Goal: Task Accomplishment & Management: Complete application form

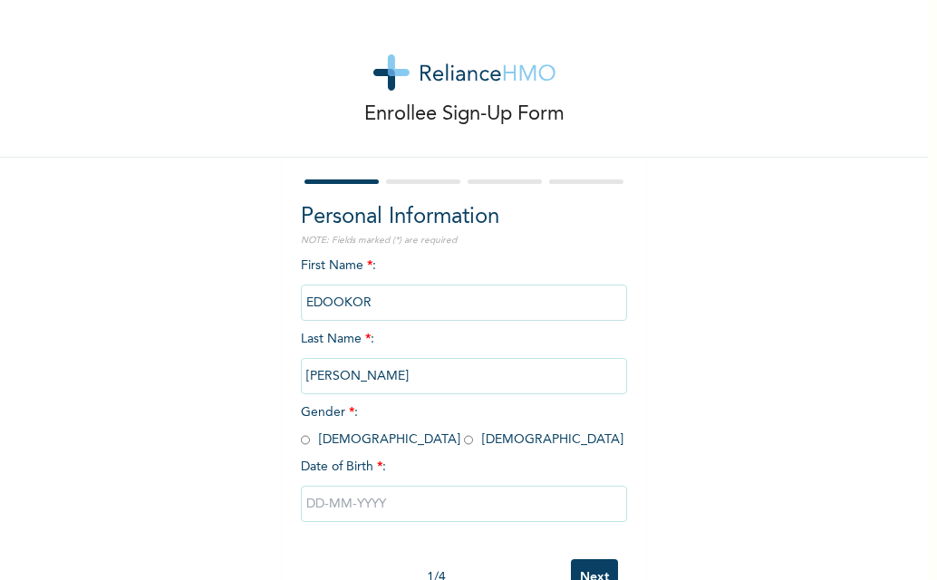
click at [301, 442] on input "radio" at bounding box center [305, 439] width 9 height 17
radio input "true"
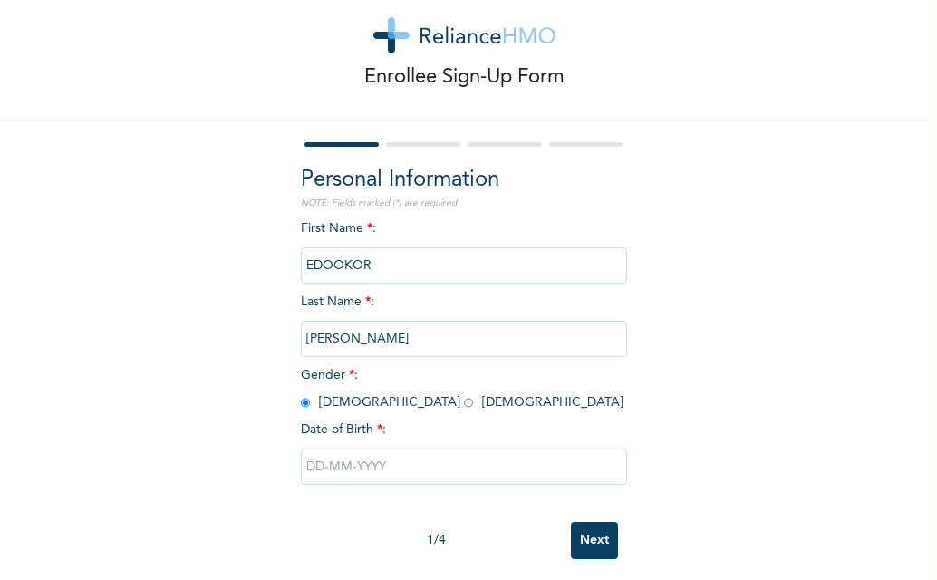
scroll to position [57, 0]
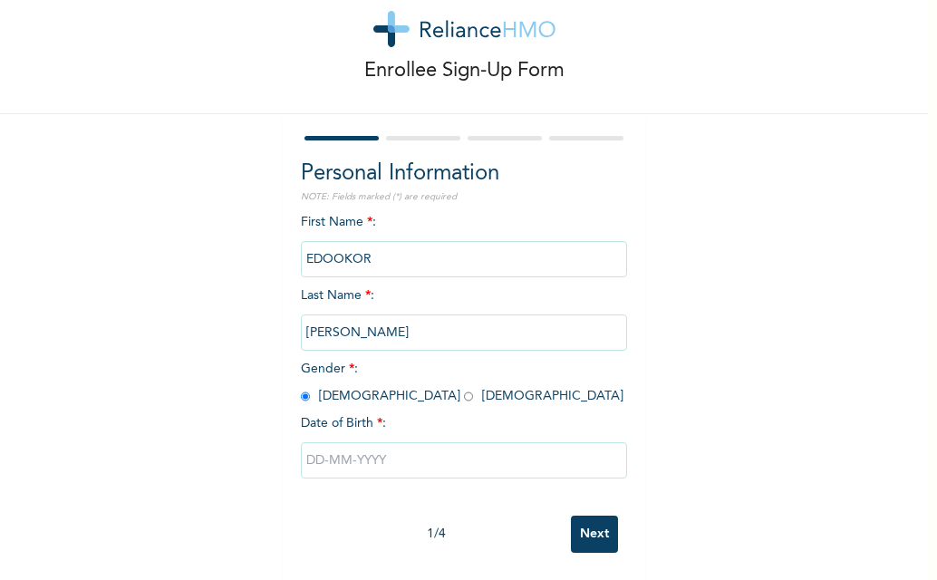
click at [392, 414] on div "Date of Birth * :" at bounding box center [464, 423] width 326 height 19
click at [381, 414] on div "Date of Birth * :" at bounding box center [464, 423] width 326 height 19
click at [377, 417] on span "*" at bounding box center [379, 423] width 5 height 13
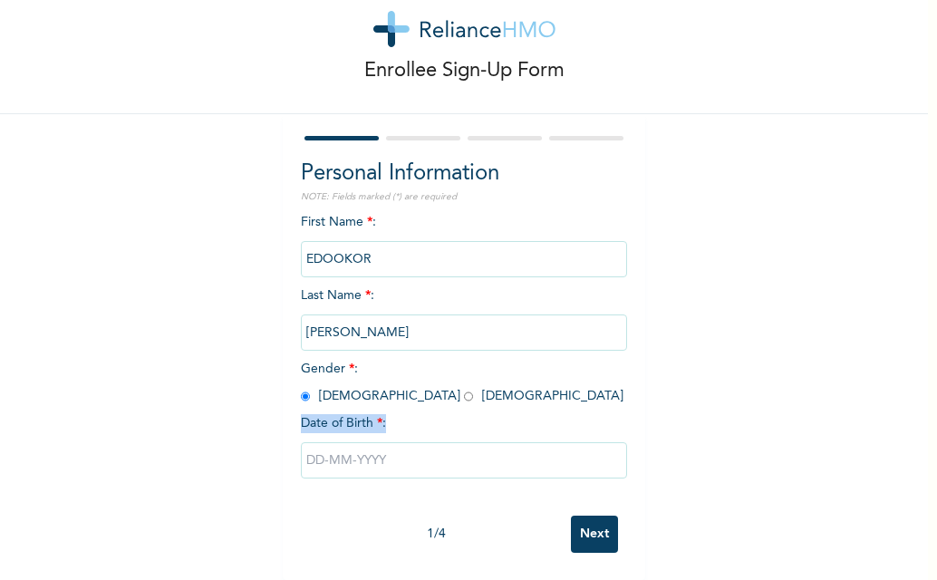
click at [383, 415] on div "Date of Birth * :" at bounding box center [464, 423] width 326 height 19
click at [411, 414] on div "Date of Birth * :" at bounding box center [464, 423] width 326 height 19
click at [412, 414] on div "Date of Birth * :" at bounding box center [464, 423] width 326 height 19
click at [391, 451] on input "text" at bounding box center [464, 460] width 326 height 36
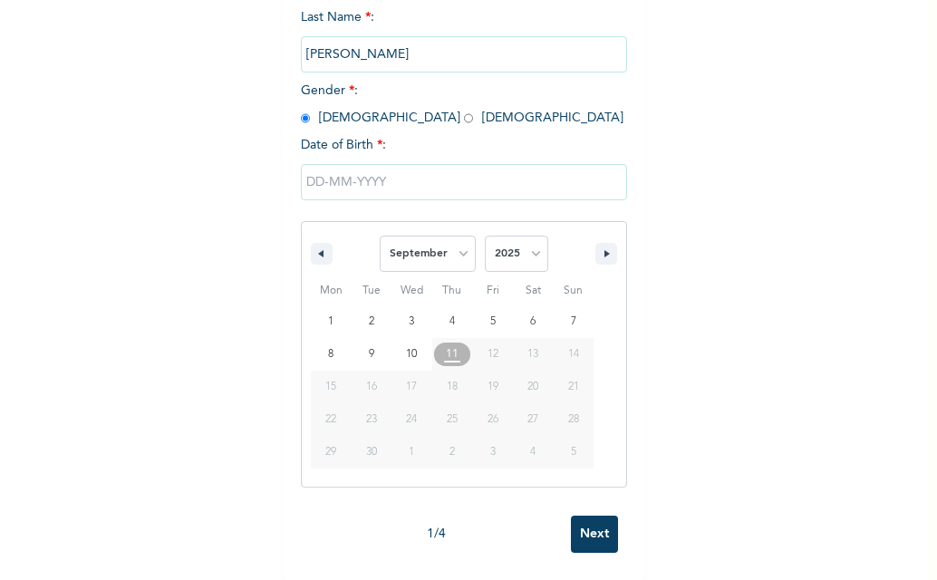
scroll to position [336, 0]
click at [318, 245] on button "button" at bounding box center [322, 254] width 22 height 22
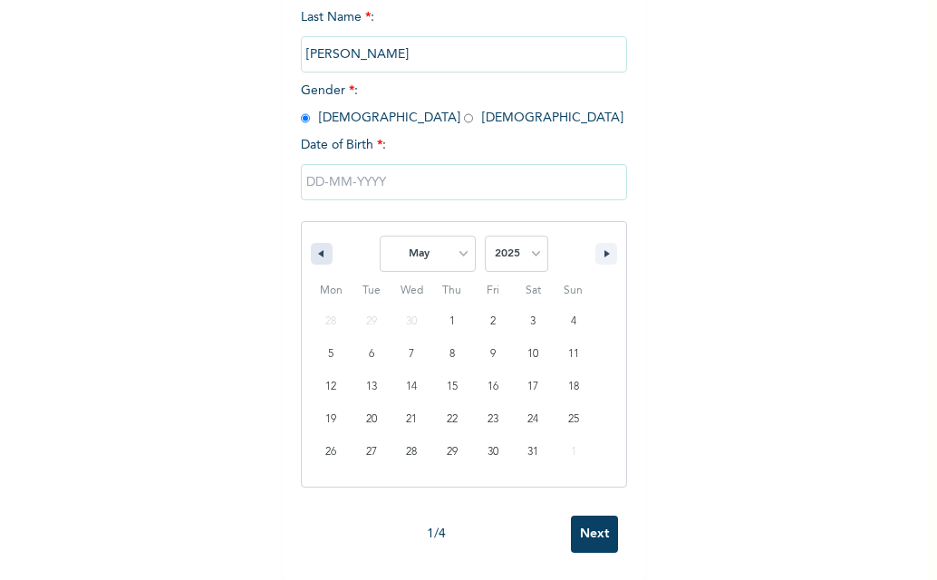
click at [318, 245] on button "button" at bounding box center [322, 254] width 22 height 22
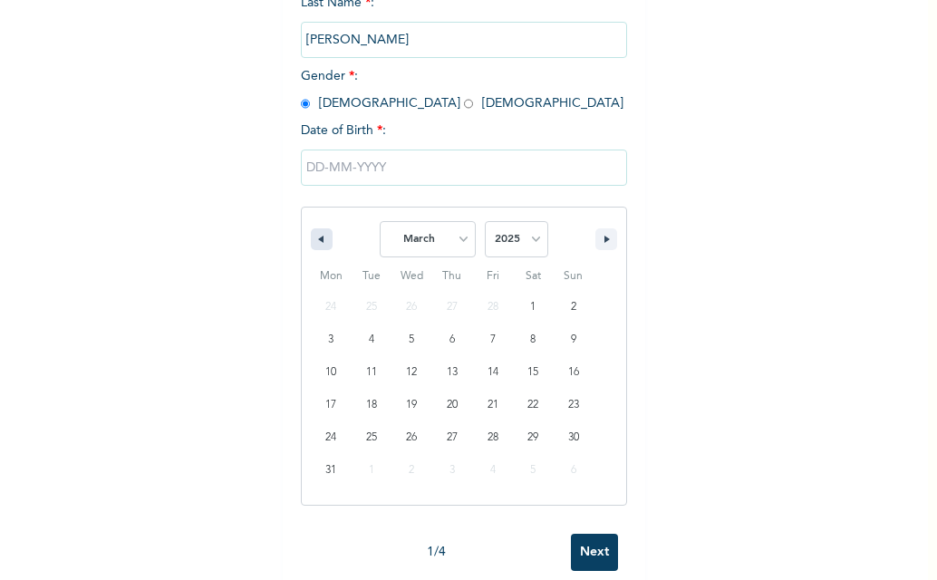
click at [318, 245] on button "button" at bounding box center [322, 239] width 22 height 22
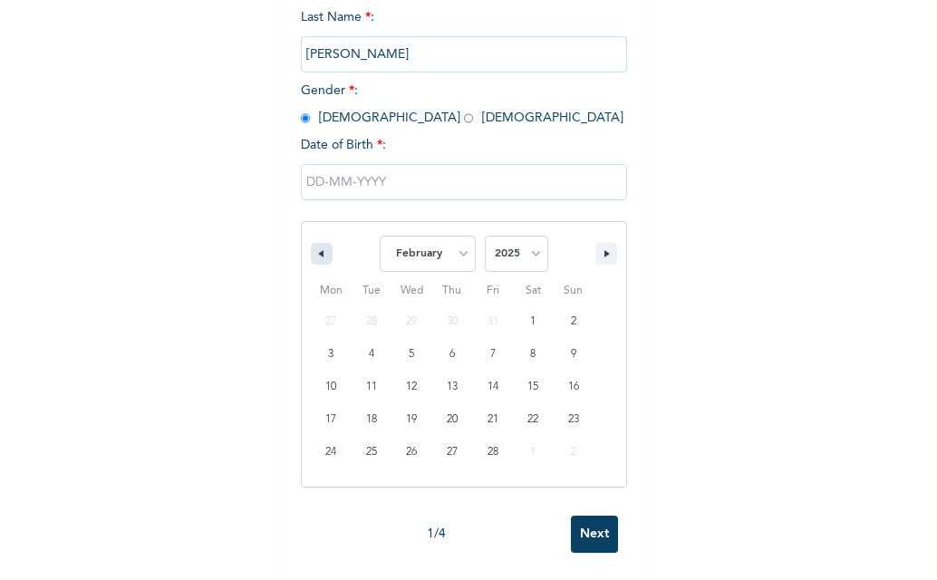
click at [318, 245] on button "button" at bounding box center [322, 254] width 22 height 22
select select "11"
select select "2024"
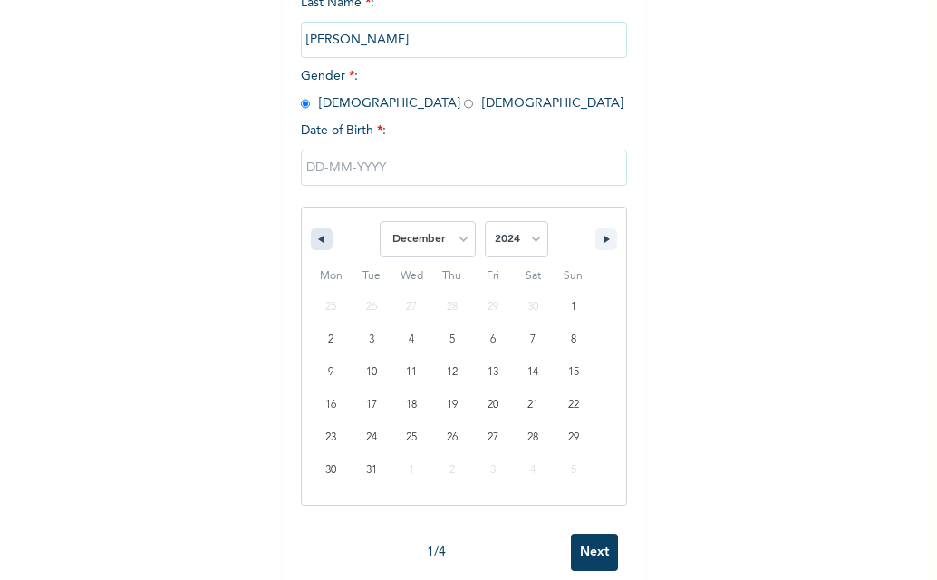
click at [318, 245] on button "button" at bounding box center [322, 239] width 22 height 22
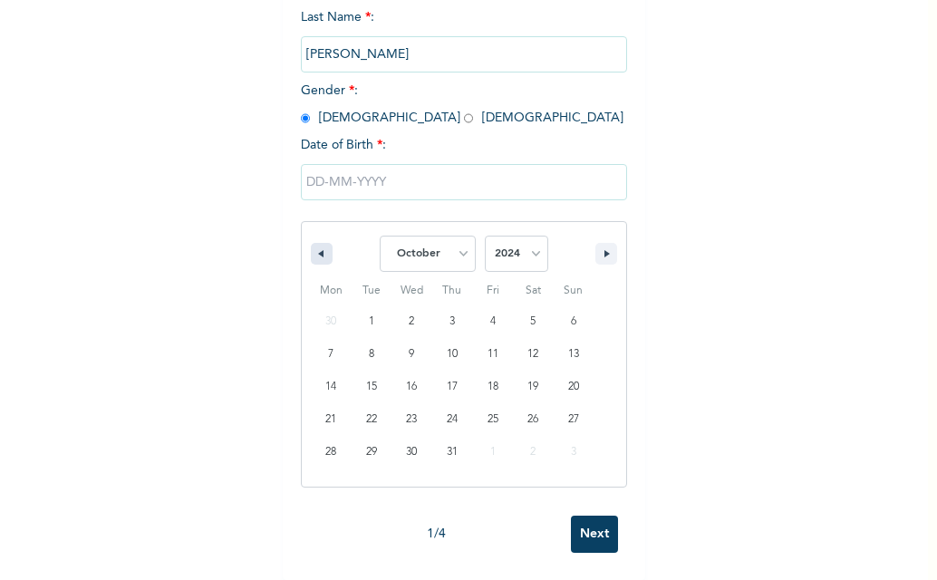
click at [318, 245] on button "button" at bounding box center [322, 254] width 22 height 22
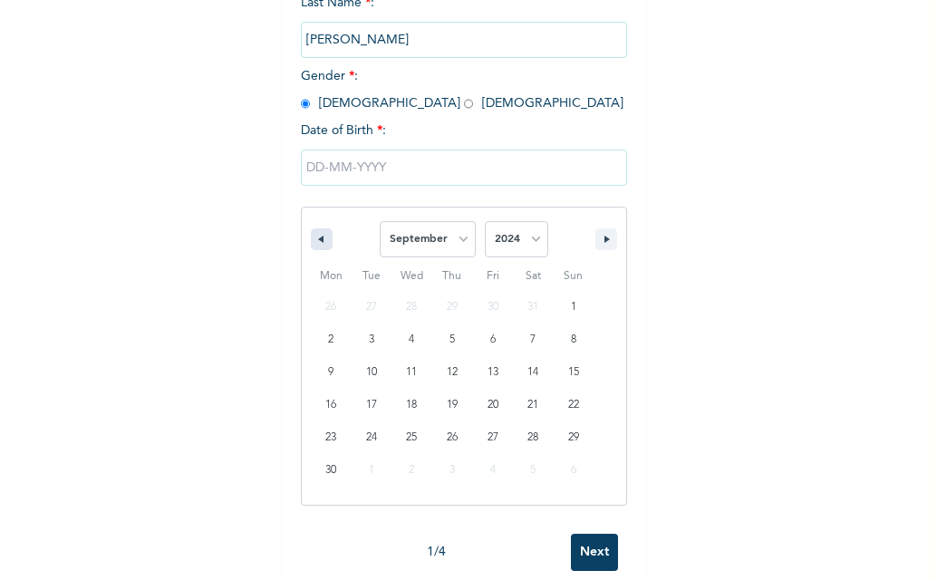
click at [318, 245] on button "button" at bounding box center [322, 239] width 22 height 22
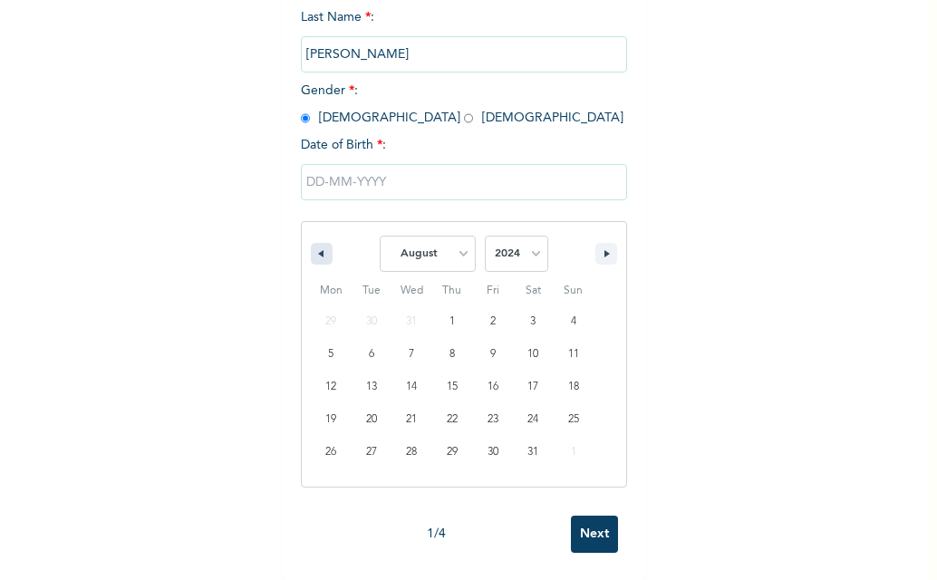
click at [318, 245] on button "button" at bounding box center [322, 254] width 22 height 22
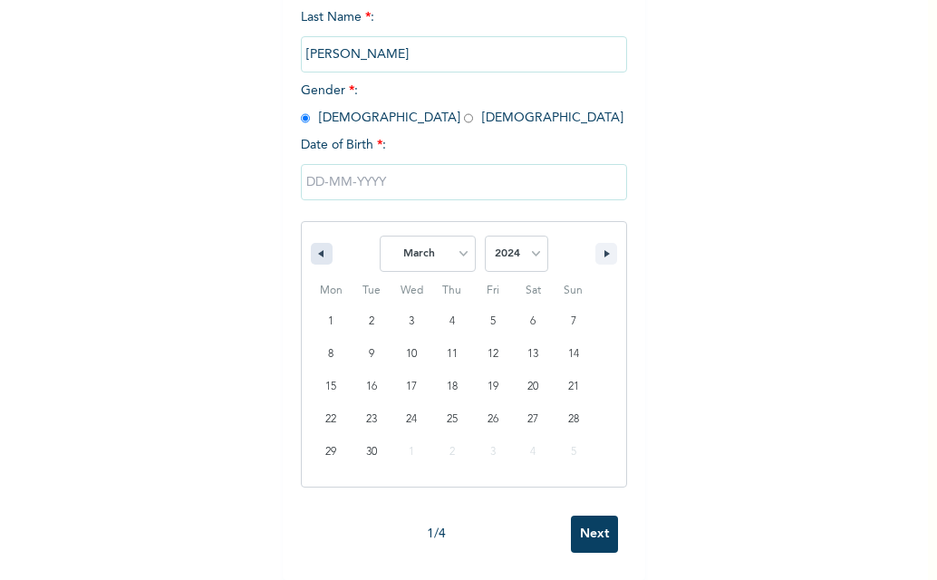
click at [318, 245] on button "button" at bounding box center [322, 254] width 22 height 22
select select "11"
select select "2023"
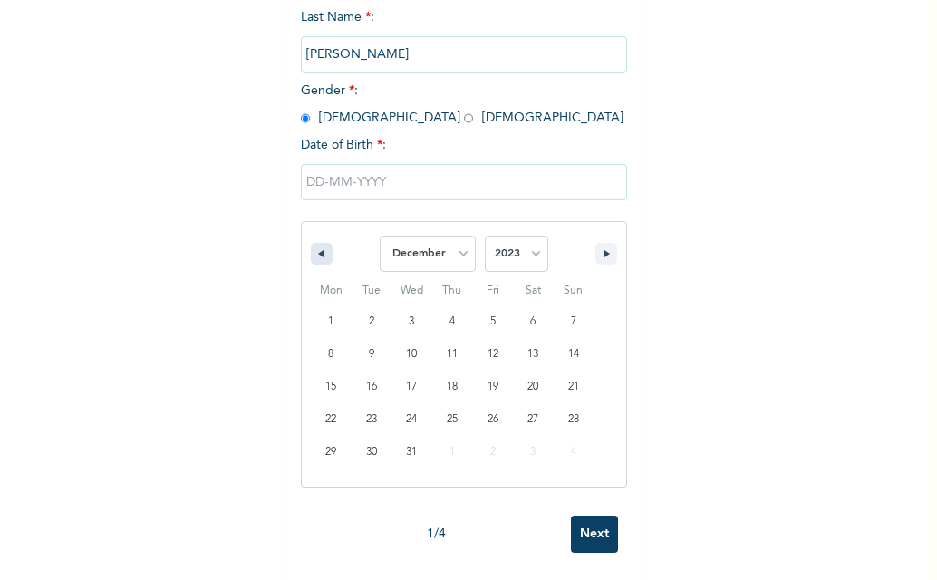
click at [318, 245] on button "button" at bounding box center [322, 254] width 22 height 22
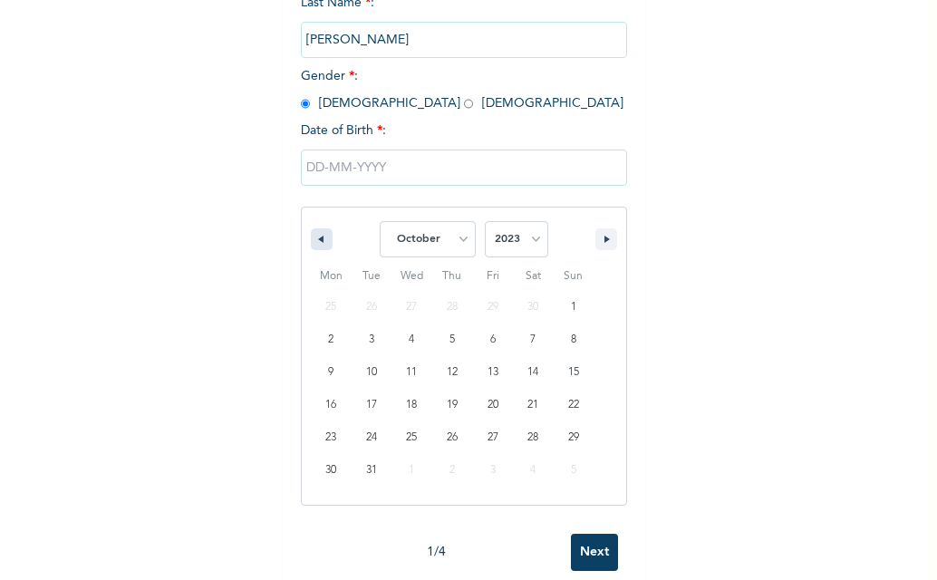
click at [318, 245] on button "button" at bounding box center [322, 239] width 22 height 22
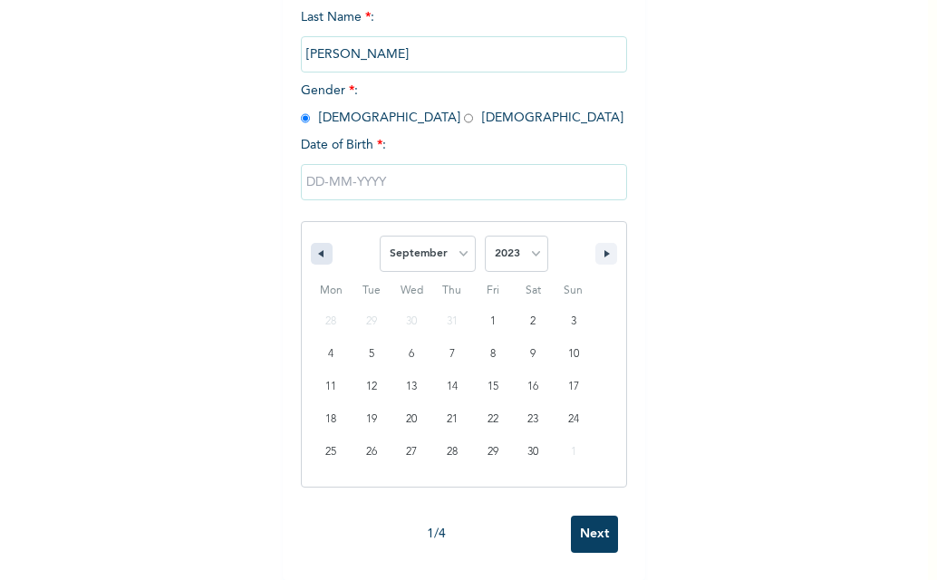
click at [318, 245] on button "button" at bounding box center [322, 254] width 22 height 22
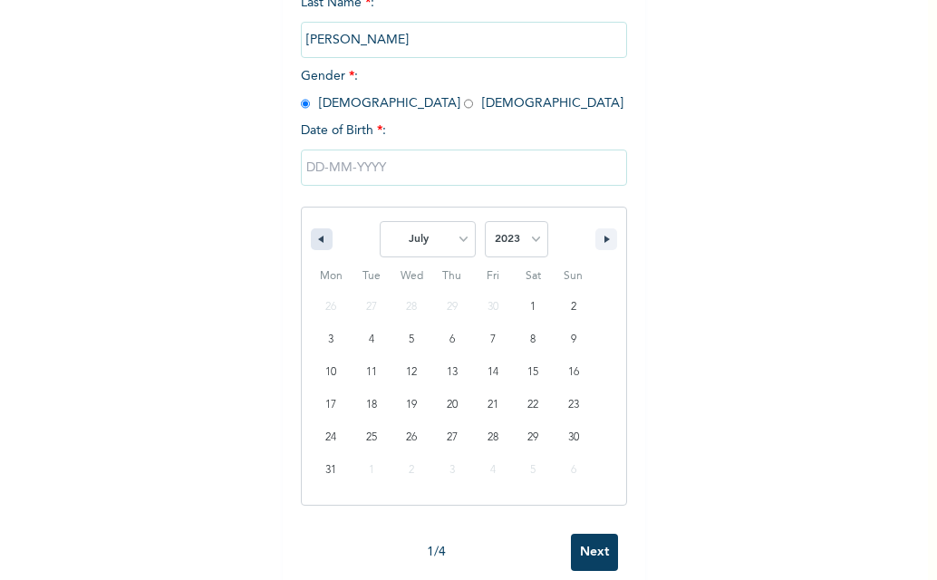
click at [318, 245] on button "button" at bounding box center [322, 239] width 22 height 22
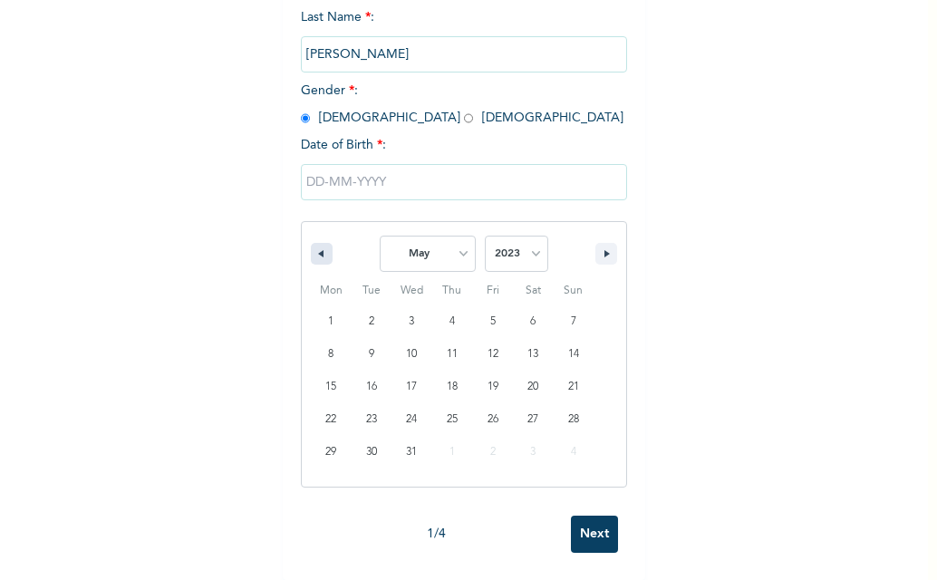
click at [318, 245] on button "button" at bounding box center [322, 254] width 22 height 22
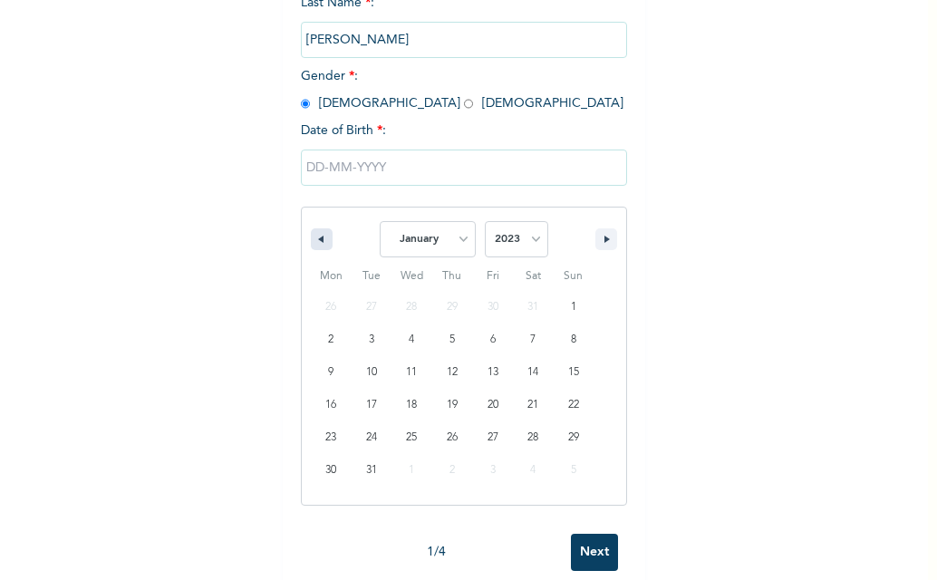
click at [318, 245] on button "button" at bounding box center [322, 239] width 22 height 22
select select "11"
select select "2022"
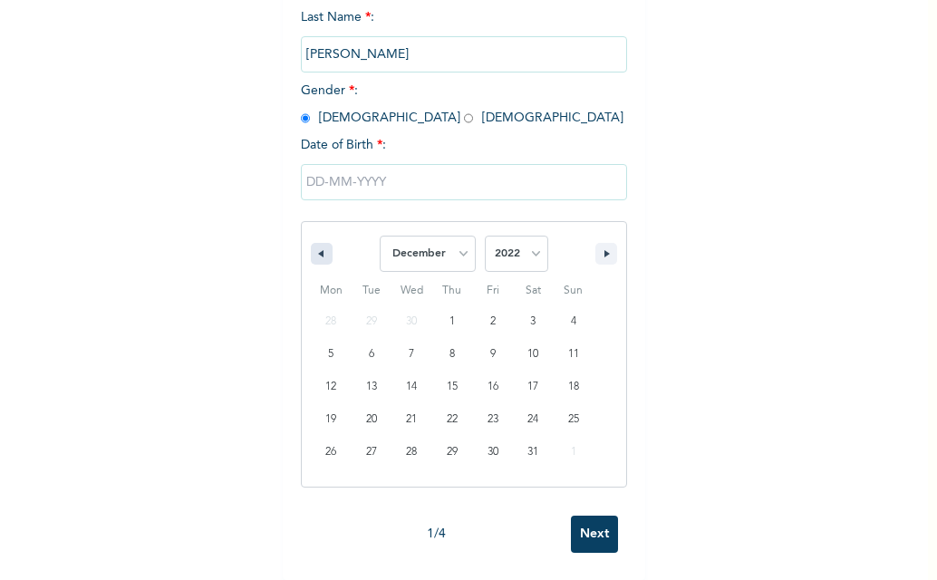
click at [318, 245] on button "button" at bounding box center [322, 254] width 22 height 22
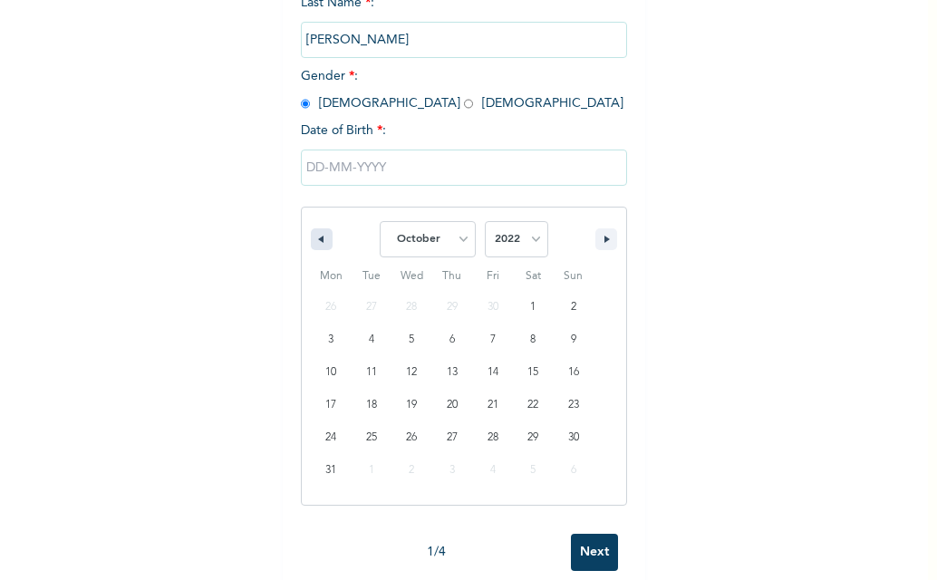
click at [318, 245] on button "button" at bounding box center [322, 239] width 22 height 22
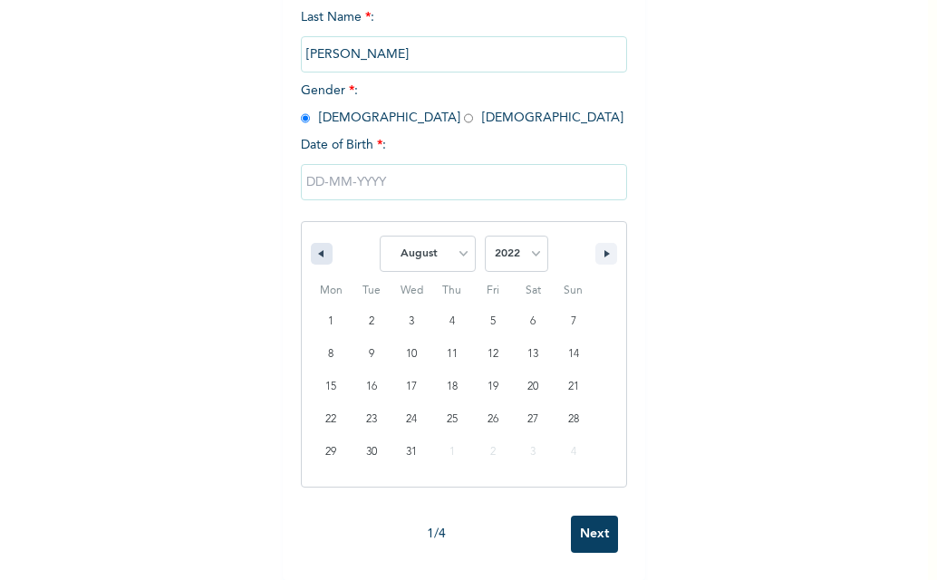
click at [318, 245] on button "button" at bounding box center [322, 254] width 22 height 22
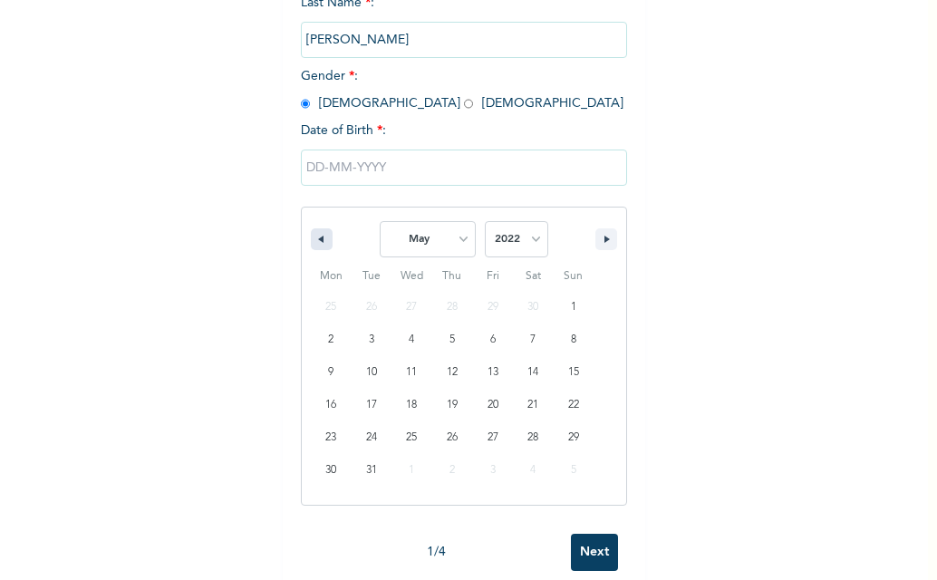
click at [318, 245] on button "button" at bounding box center [322, 239] width 22 height 22
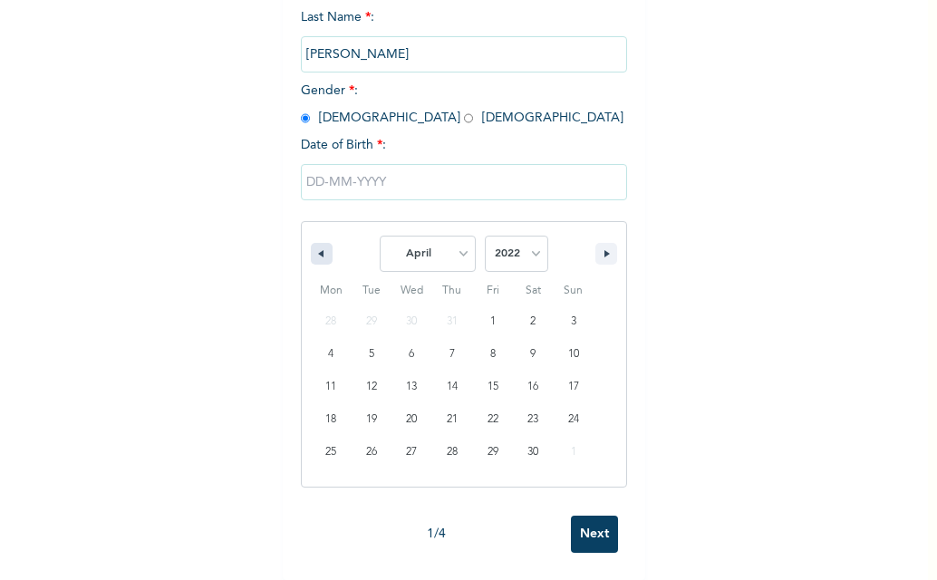
click at [318, 245] on button "button" at bounding box center [322, 254] width 22 height 22
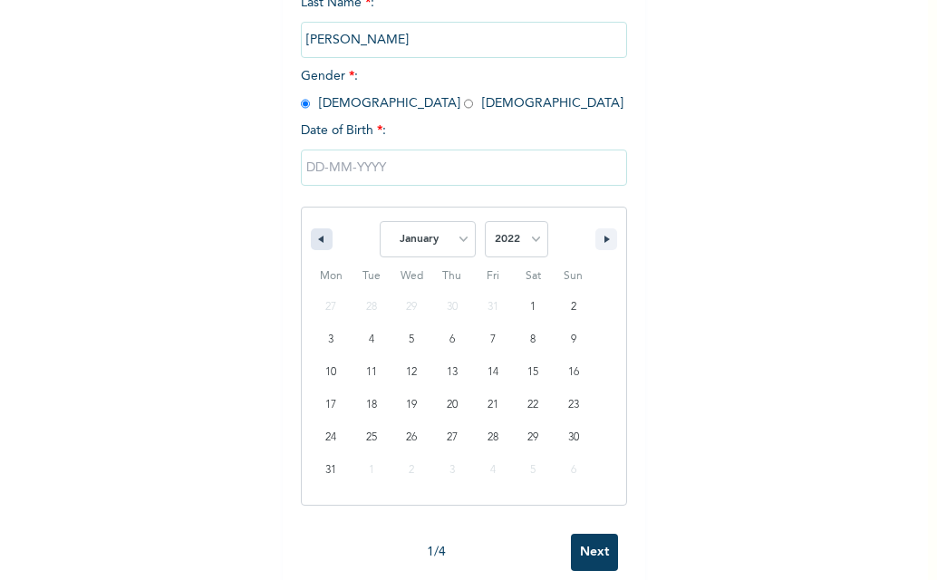
click at [318, 245] on button "button" at bounding box center [322, 239] width 22 height 22
select select "11"
select select "2021"
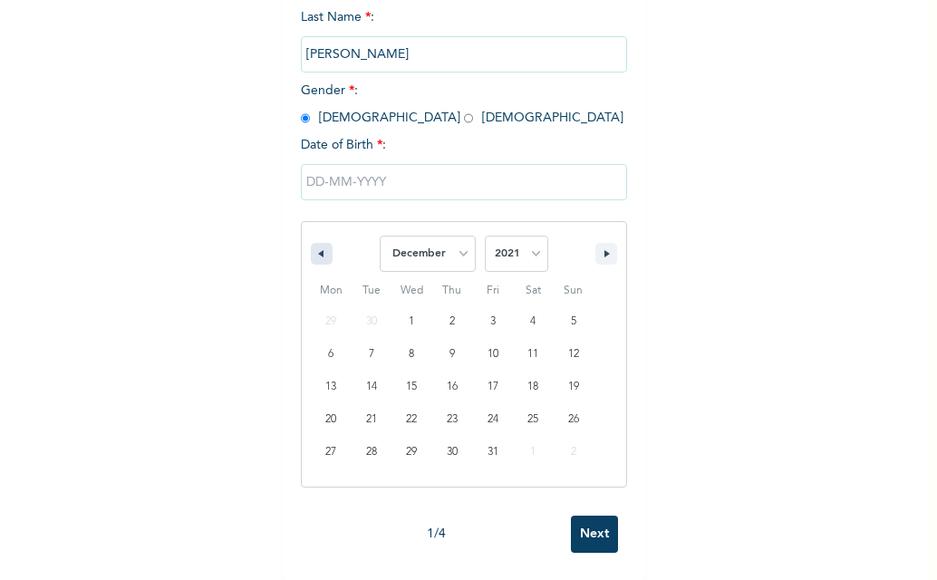
click at [318, 245] on button "button" at bounding box center [322, 254] width 22 height 22
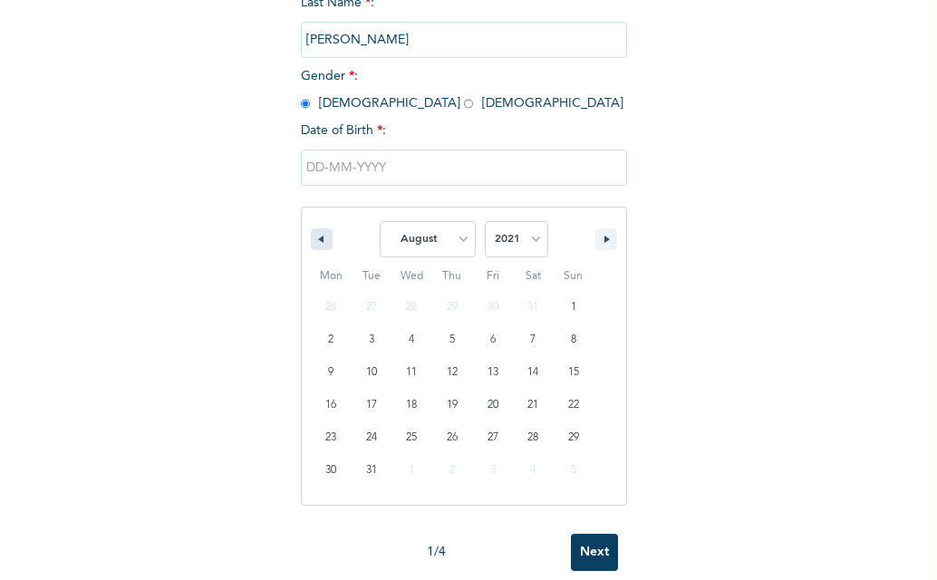
click at [318, 245] on button "button" at bounding box center [322, 239] width 22 height 22
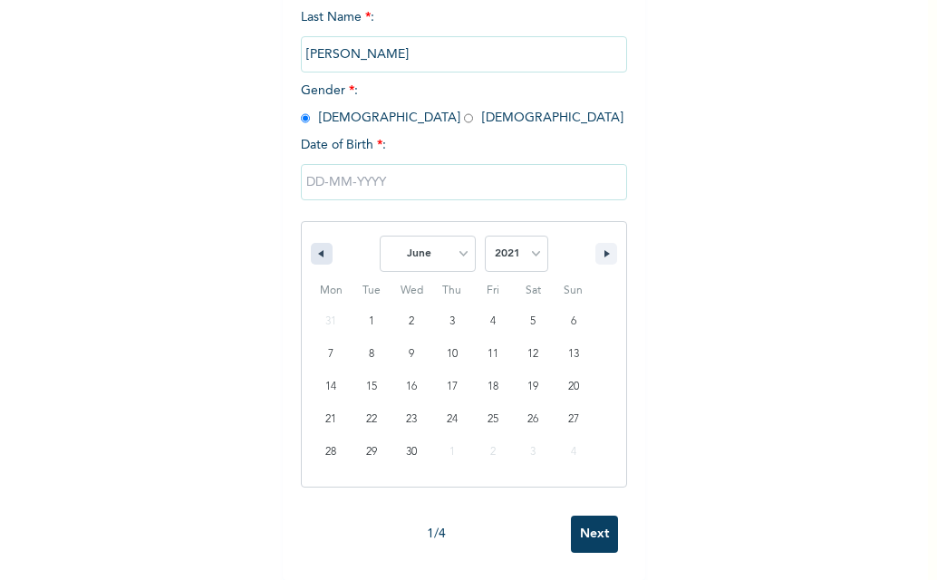
click at [318, 245] on button "button" at bounding box center [322, 254] width 22 height 22
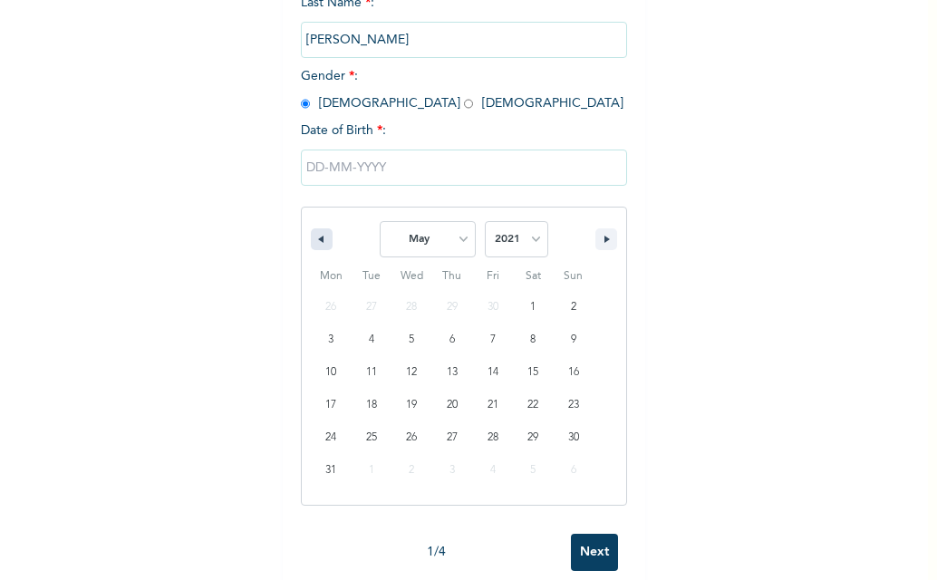
click at [318, 245] on button "button" at bounding box center [322, 239] width 22 height 22
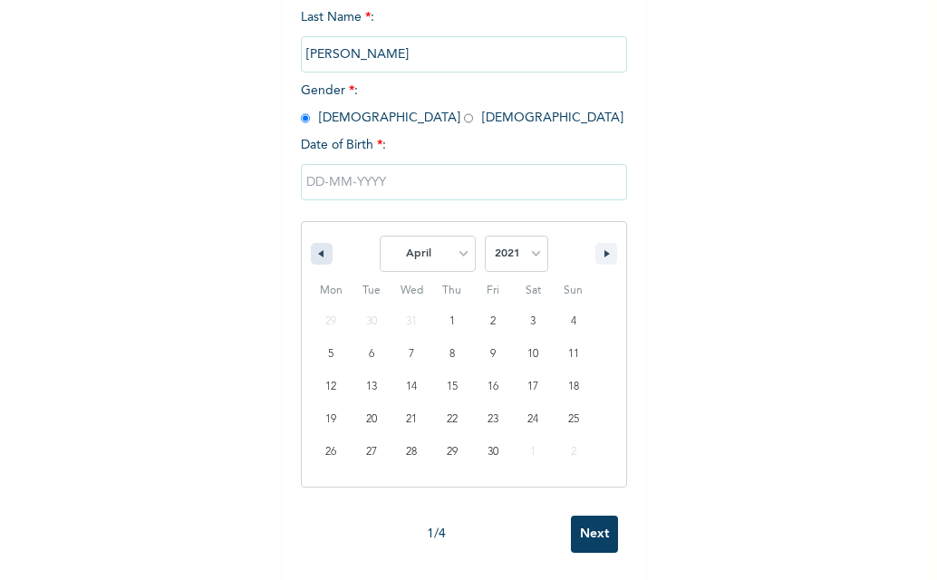
click at [318, 245] on button "button" at bounding box center [322, 254] width 22 height 22
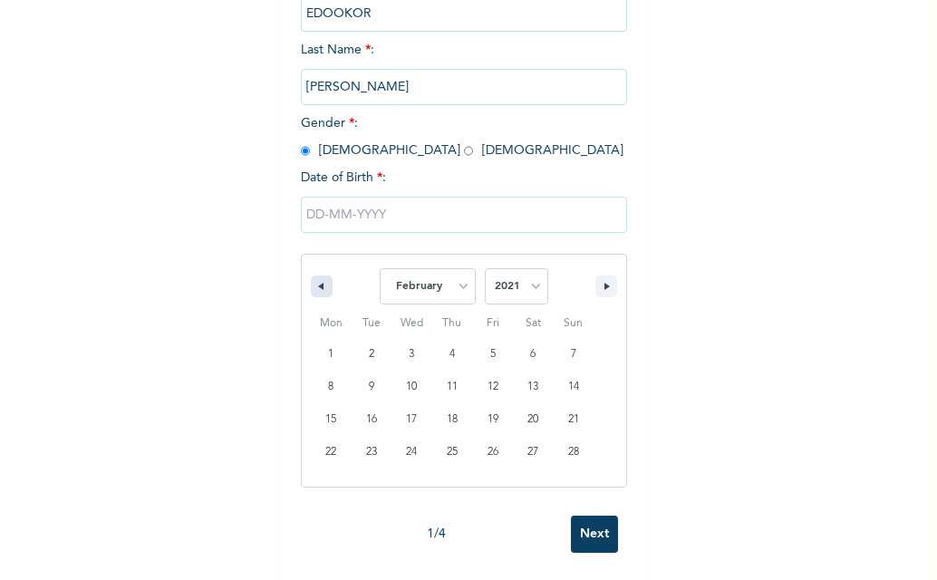
scroll to position [304, 0]
click at [318, 255] on div "January February March April May June July August September October November [D…" at bounding box center [464, 282] width 324 height 54
click at [314, 283] on icon "button" at bounding box center [318, 286] width 9 height 7
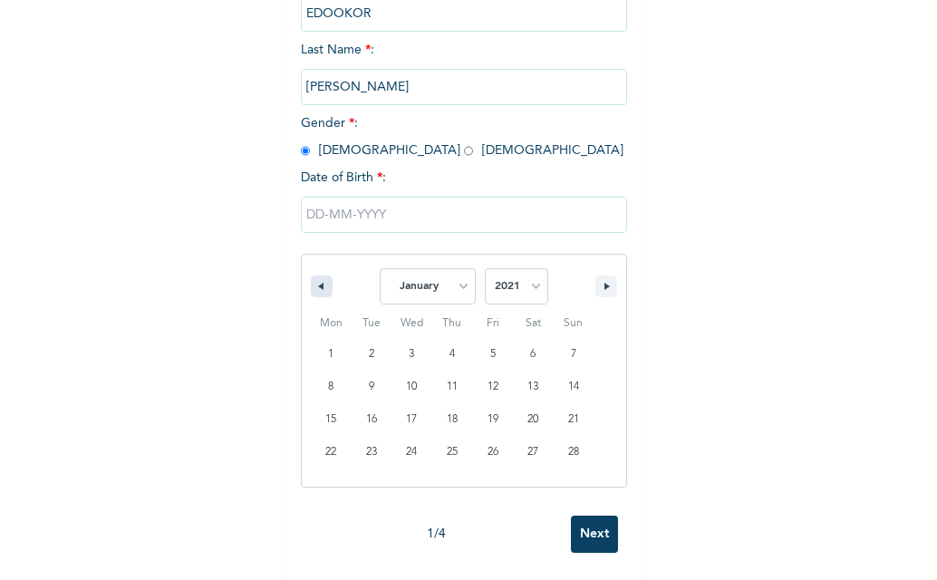
click at [314, 283] on icon "button" at bounding box center [318, 286] width 9 height 7
select select "11"
select select "2020"
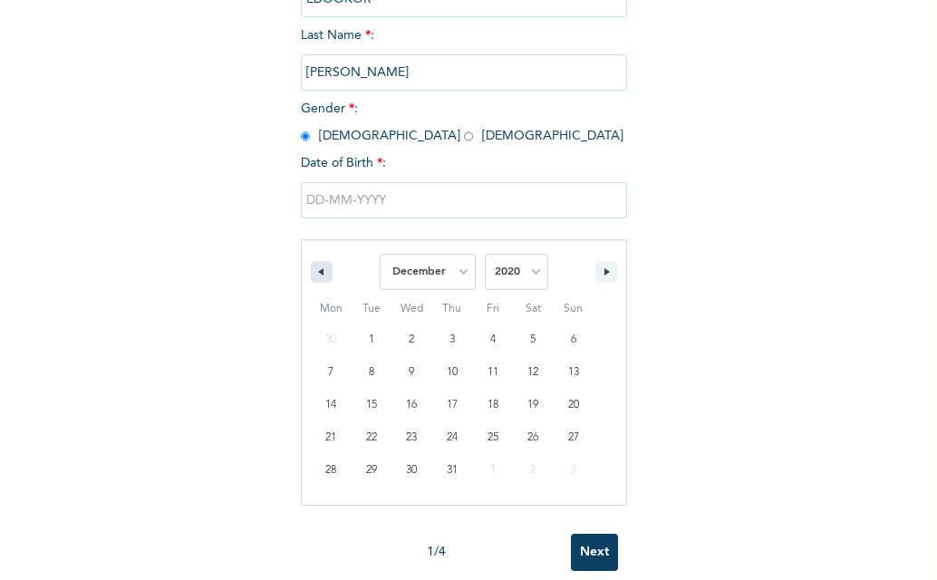
click at [314, 274] on icon "button" at bounding box center [318, 271] width 9 height 7
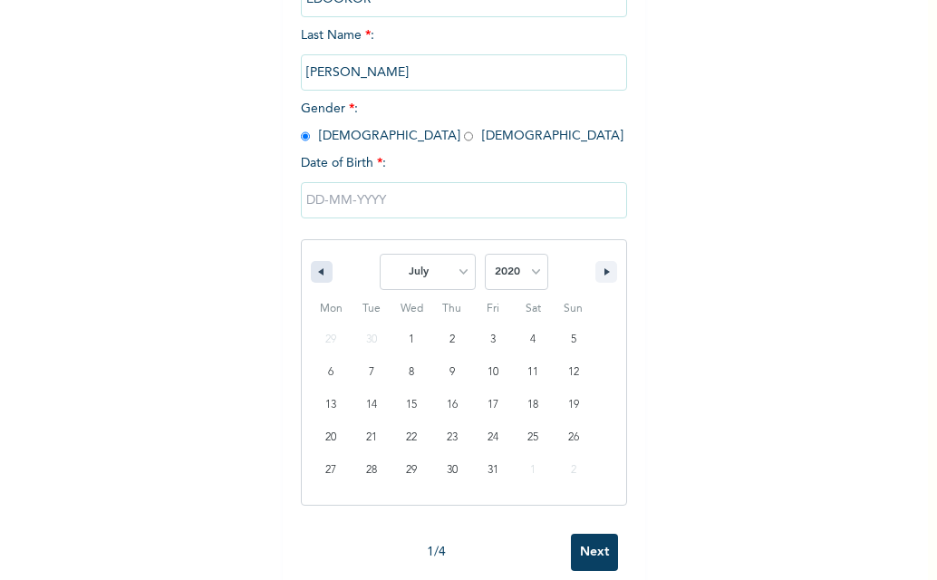
click at [314, 274] on icon "button" at bounding box center [318, 271] width 9 height 7
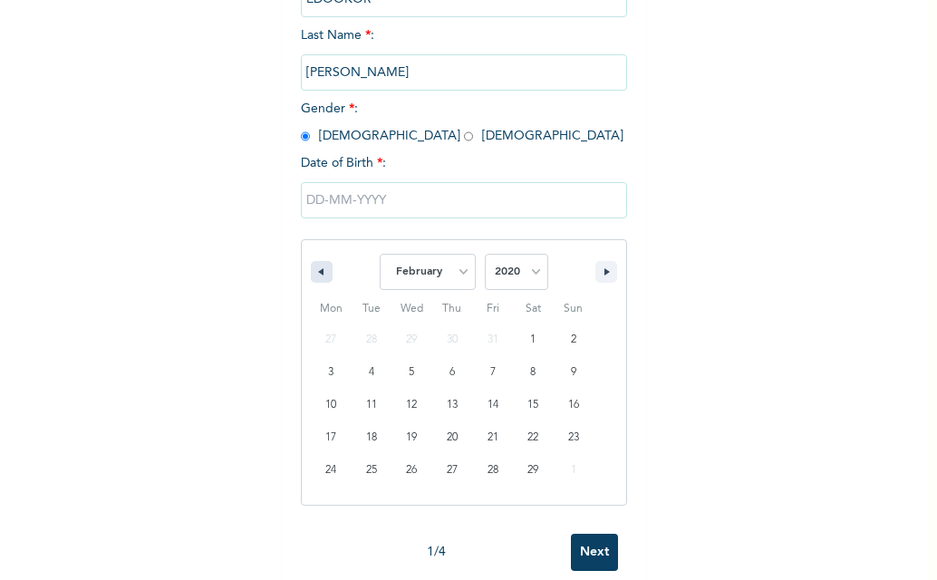
click at [314, 274] on icon "button" at bounding box center [318, 271] width 9 height 7
select select "11"
select select "2019"
click at [314, 274] on icon "button" at bounding box center [318, 271] width 9 height 7
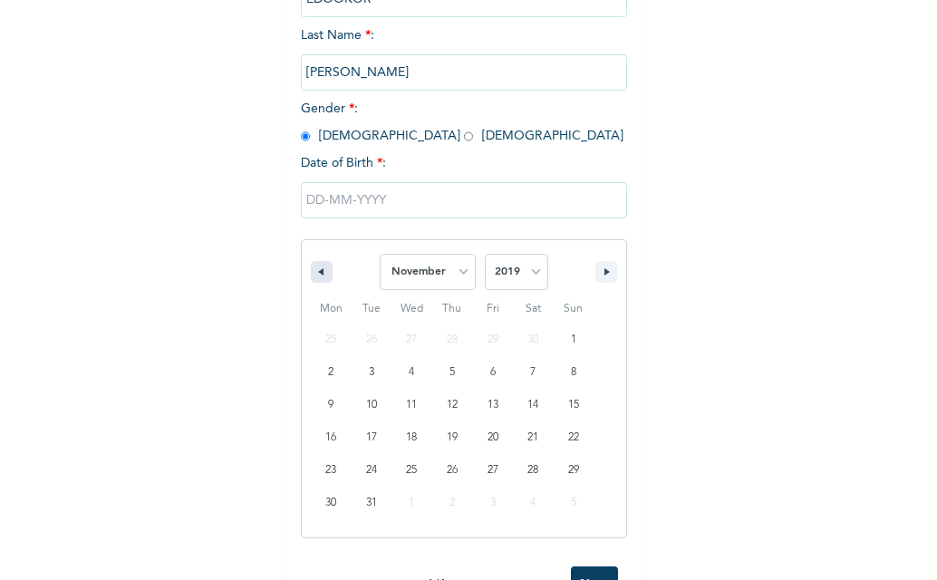
click at [314, 274] on icon "button" at bounding box center [318, 271] width 9 height 7
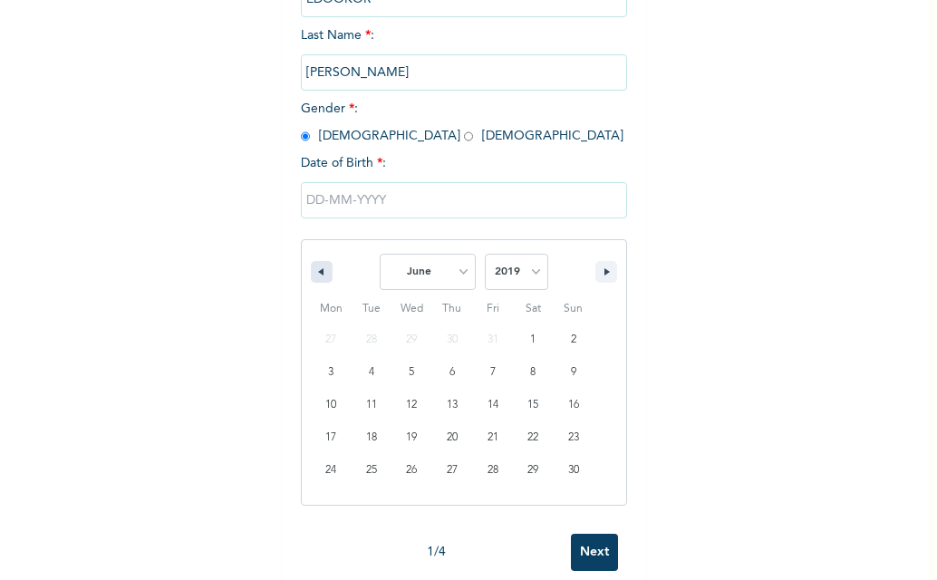
click at [314, 274] on icon "button" at bounding box center [318, 271] width 9 height 7
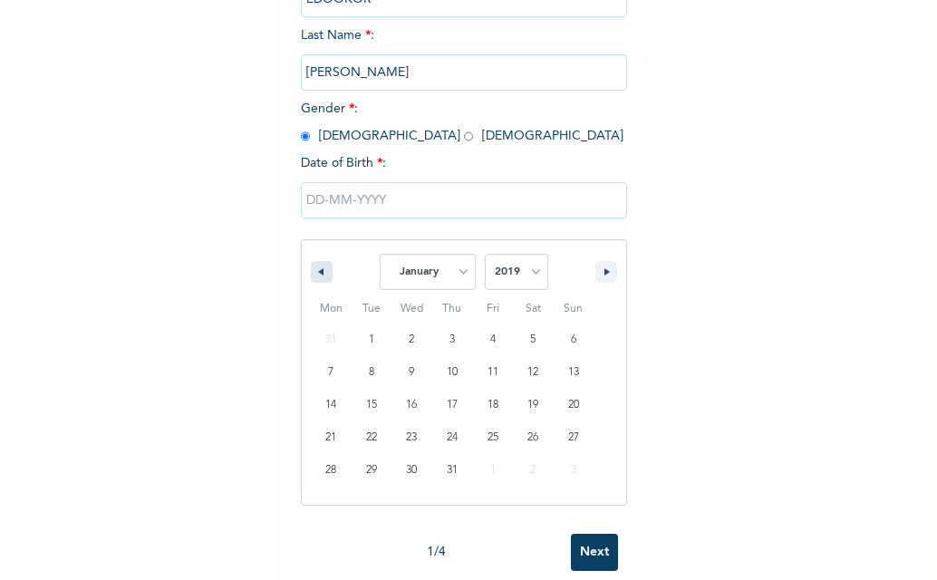
click at [314, 274] on icon "button" at bounding box center [318, 271] width 9 height 7
select select "11"
select select "2018"
click at [314, 273] on icon "button" at bounding box center [318, 271] width 9 height 7
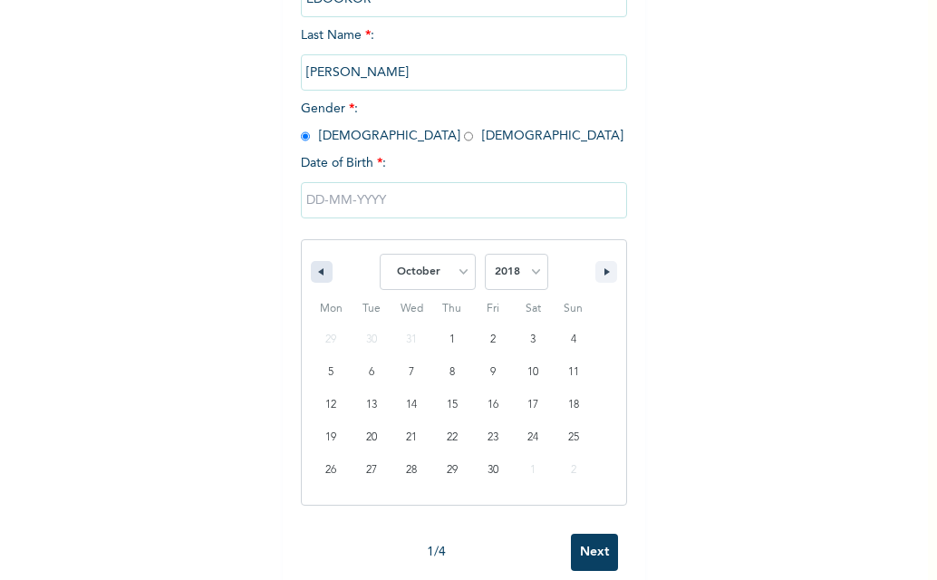
click at [314, 273] on icon "button" at bounding box center [318, 271] width 9 height 7
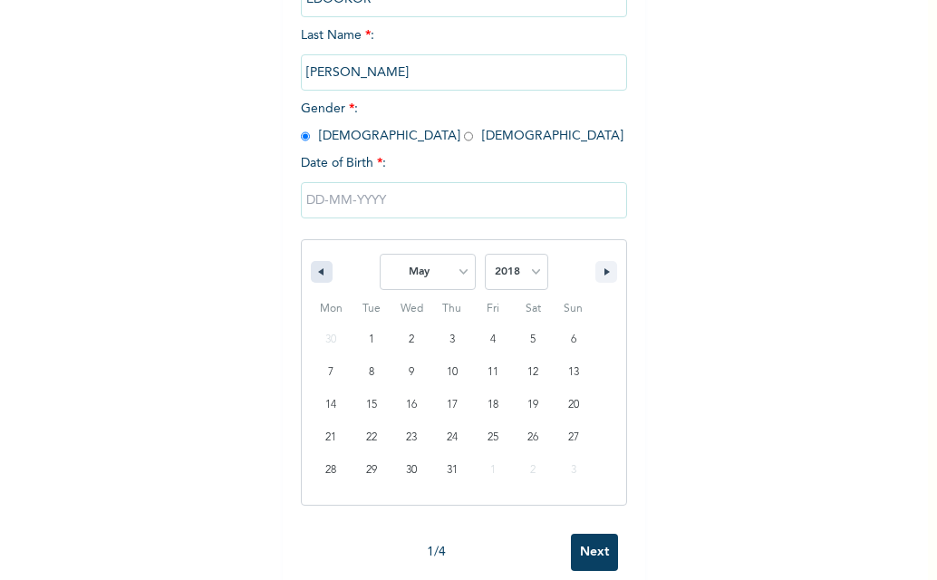
click at [314, 273] on icon "button" at bounding box center [318, 271] width 9 height 7
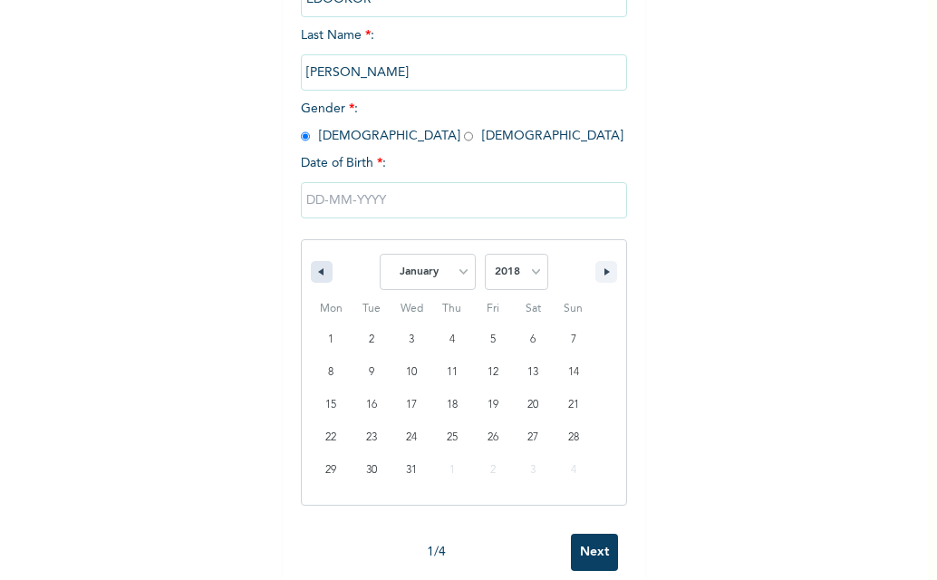
select select "11"
select select "2017"
click at [314, 273] on icon "button" at bounding box center [318, 271] width 9 height 7
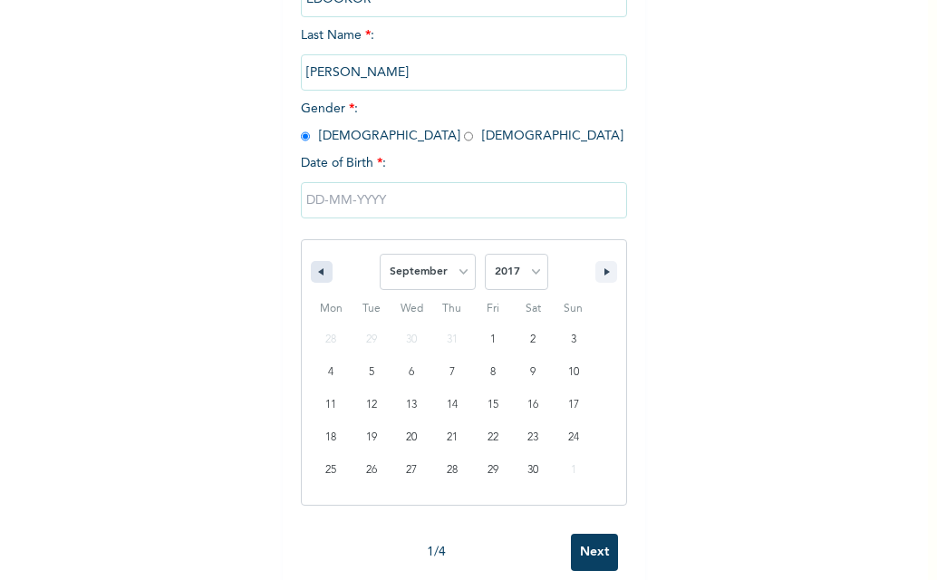
click at [314, 273] on icon "button" at bounding box center [318, 271] width 9 height 7
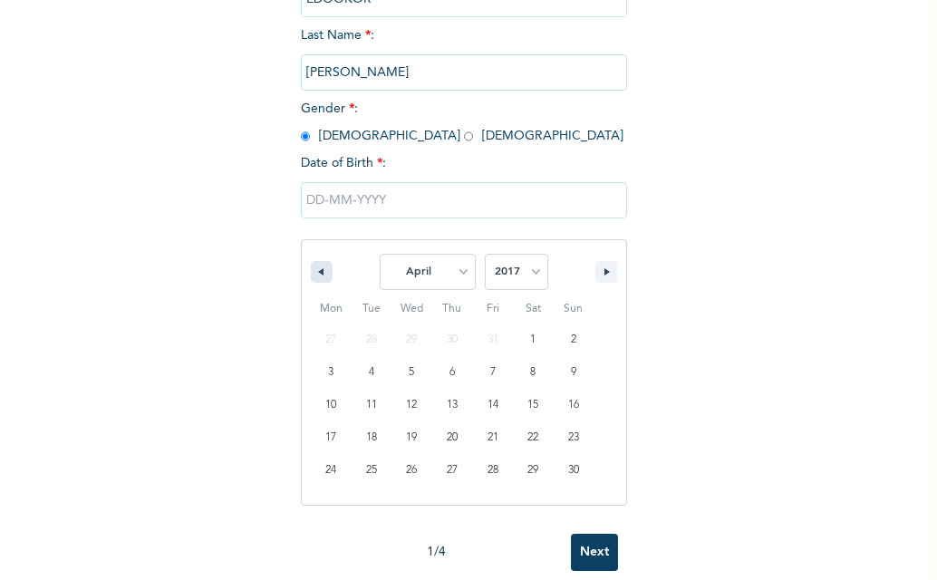
click at [314, 273] on icon "button" at bounding box center [318, 271] width 9 height 7
select select "11"
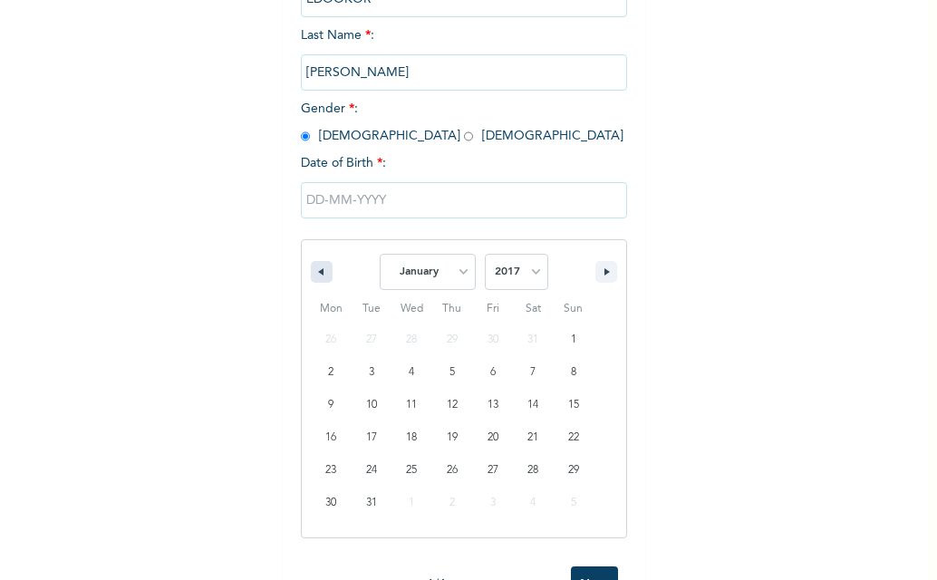
select select "2016"
click at [314, 273] on icon "button" at bounding box center [318, 271] width 9 height 7
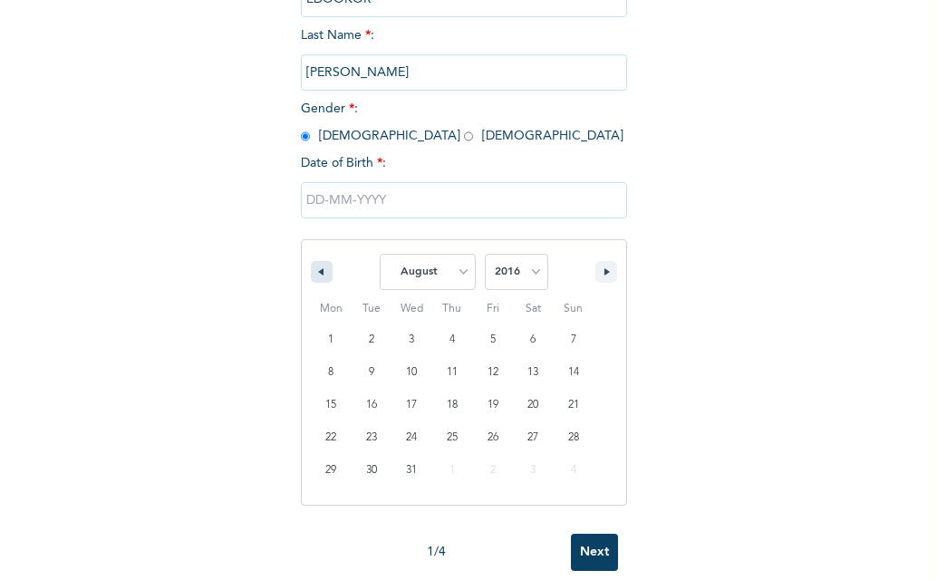
click at [314, 273] on icon "button" at bounding box center [318, 271] width 9 height 7
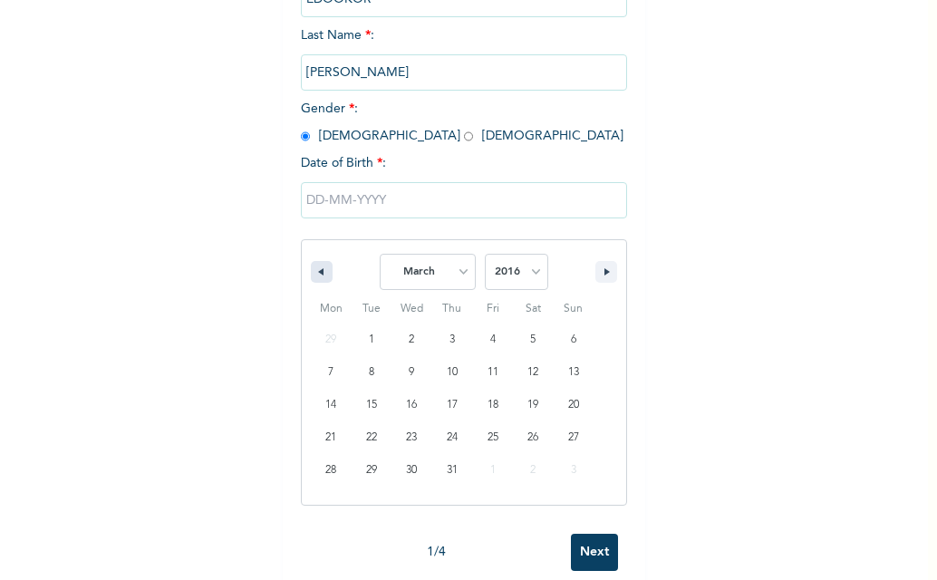
click at [314, 273] on icon "button" at bounding box center [318, 271] width 9 height 7
select select "11"
select select "2015"
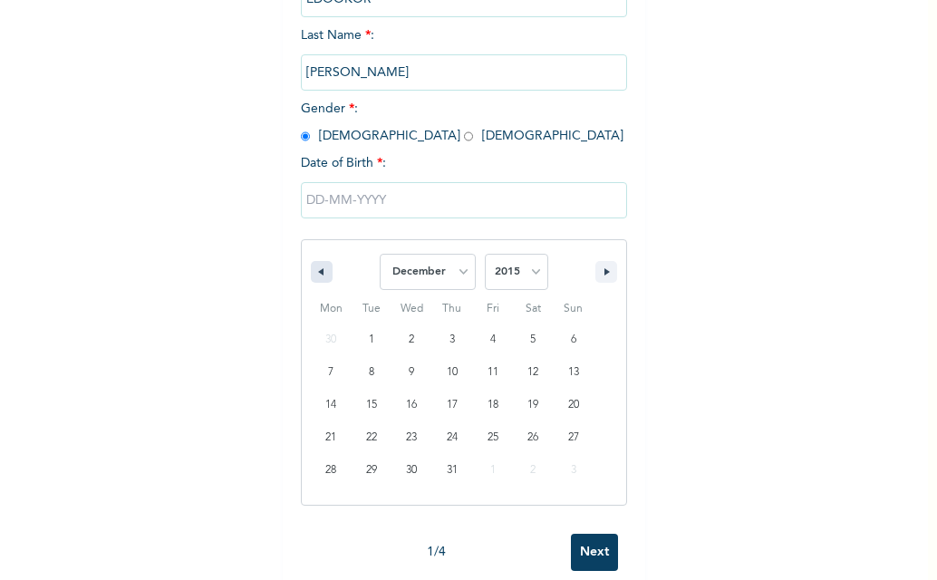
click at [314, 273] on icon "button" at bounding box center [318, 271] width 9 height 7
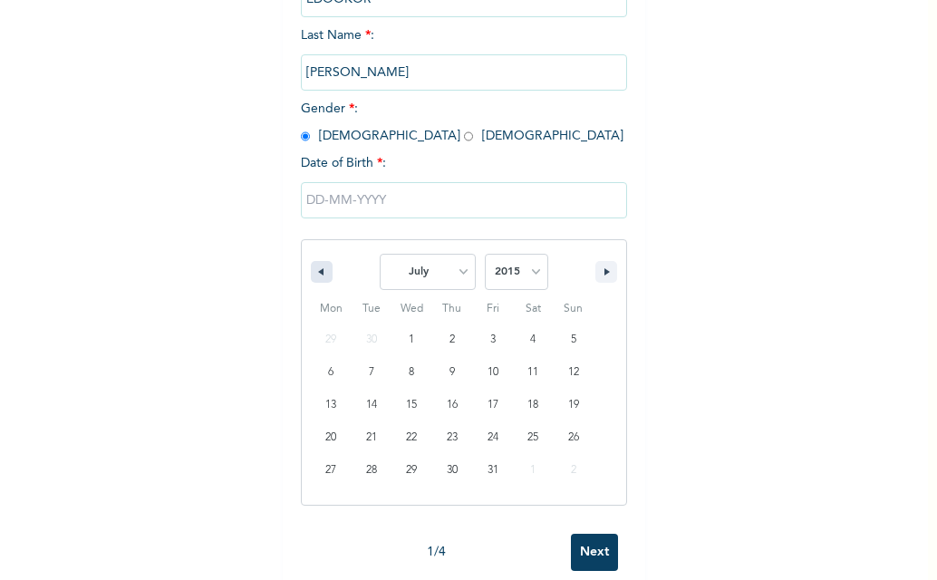
click at [314, 273] on icon "button" at bounding box center [318, 271] width 9 height 7
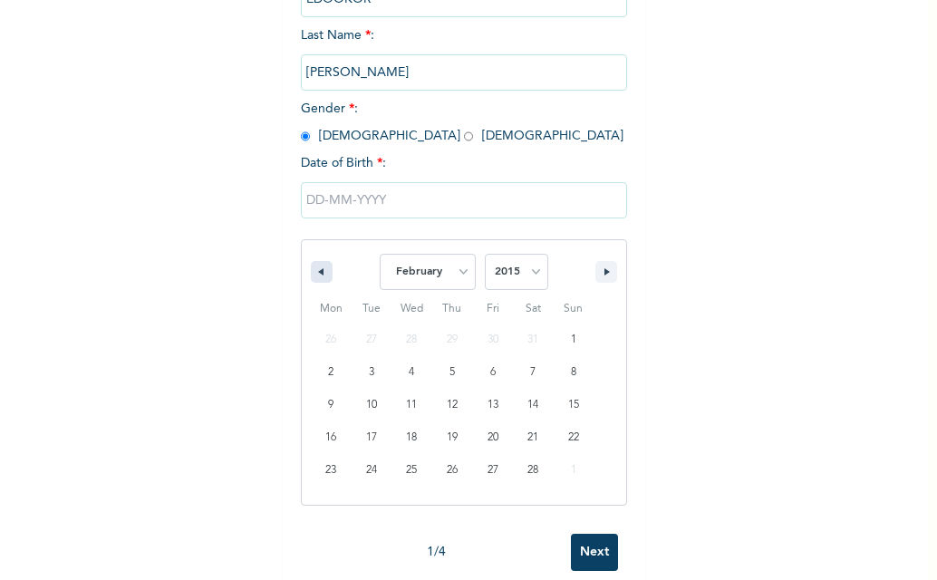
click at [314, 273] on icon "button" at bounding box center [318, 271] width 9 height 7
select select "11"
select select "2014"
click at [314, 273] on icon "button" at bounding box center [318, 271] width 9 height 7
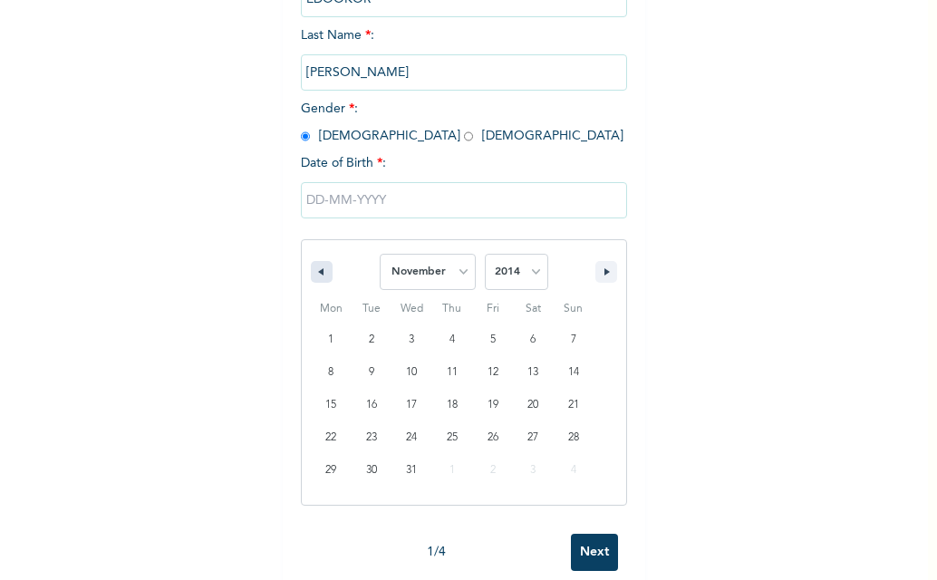
click at [314, 273] on icon "button" at bounding box center [318, 271] width 9 height 7
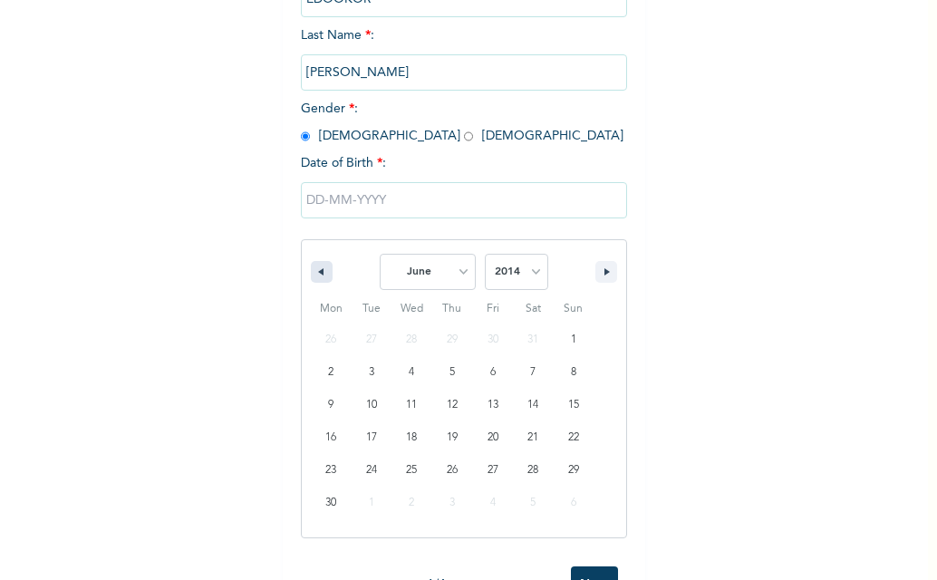
click at [314, 273] on icon "button" at bounding box center [318, 271] width 9 height 7
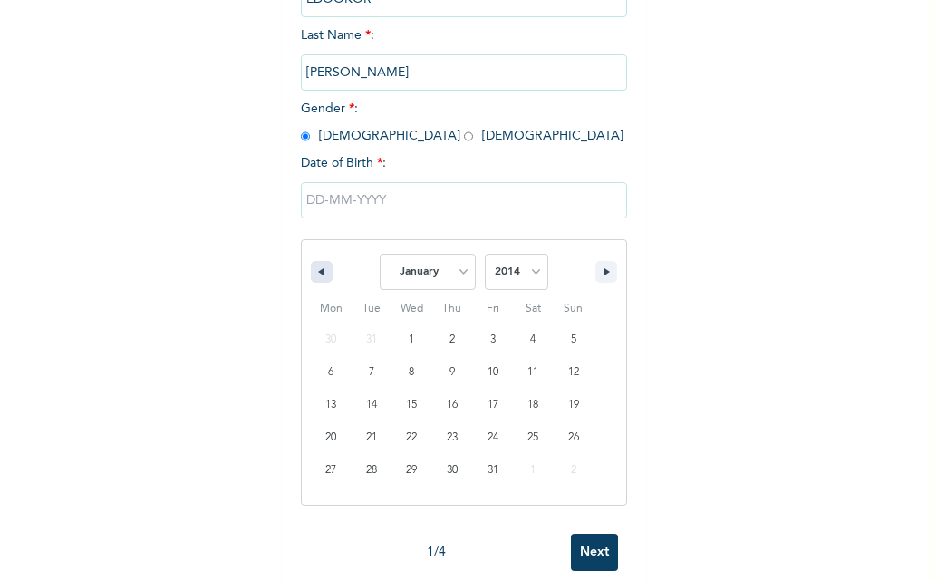
click at [314, 273] on icon "button" at bounding box center [318, 271] width 9 height 7
select select "11"
select select "2013"
click at [314, 273] on icon "button" at bounding box center [318, 271] width 9 height 7
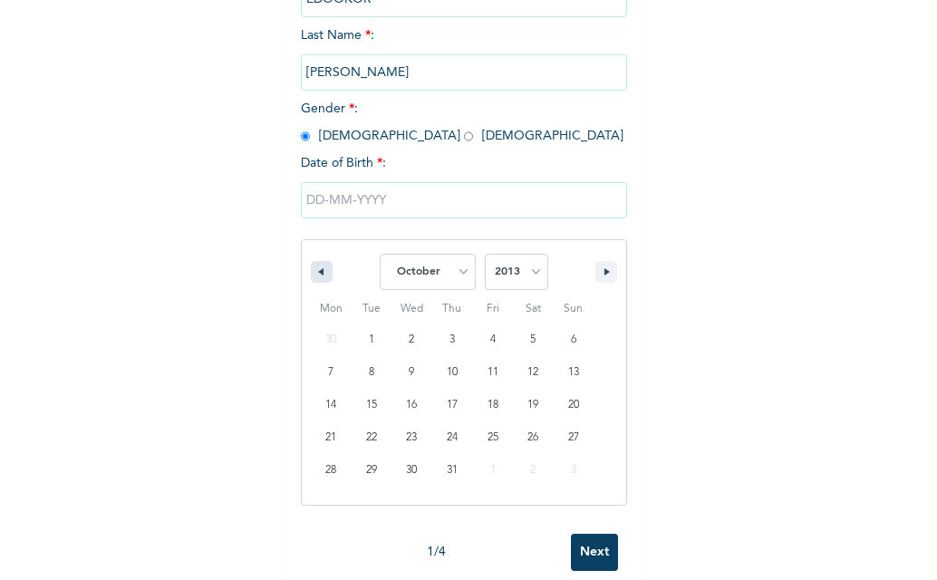
click at [314, 273] on icon "button" at bounding box center [318, 271] width 9 height 7
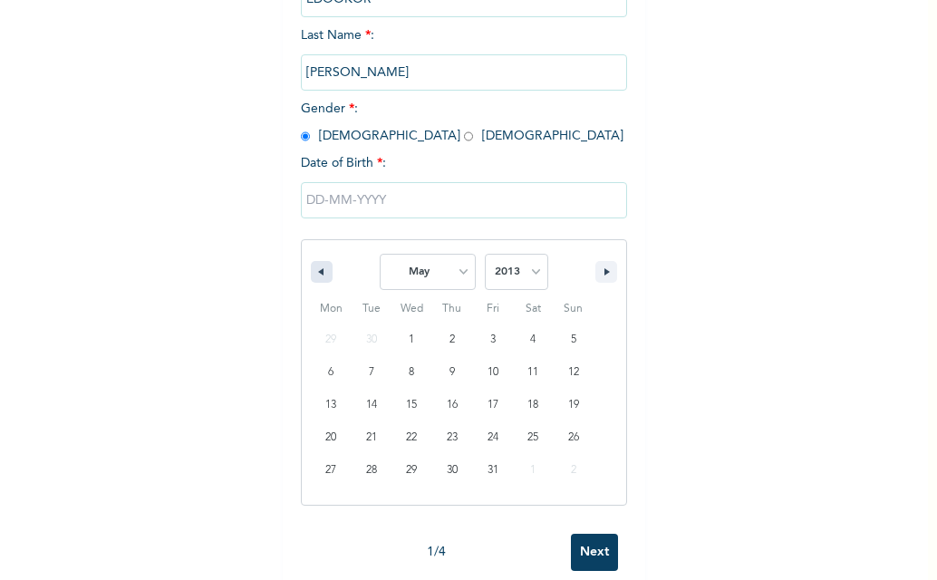
click at [314, 273] on icon "button" at bounding box center [318, 271] width 9 height 7
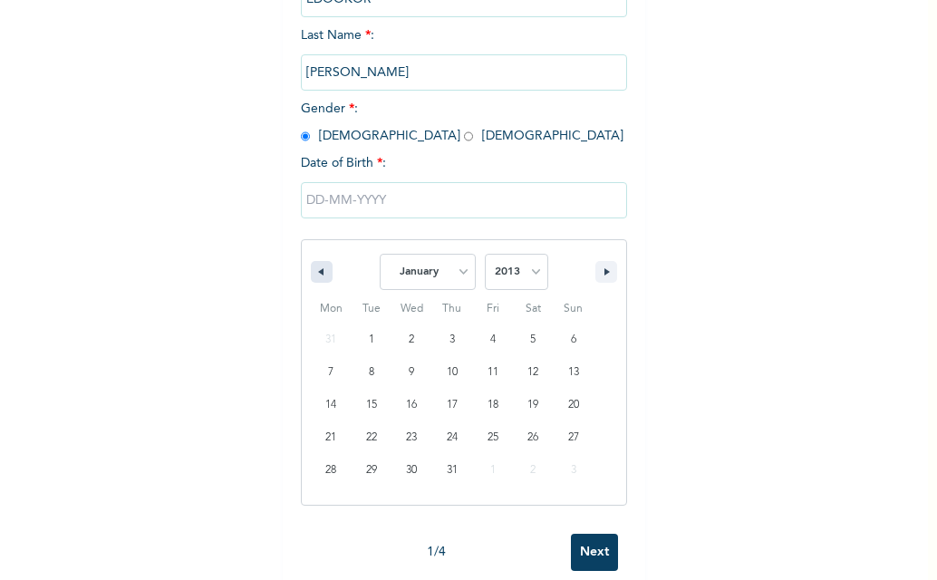
select select "11"
select select "2012"
click at [314, 273] on icon "button" at bounding box center [318, 271] width 9 height 7
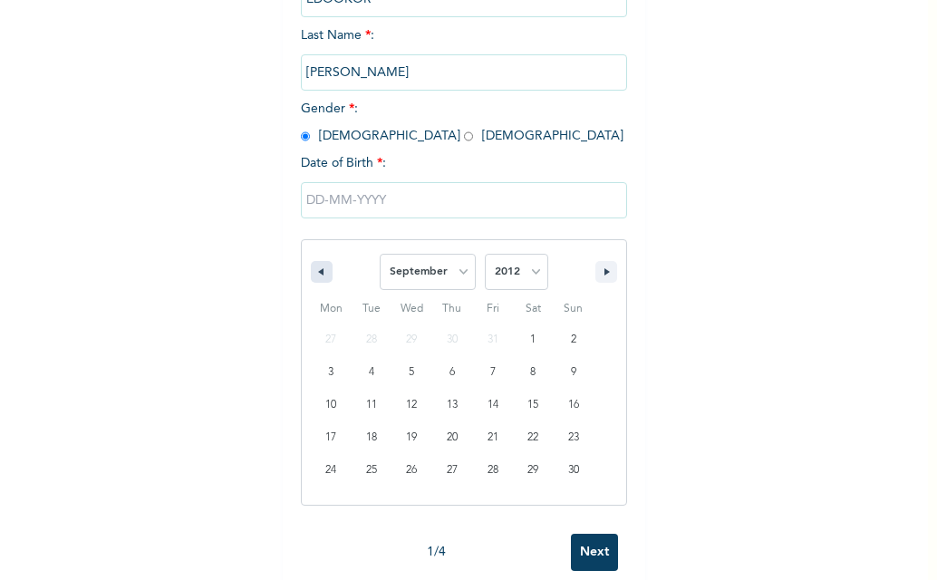
click at [314, 273] on icon "button" at bounding box center [318, 271] width 9 height 7
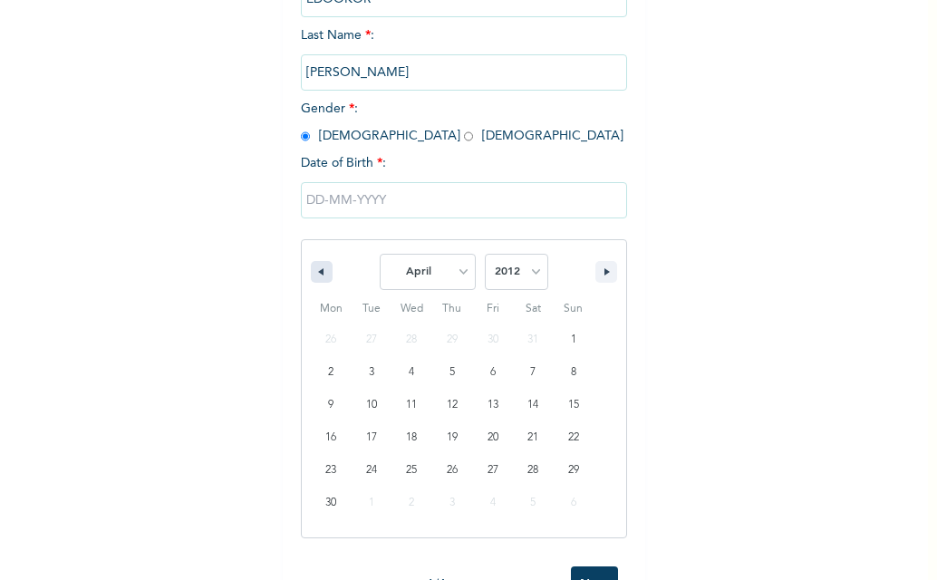
click at [314, 273] on icon "button" at bounding box center [318, 271] width 9 height 7
select select "11"
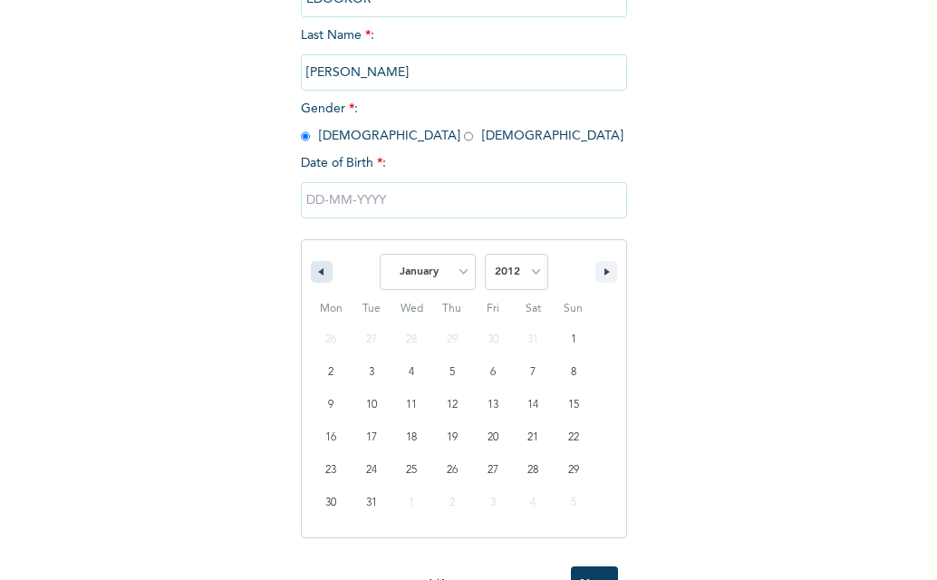
select select "2011"
click at [314, 273] on icon "button" at bounding box center [318, 271] width 9 height 7
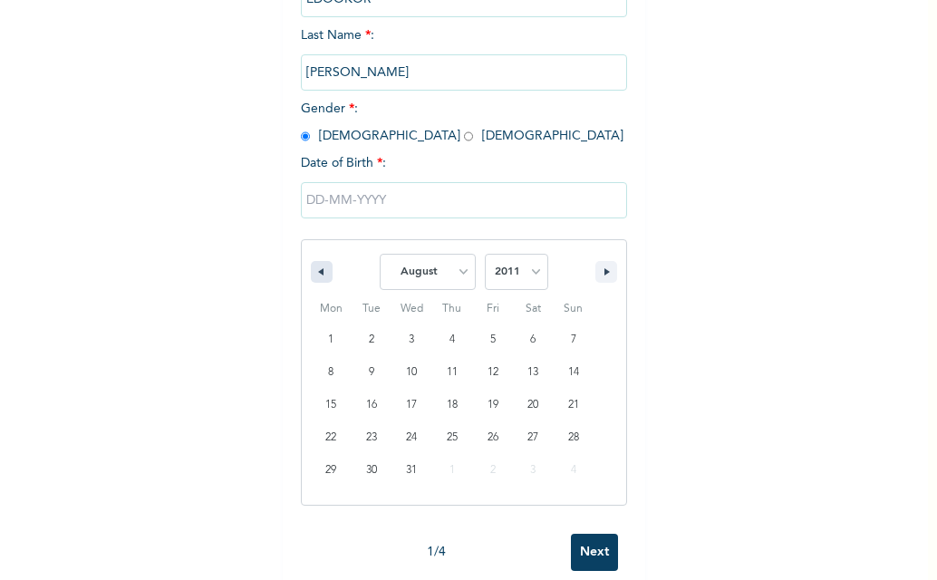
click at [314, 273] on icon "button" at bounding box center [318, 271] width 9 height 7
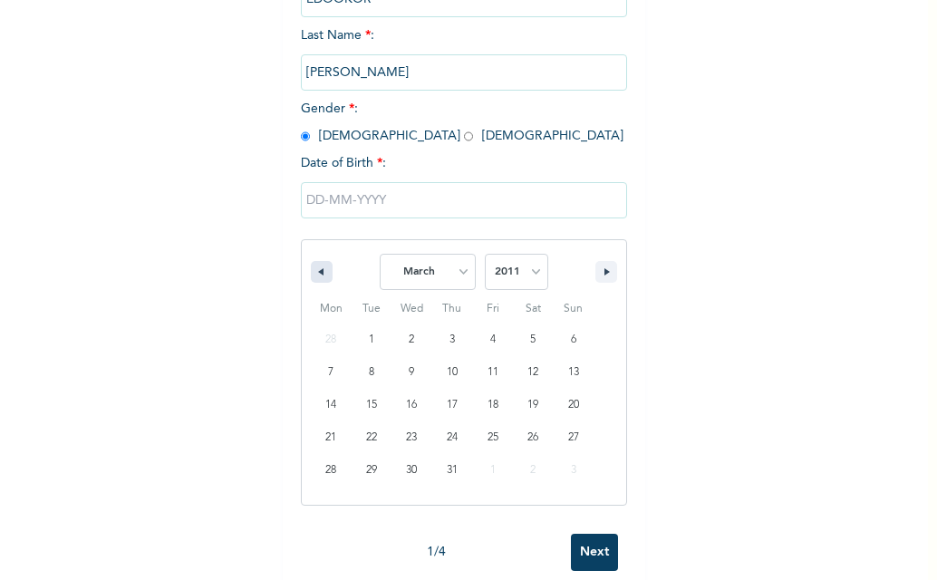
click at [314, 273] on icon "button" at bounding box center [318, 271] width 9 height 7
select select "11"
select select "2010"
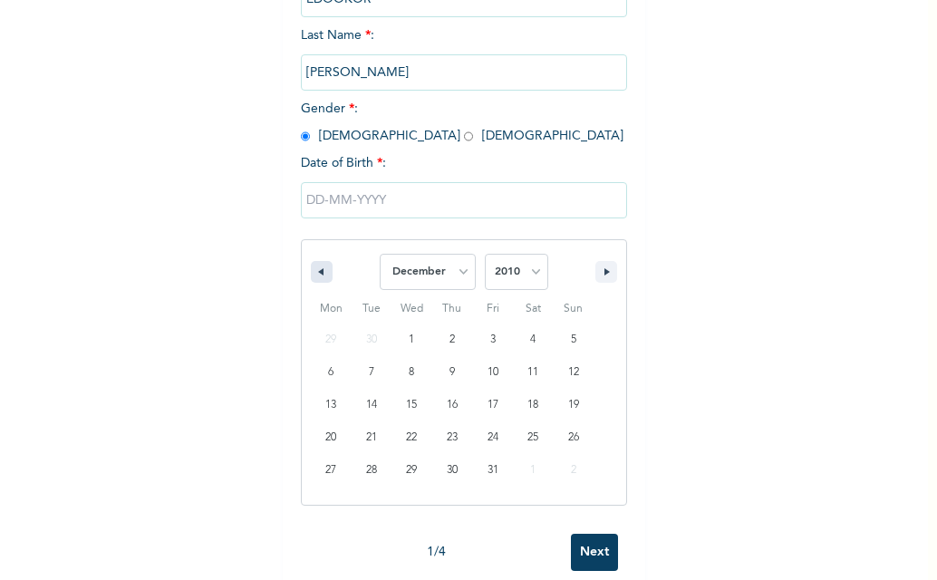
click at [314, 273] on icon "button" at bounding box center [318, 271] width 9 height 7
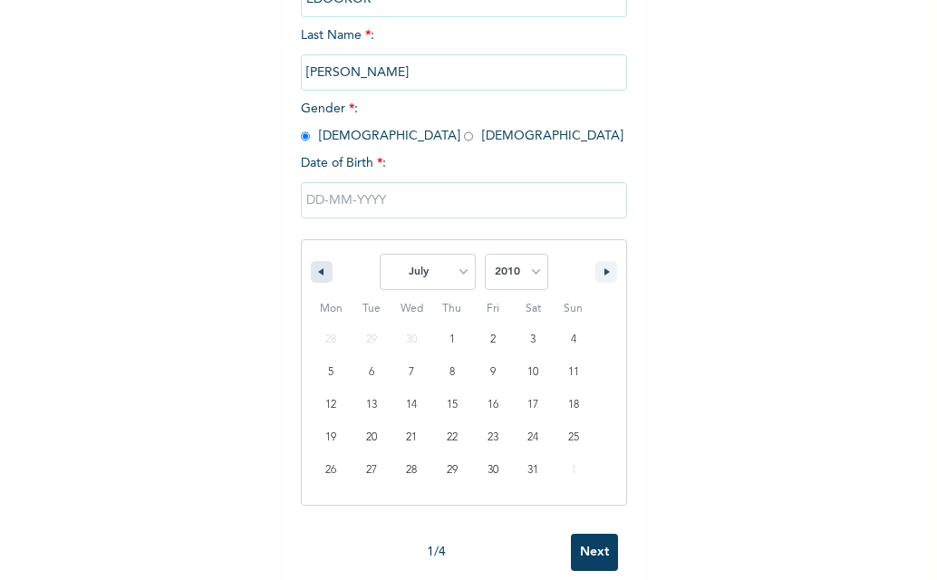
click at [314, 273] on icon "button" at bounding box center [318, 271] width 9 height 7
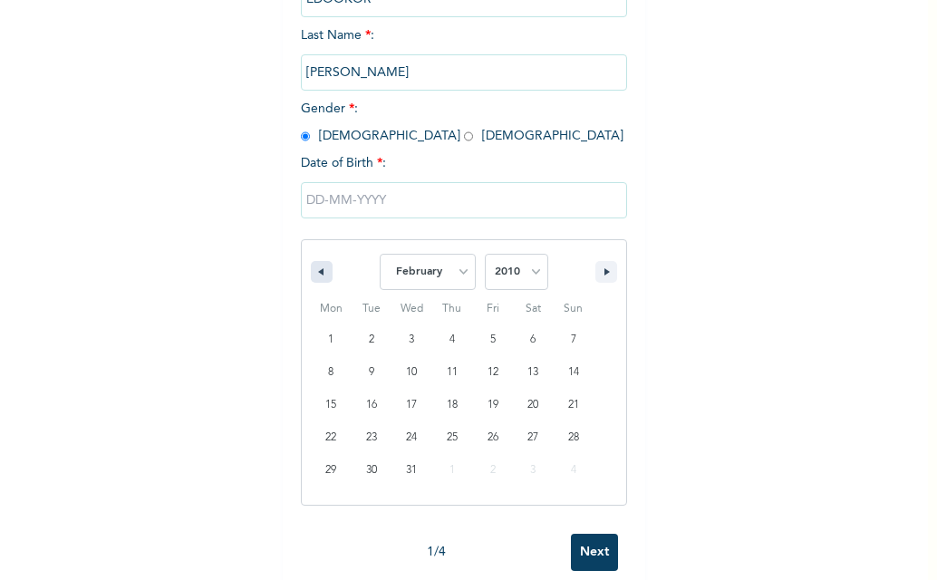
click at [314, 273] on icon "button" at bounding box center [318, 271] width 9 height 7
select select "11"
select select "2009"
click at [314, 273] on icon "button" at bounding box center [318, 271] width 9 height 7
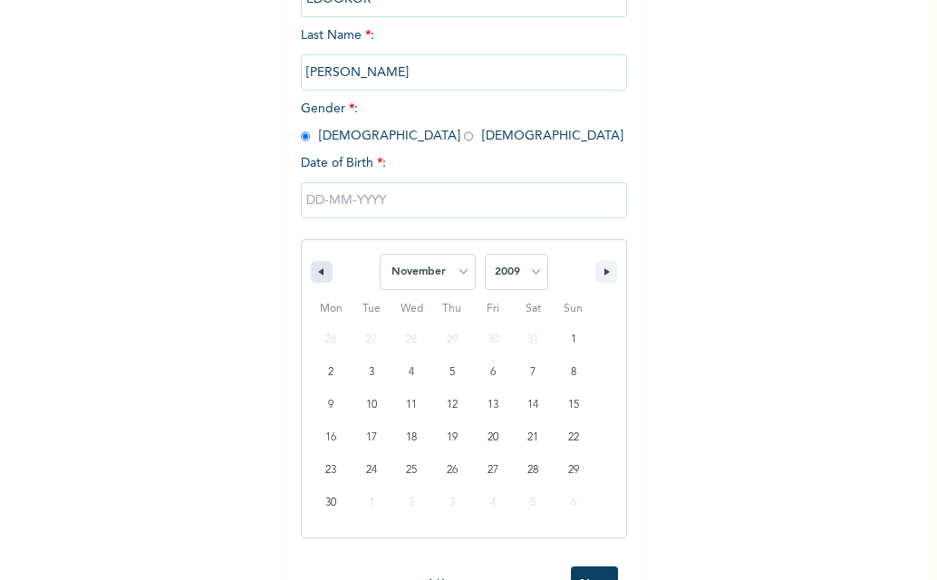
click at [314, 273] on icon "button" at bounding box center [318, 271] width 9 height 7
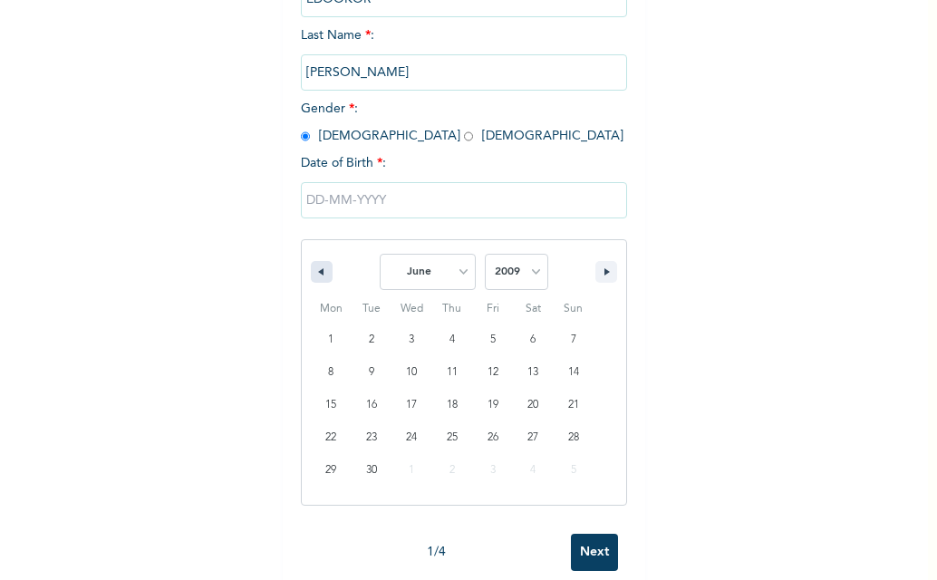
click at [314, 273] on icon "button" at bounding box center [318, 271] width 9 height 7
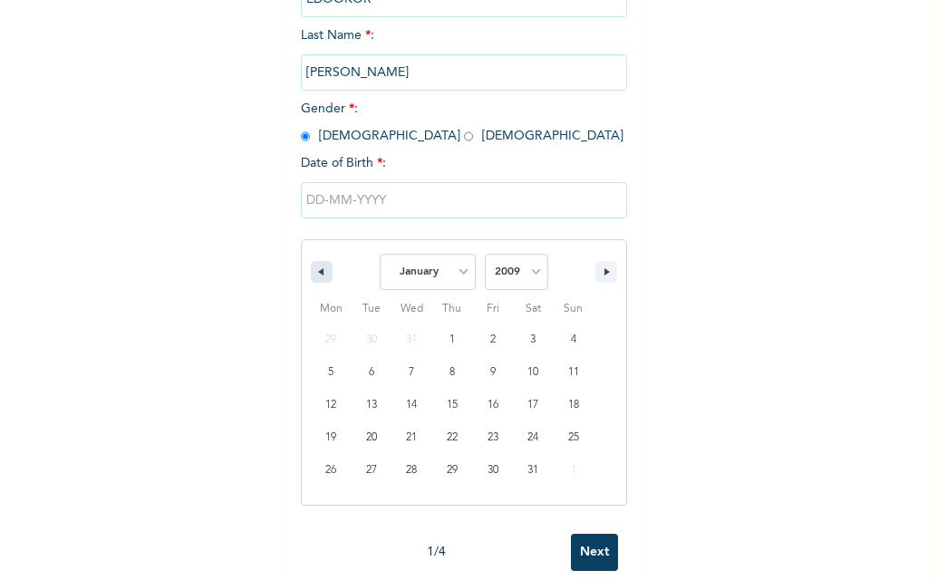
click at [314, 273] on icon "button" at bounding box center [318, 271] width 9 height 7
select select "11"
select select "2008"
click at [314, 273] on icon "button" at bounding box center [318, 271] width 9 height 7
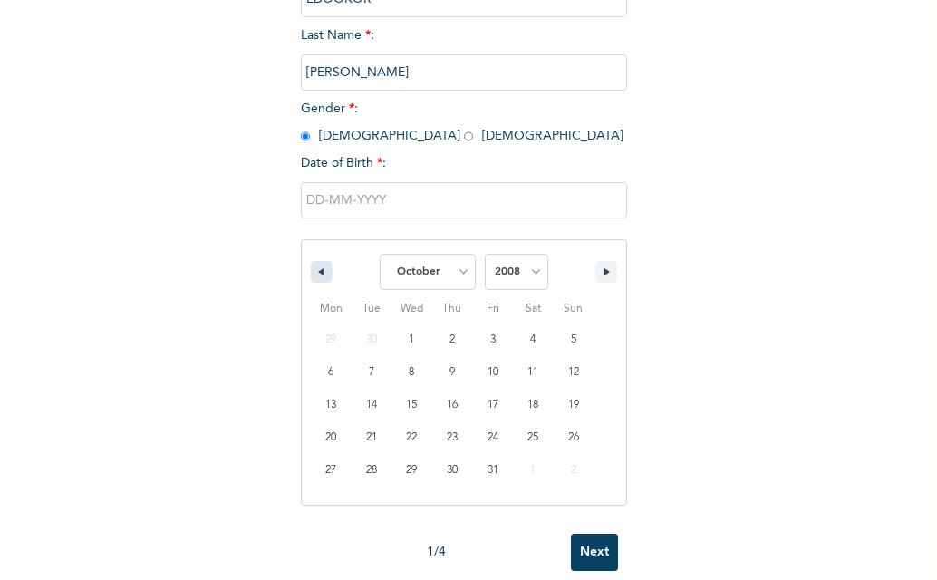
click at [314, 273] on icon "button" at bounding box center [318, 271] width 9 height 7
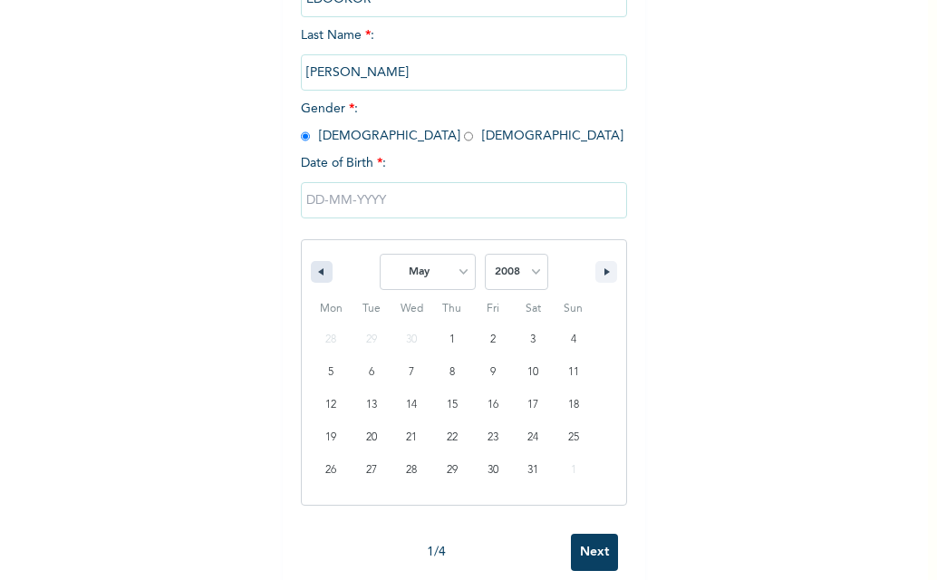
click at [314, 273] on icon "button" at bounding box center [318, 271] width 9 height 7
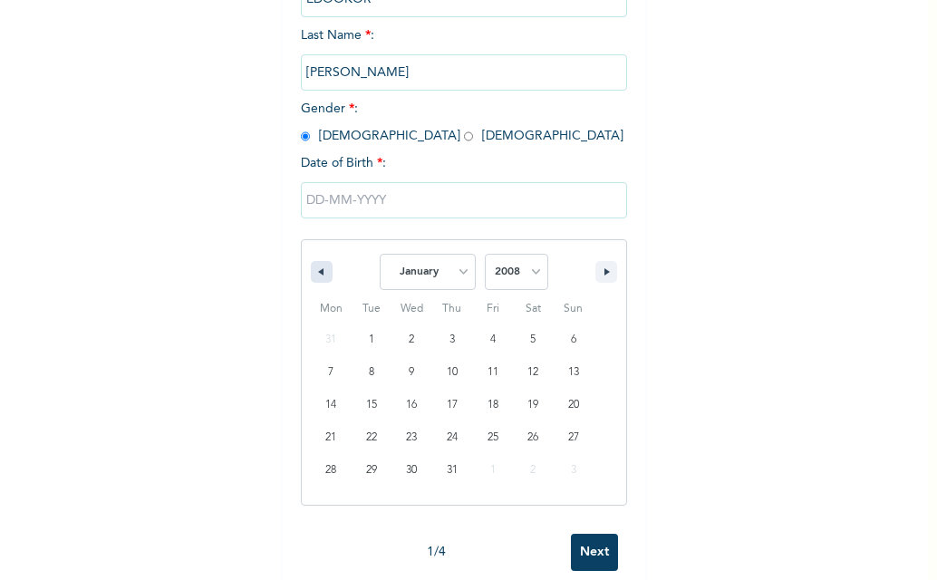
select select "11"
select select "2007"
click at [314, 273] on icon "button" at bounding box center [318, 271] width 9 height 7
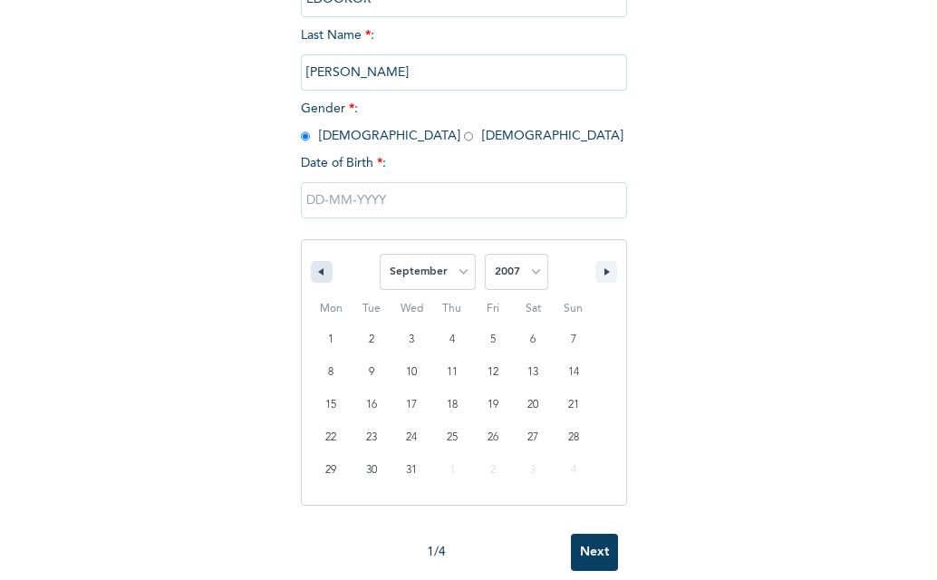
click at [314, 273] on icon "button" at bounding box center [318, 271] width 9 height 7
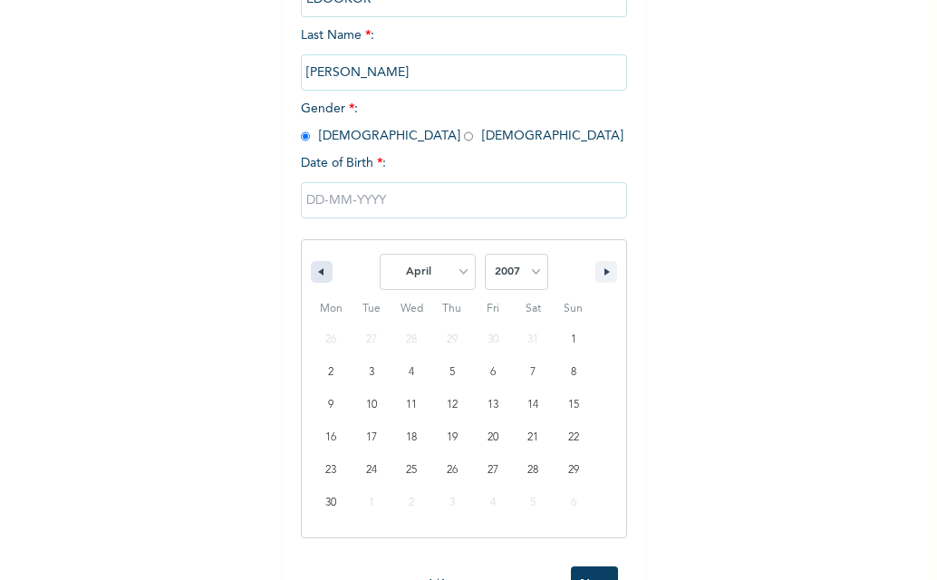
click at [314, 273] on icon "button" at bounding box center [318, 271] width 9 height 7
select select "11"
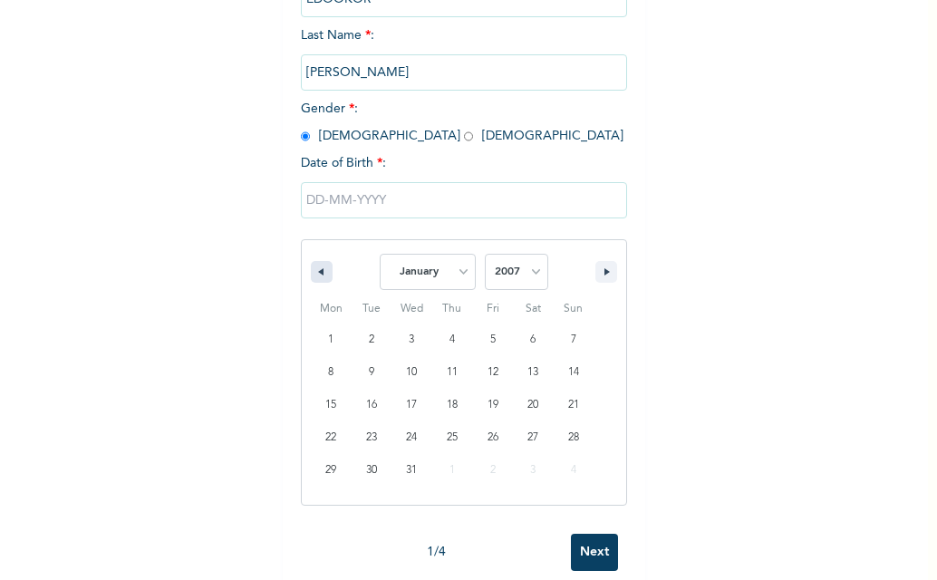
select select "2006"
click at [314, 273] on icon "button" at bounding box center [318, 271] width 9 height 7
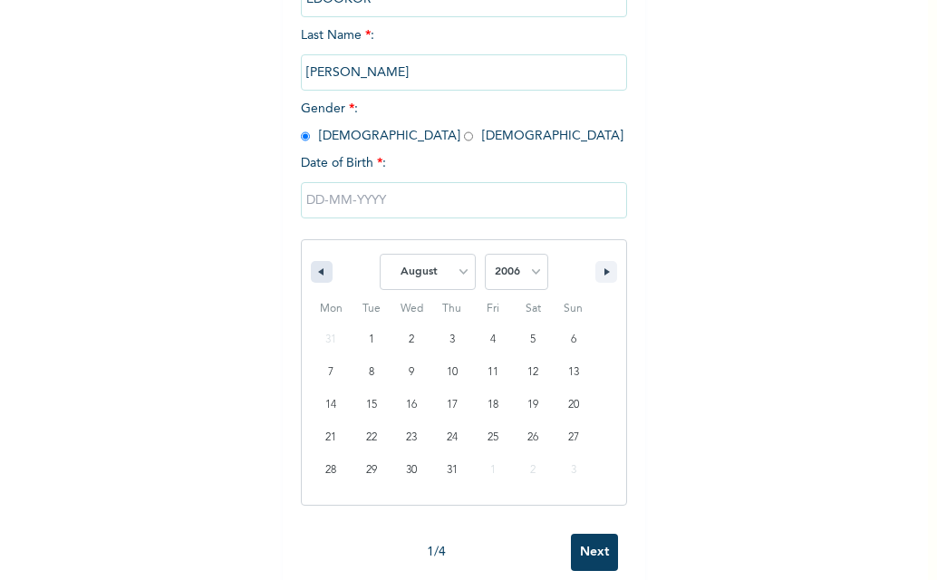
click at [314, 273] on icon "button" at bounding box center [318, 271] width 9 height 7
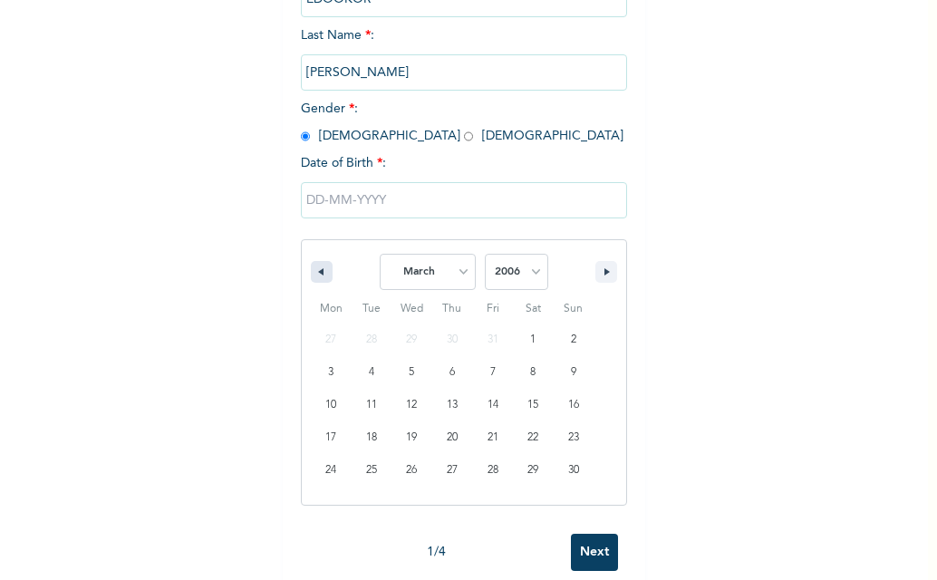
click at [314, 273] on icon "button" at bounding box center [318, 271] width 9 height 7
select select "11"
select select "2005"
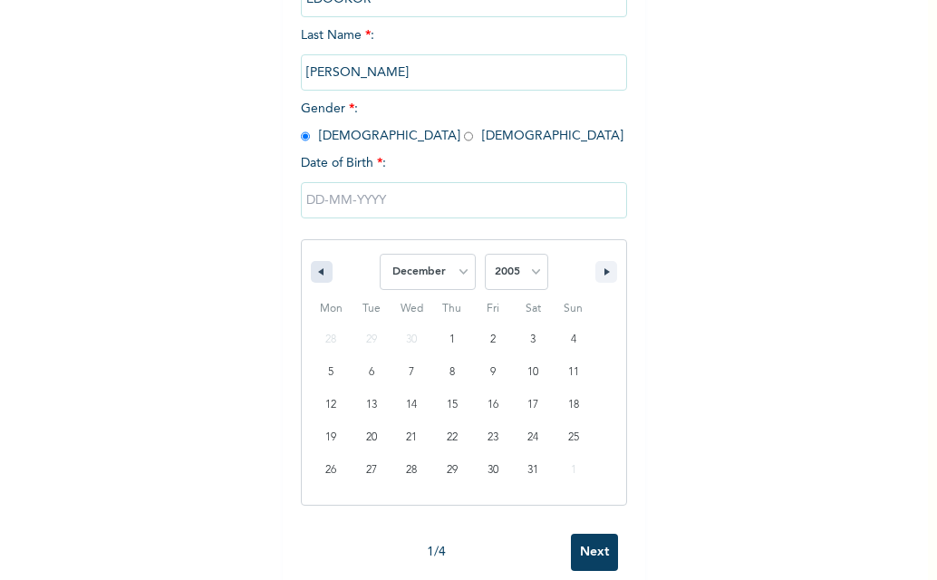
click at [314, 273] on icon "button" at bounding box center [318, 271] width 9 height 7
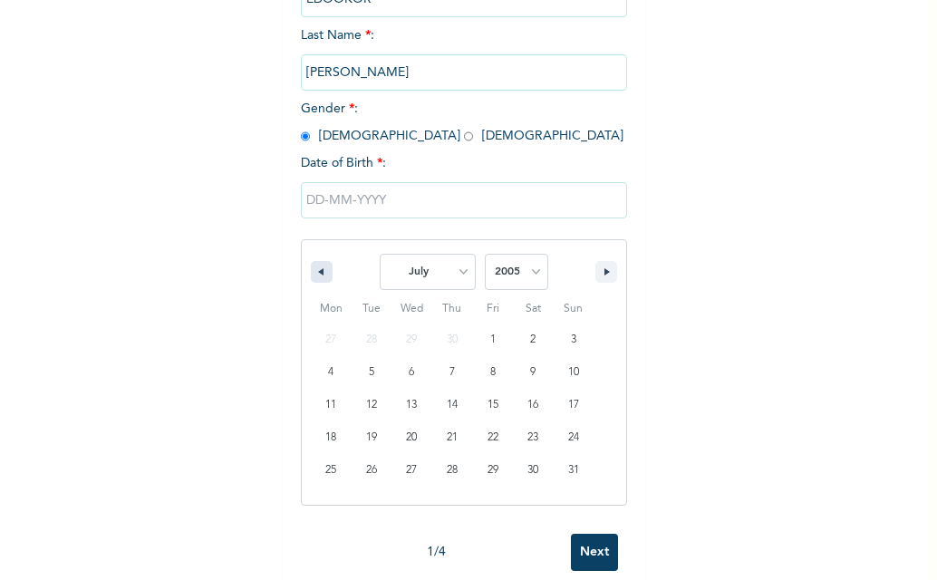
click at [314, 273] on icon "button" at bounding box center [318, 271] width 9 height 7
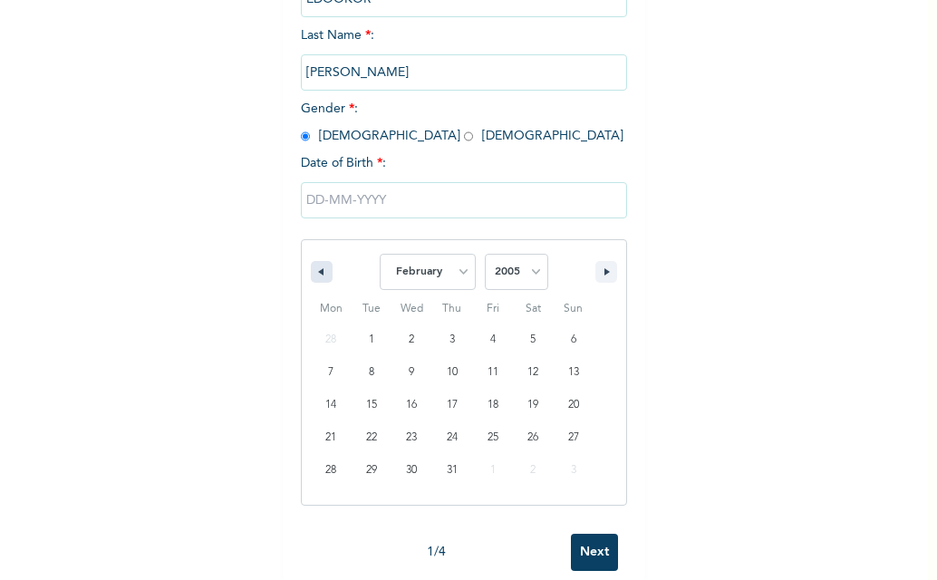
click at [314, 273] on icon "button" at bounding box center [318, 271] width 9 height 7
select select "11"
select select "2004"
click at [314, 273] on icon "button" at bounding box center [318, 271] width 9 height 7
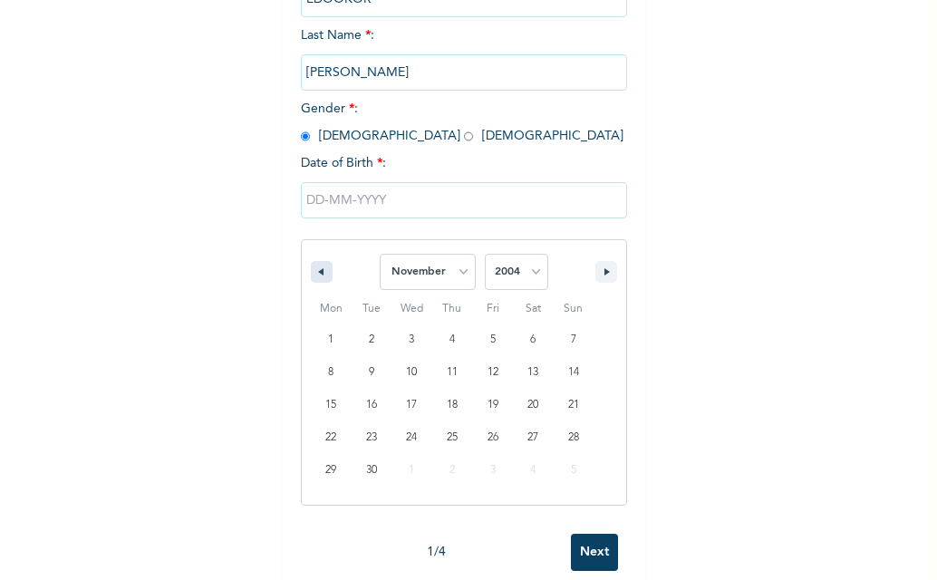
click at [314, 273] on icon "button" at bounding box center [318, 271] width 9 height 7
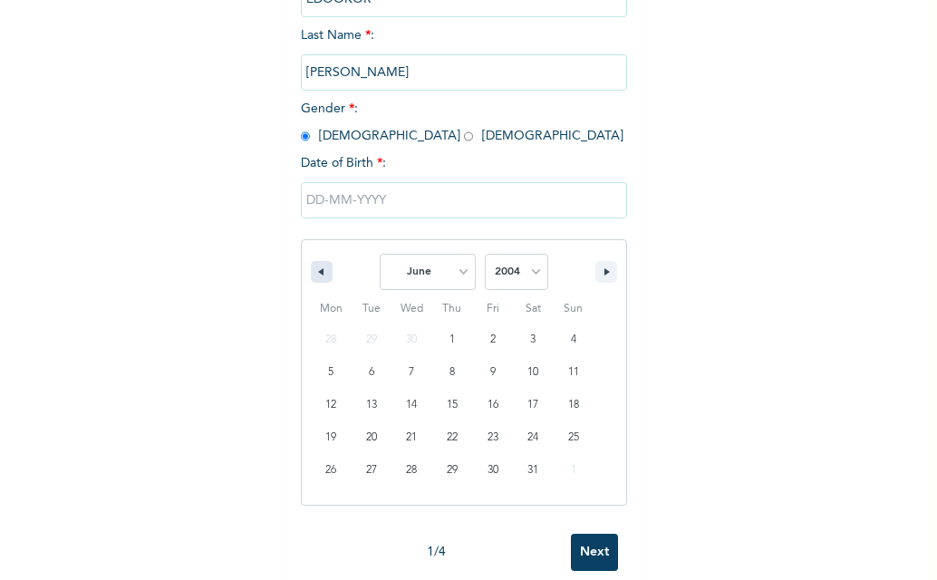
click at [314, 273] on icon "button" at bounding box center [318, 271] width 9 height 7
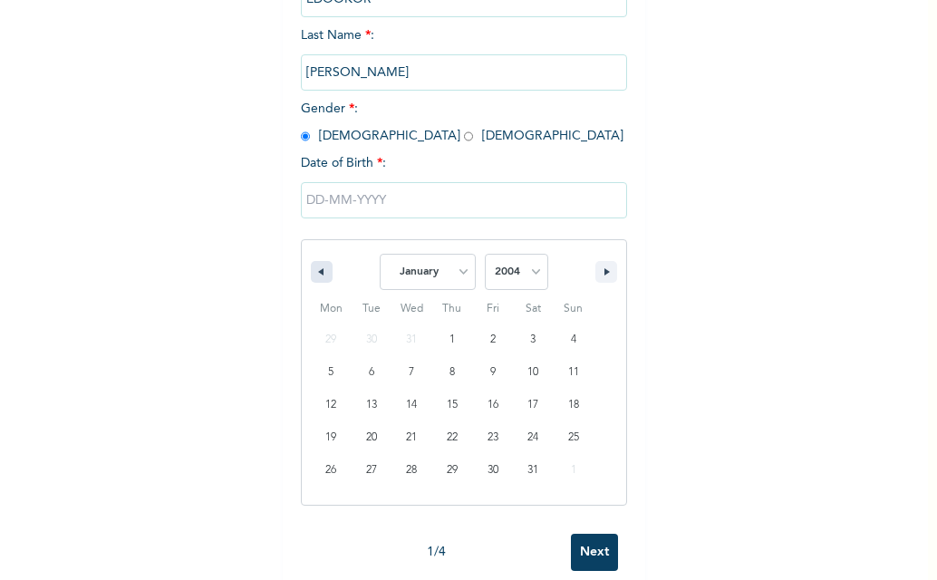
click at [314, 273] on icon "button" at bounding box center [318, 271] width 9 height 7
select select "11"
select select "2003"
click at [314, 273] on icon "button" at bounding box center [318, 271] width 9 height 7
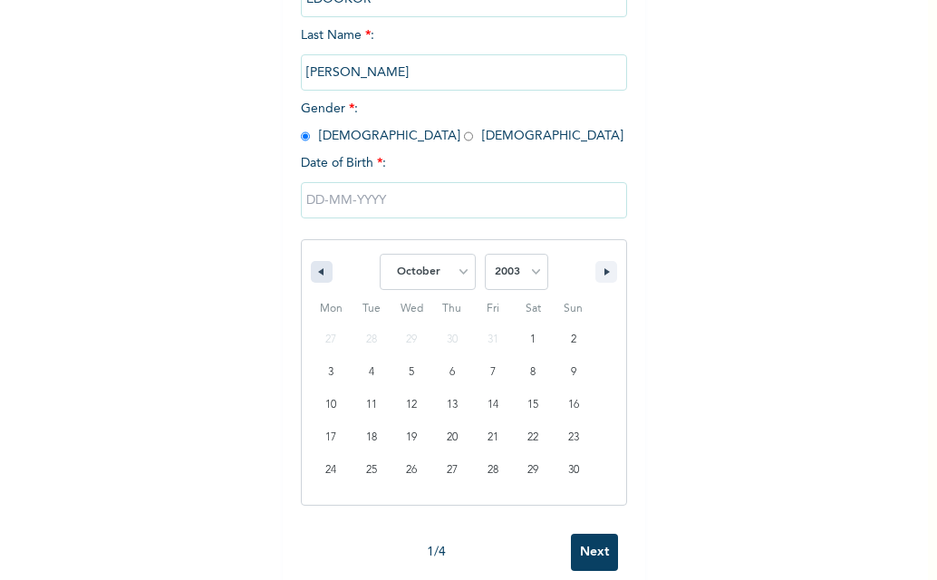
click at [314, 273] on icon "button" at bounding box center [318, 271] width 9 height 7
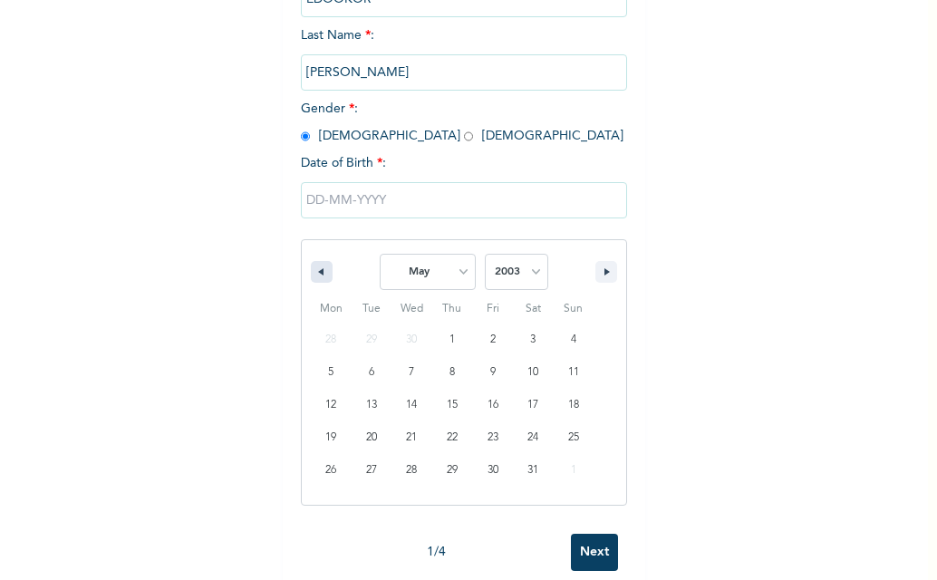
click at [314, 273] on icon "button" at bounding box center [318, 271] width 9 height 7
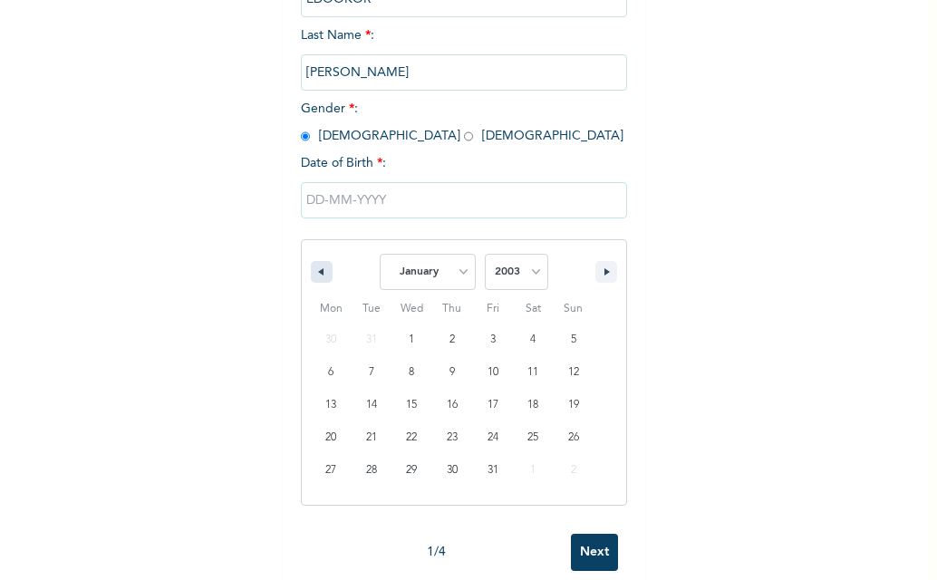
select select "11"
select select "2002"
click at [314, 273] on icon "button" at bounding box center [318, 271] width 9 height 7
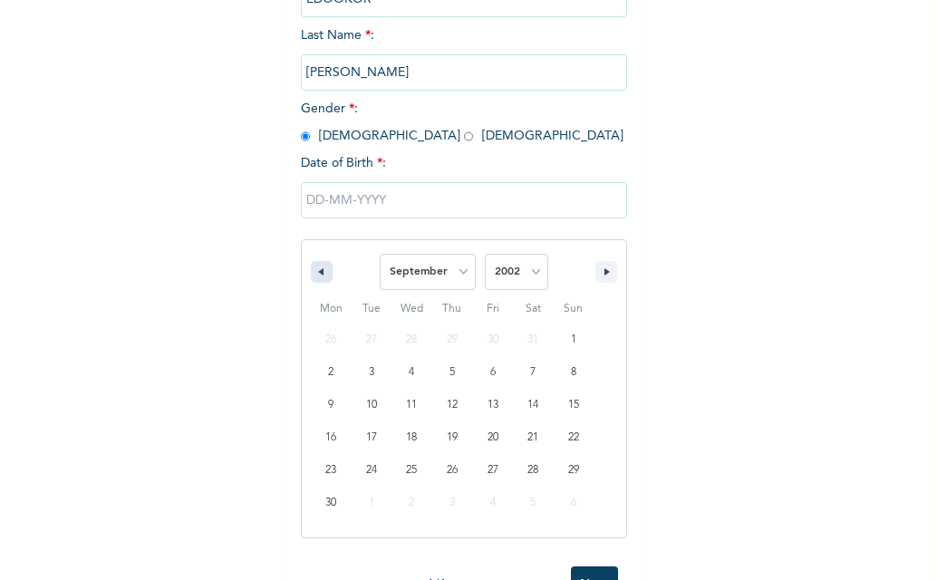
click at [314, 273] on icon "button" at bounding box center [318, 271] width 9 height 7
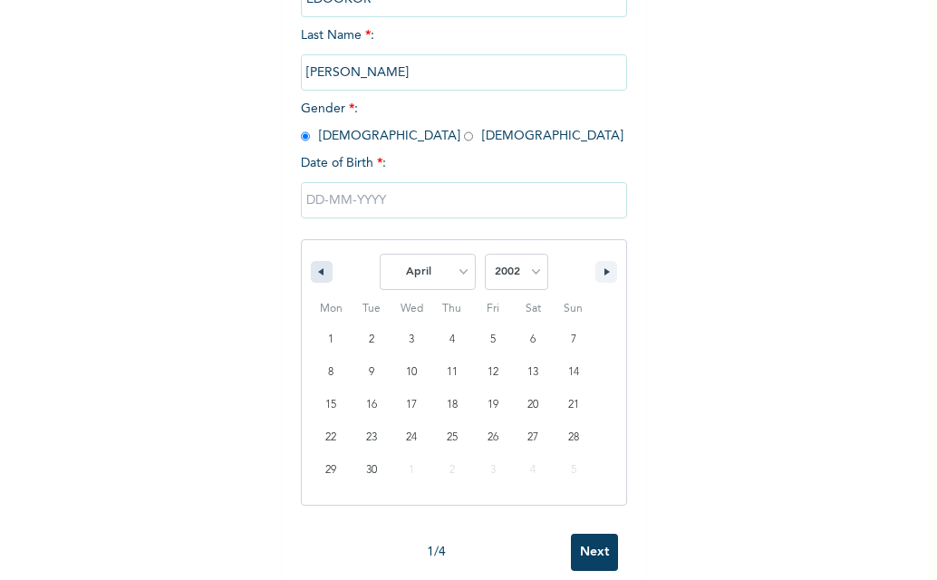
click at [314, 273] on icon "button" at bounding box center [318, 271] width 9 height 7
select select "11"
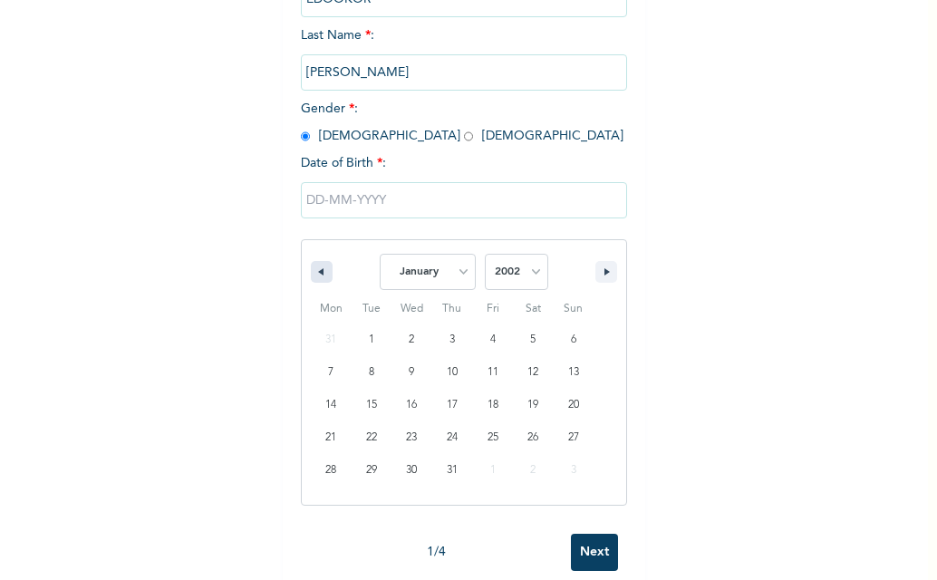
select select "2001"
click at [314, 273] on icon "button" at bounding box center [318, 271] width 9 height 7
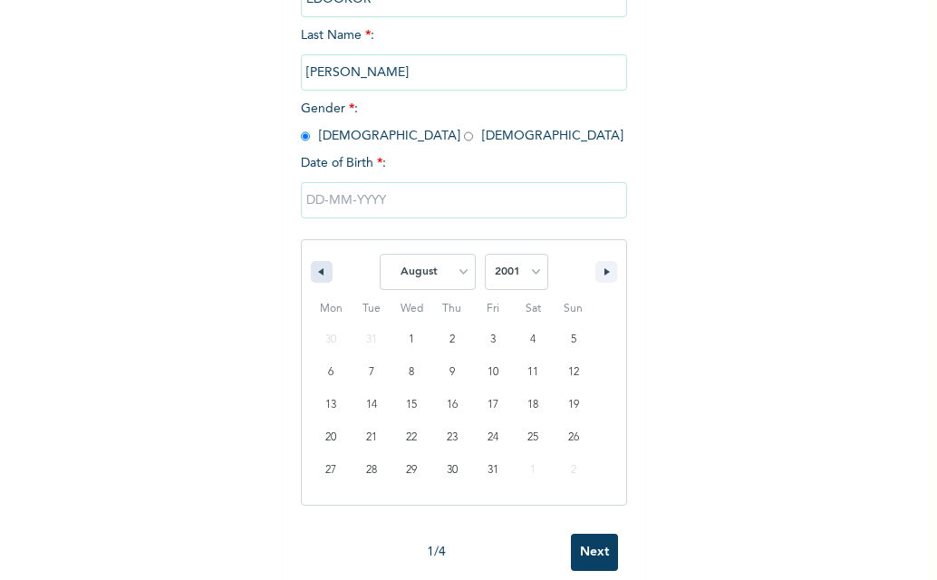
click at [314, 273] on icon "button" at bounding box center [318, 271] width 9 height 7
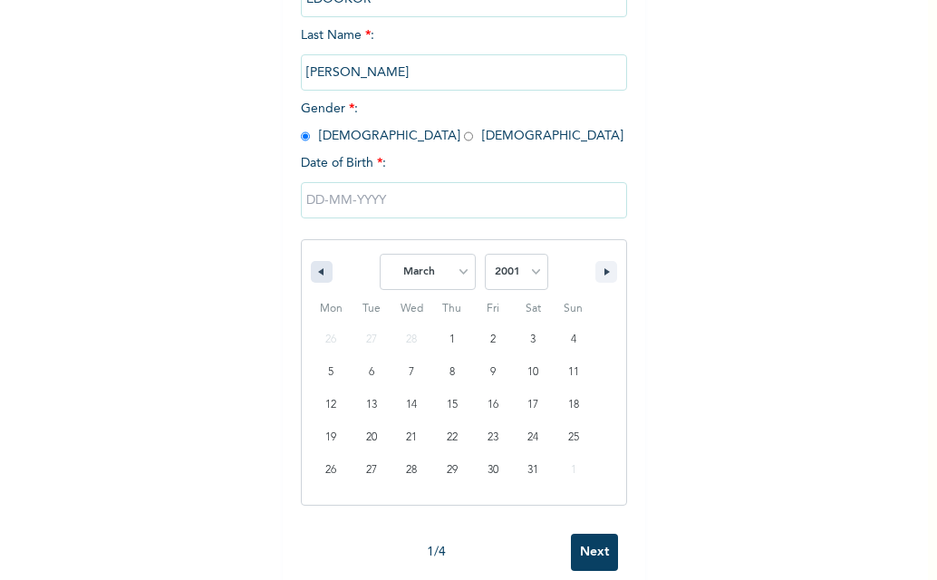
click at [314, 273] on icon "button" at bounding box center [318, 271] width 9 height 7
select select "11"
select select "2000"
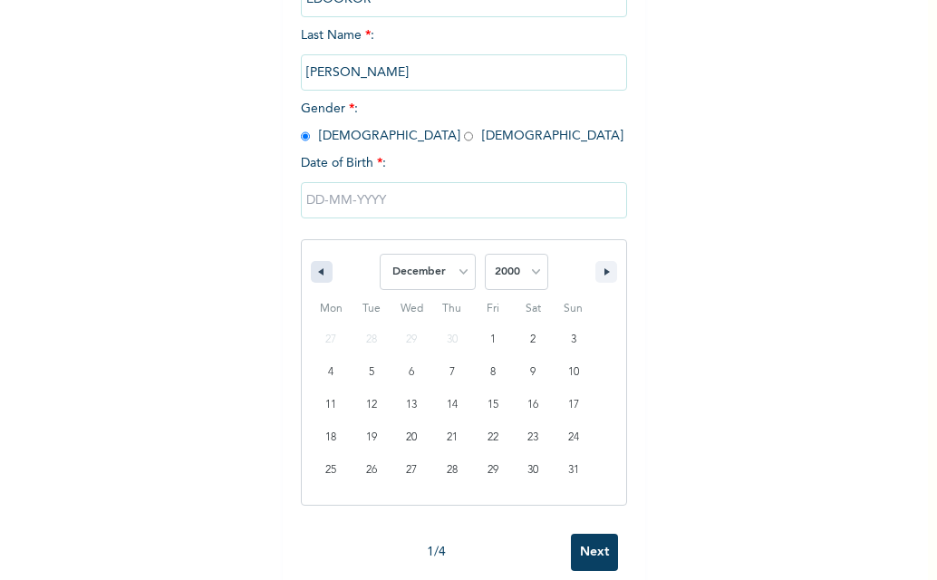
click at [314, 273] on icon "button" at bounding box center [318, 271] width 9 height 7
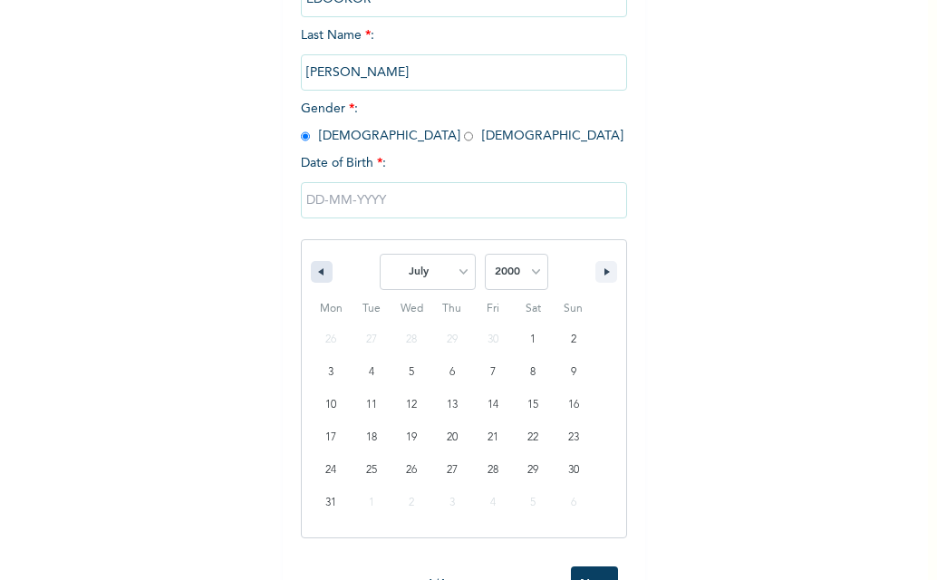
click at [314, 273] on icon "button" at bounding box center [318, 271] width 9 height 7
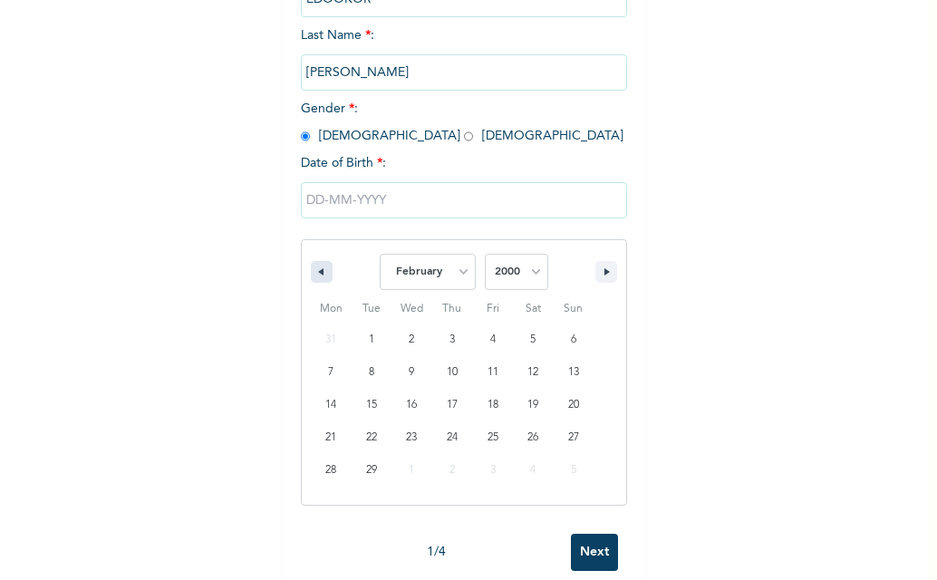
click at [314, 273] on icon "button" at bounding box center [318, 271] width 9 height 7
select select "11"
select select "1999"
click at [314, 273] on icon "button" at bounding box center [318, 271] width 9 height 7
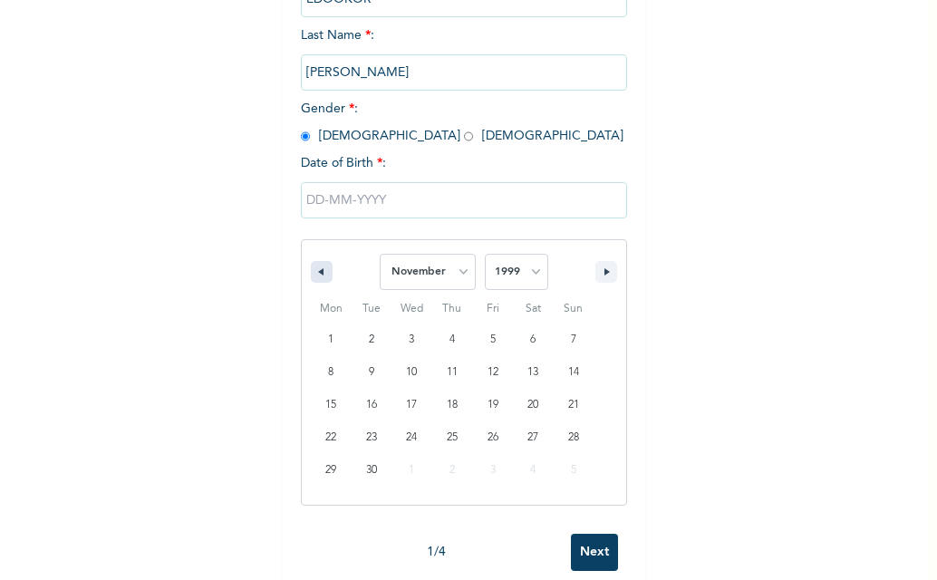
click at [314, 273] on icon "button" at bounding box center [318, 271] width 9 height 7
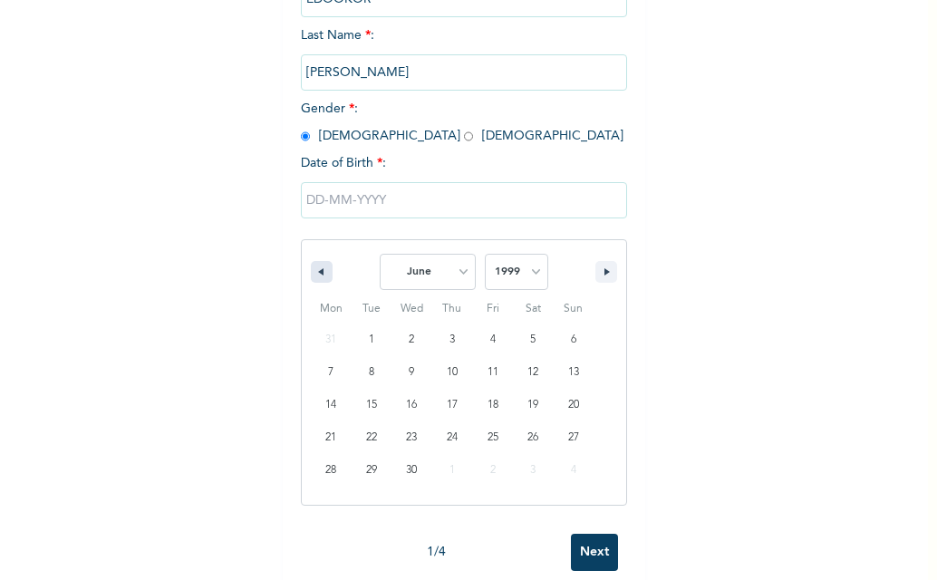
click at [314, 273] on icon "button" at bounding box center [318, 271] width 9 height 7
select select "2"
click at [530, 275] on select "2025 2024 2023 2022 2021 2020 2019 2018 2017 2016 2015 2014 2013 2012 2011 2010…" at bounding box center [516, 272] width 63 height 36
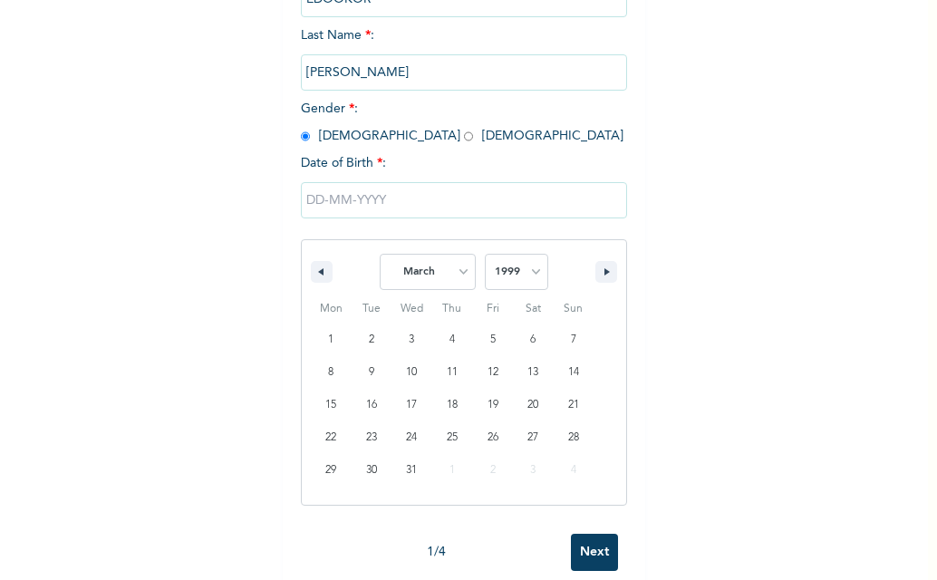
select select "1974"
click at [485, 255] on select "2025 2024 2023 2022 2021 2020 2019 2018 2017 2016 2015 2014 2013 2012 2011 2010…" at bounding box center [516, 272] width 63 height 36
type input "[DATE]"
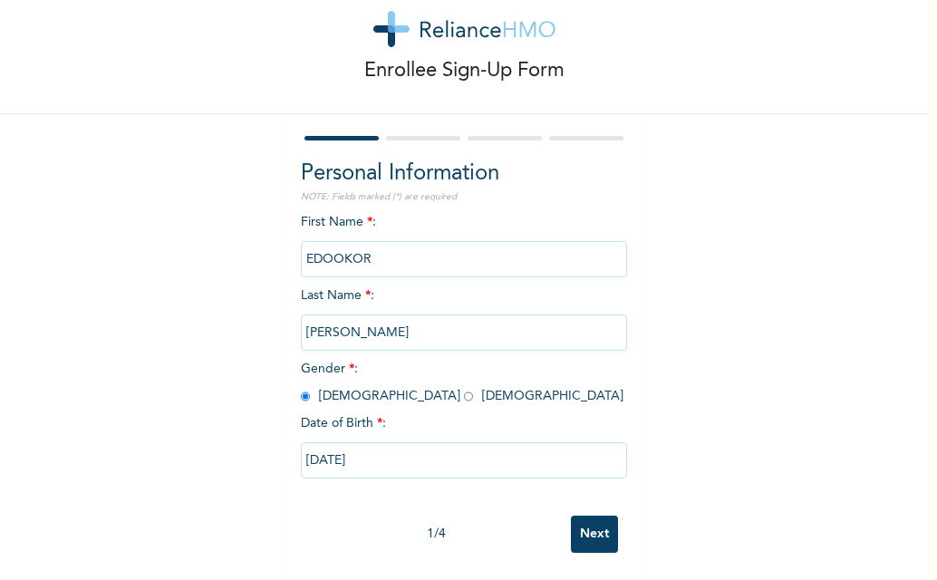
scroll to position [57, 0]
click at [311, 448] on input "[DATE]" at bounding box center [464, 460] width 326 height 36
select select "2"
select select "1974"
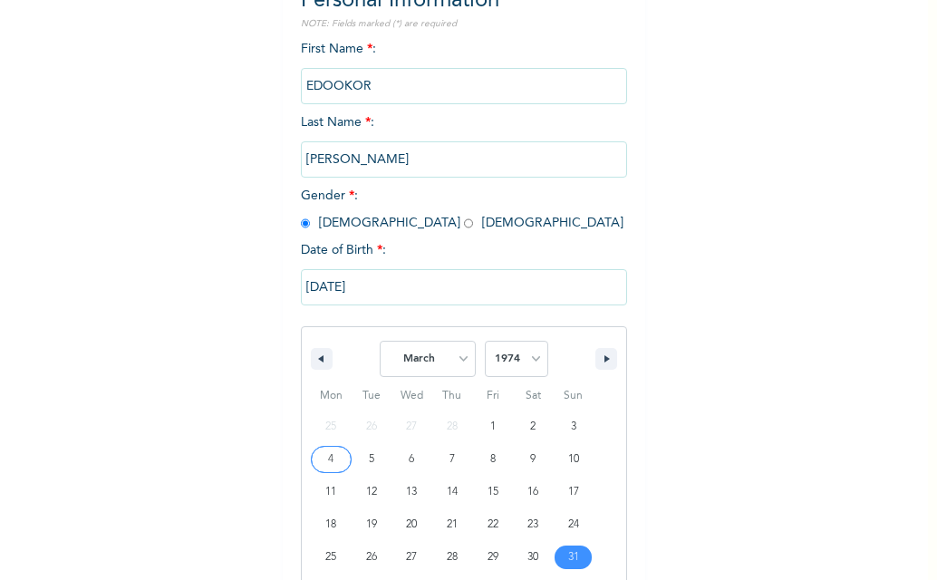
scroll to position [244, 0]
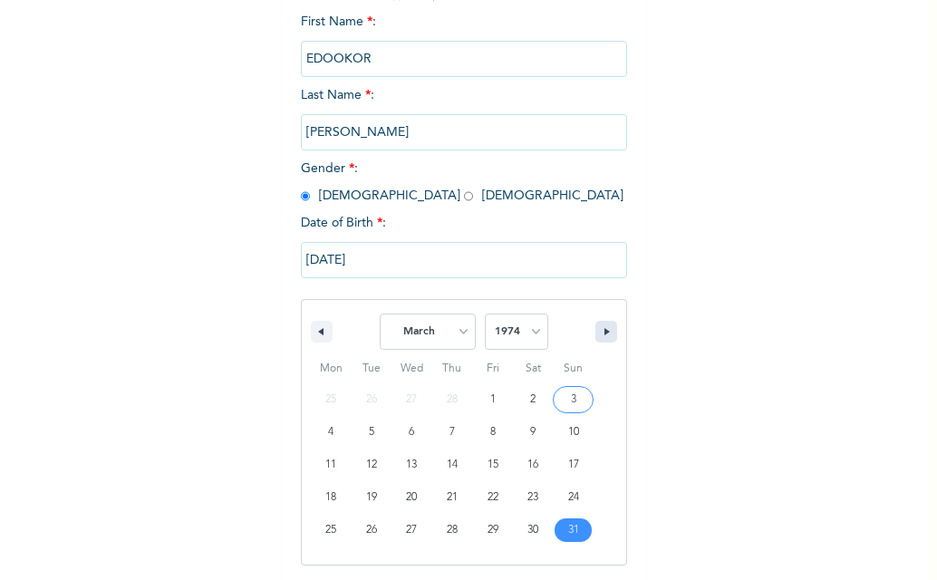
click at [604, 331] on icon "button" at bounding box center [608, 331] width 9 height 7
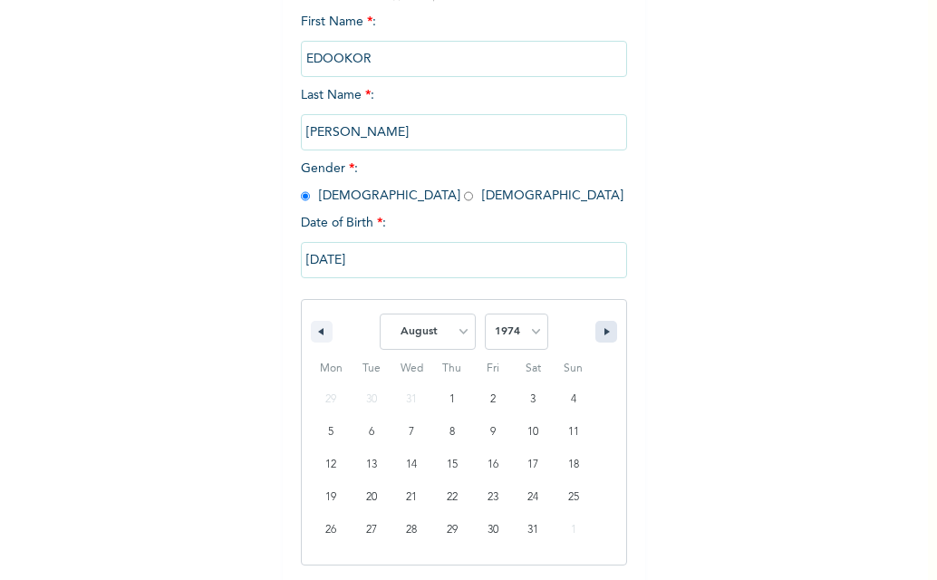
click at [604, 331] on icon "button" at bounding box center [608, 331] width 9 height 7
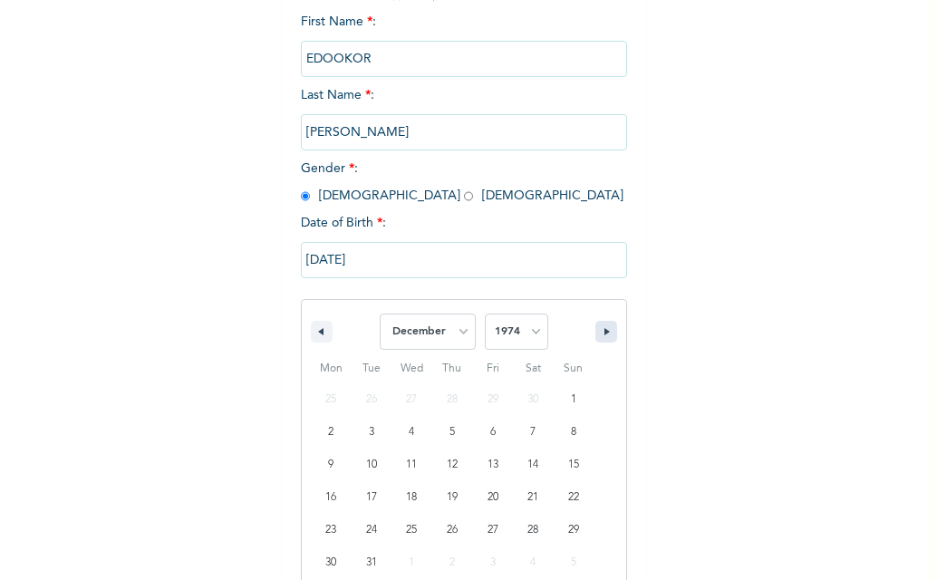
select select "0"
select select "1975"
click at [604, 331] on icon "button" at bounding box center [608, 331] width 9 height 7
click at [314, 333] on icon "button" at bounding box center [318, 331] width 9 height 7
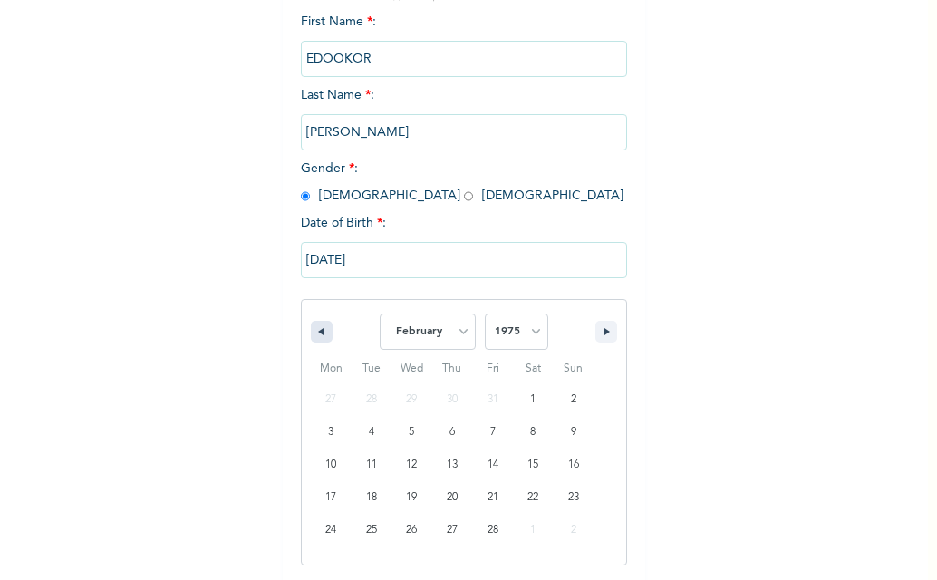
click at [314, 333] on icon "button" at bounding box center [318, 331] width 9 height 7
select select "11"
select select "1974"
type input "[DATE]"
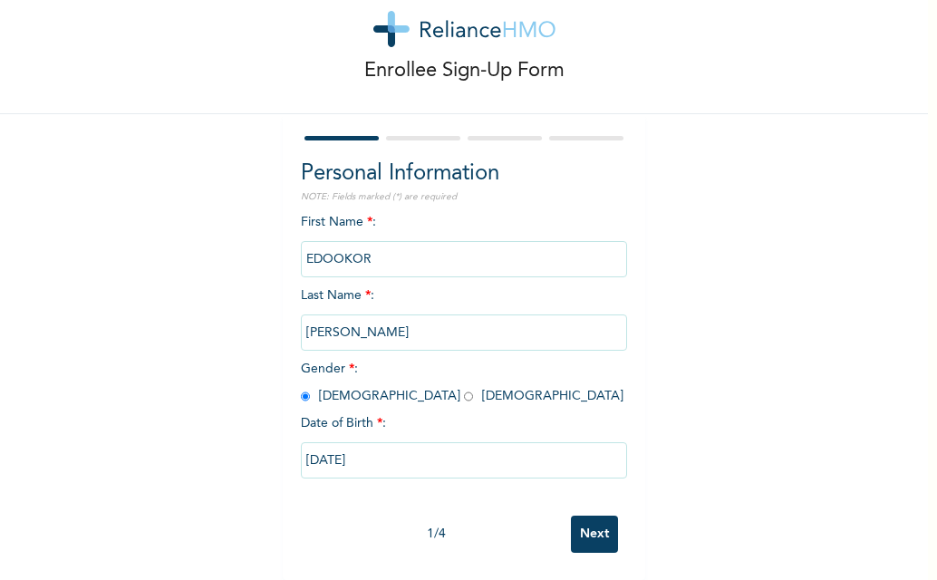
scroll to position [57, 0]
click at [581, 516] on input "Next" at bounding box center [594, 534] width 47 height 37
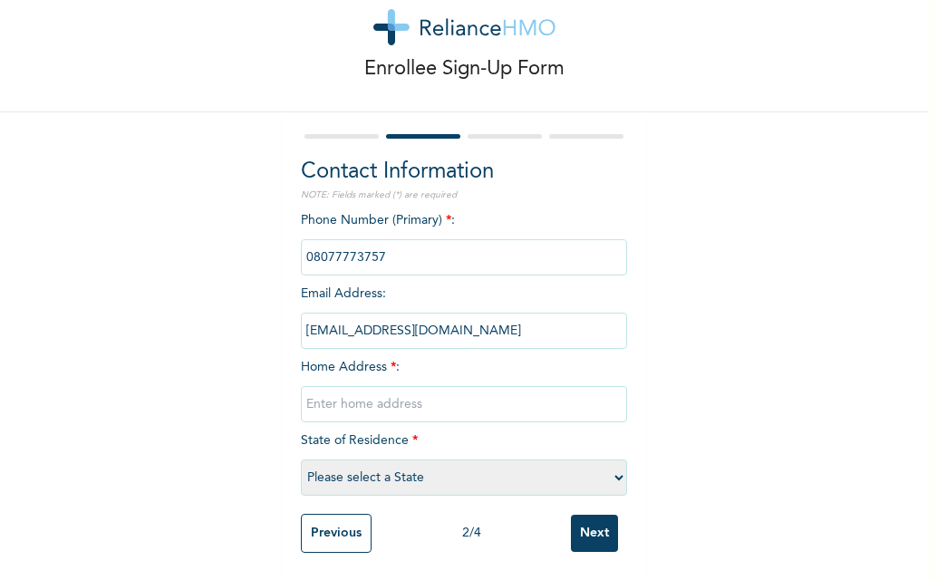
click at [404, 356] on div "Phone Number (Primary) * : Email Address : [EMAIL_ADDRESS][DOMAIN_NAME] Home Ad…" at bounding box center [464, 358] width 326 height 294
click at [361, 403] on input "text" at bounding box center [464, 404] width 326 height 36
type input "n"
type input "u"
click at [491, 442] on div "Phone Number (Primary) * : Email Address : [EMAIL_ADDRESS][DOMAIN_NAME] Home Ad…" at bounding box center [464, 358] width 326 height 294
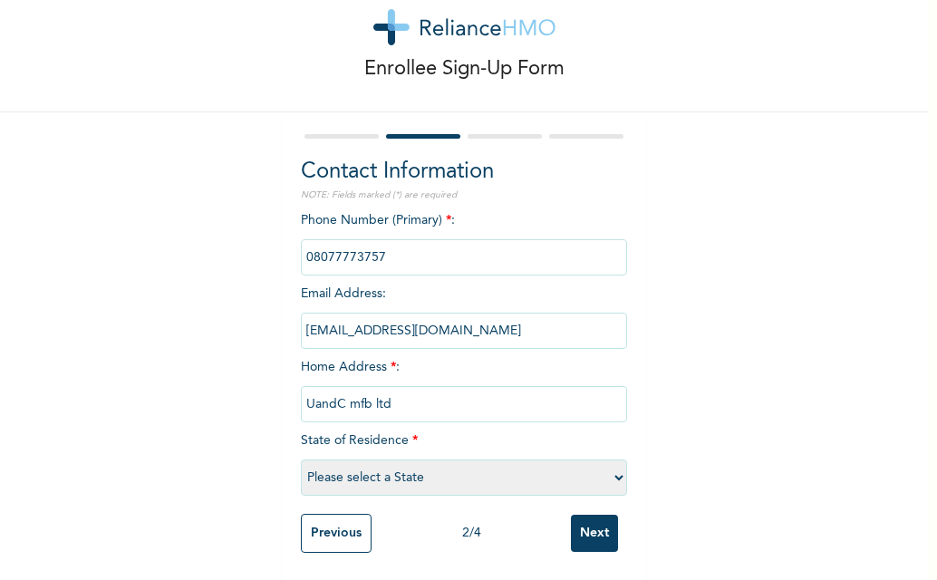
click at [412, 434] on span "*" at bounding box center [414, 440] width 5 height 13
click at [613, 465] on select "Please select a State [PERSON_NAME] (FCT) [PERSON_NAME] Ibom [GEOGRAPHIC_DATA] …" at bounding box center [464, 477] width 326 height 36
click at [613, 463] on select "Please select a State [PERSON_NAME] (FCT) [PERSON_NAME] Ibom [GEOGRAPHIC_DATA] …" at bounding box center [464, 477] width 326 height 36
click at [614, 463] on select "Please select a State [PERSON_NAME] (FCT) [PERSON_NAME] Ibom [GEOGRAPHIC_DATA] …" at bounding box center [464, 477] width 326 height 36
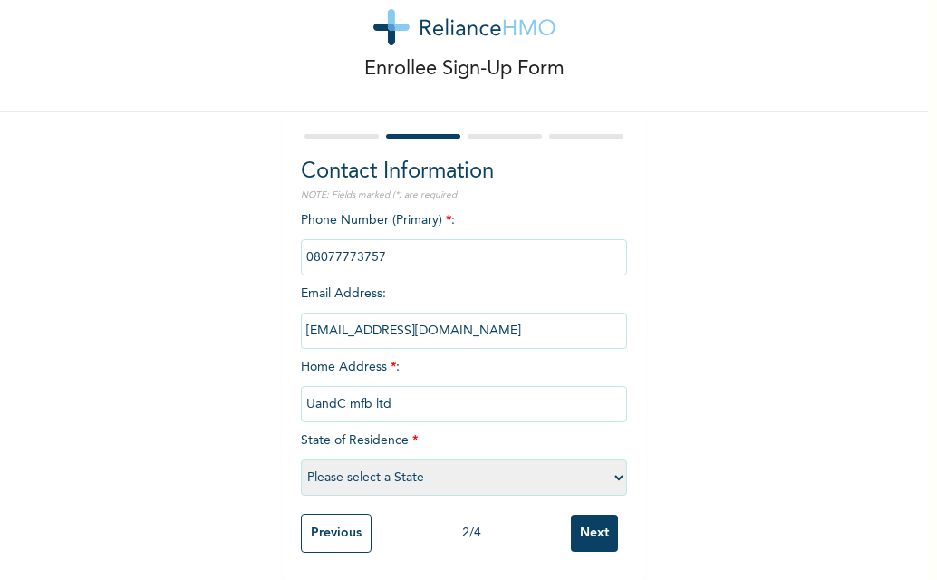
click at [610, 461] on select "Please select a State [PERSON_NAME] (FCT) [PERSON_NAME] Ibom [GEOGRAPHIC_DATA] …" at bounding box center [464, 477] width 326 height 36
click at [612, 461] on select "Please select a State [PERSON_NAME] (FCT) [PERSON_NAME] Ibom [GEOGRAPHIC_DATA] …" at bounding box center [464, 477] width 326 height 36
click at [613, 460] on select "Please select a State [PERSON_NAME] (FCT) [PERSON_NAME] Ibom [GEOGRAPHIC_DATA] …" at bounding box center [464, 477] width 326 height 36
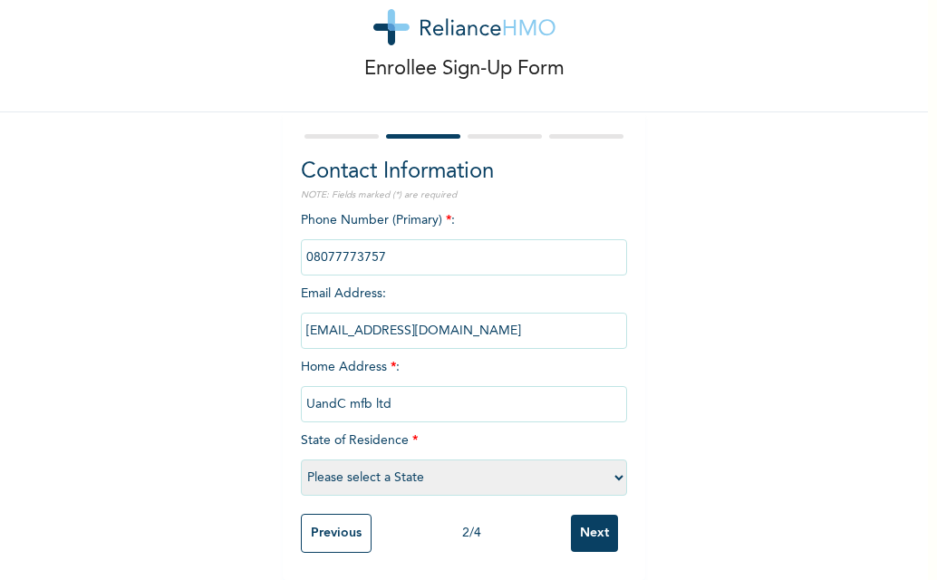
click at [614, 460] on select "Please select a State [PERSON_NAME] (FCT) [PERSON_NAME] Ibom [GEOGRAPHIC_DATA] …" at bounding box center [464, 477] width 326 height 36
click at [615, 464] on select "Please select a State [PERSON_NAME] (FCT) [PERSON_NAME] Ibom [GEOGRAPHIC_DATA] …" at bounding box center [464, 477] width 326 height 36
click at [612, 468] on select "Please select a State [PERSON_NAME] (FCT) [PERSON_NAME] Ibom [GEOGRAPHIC_DATA] …" at bounding box center [464, 477] width 326 height 36
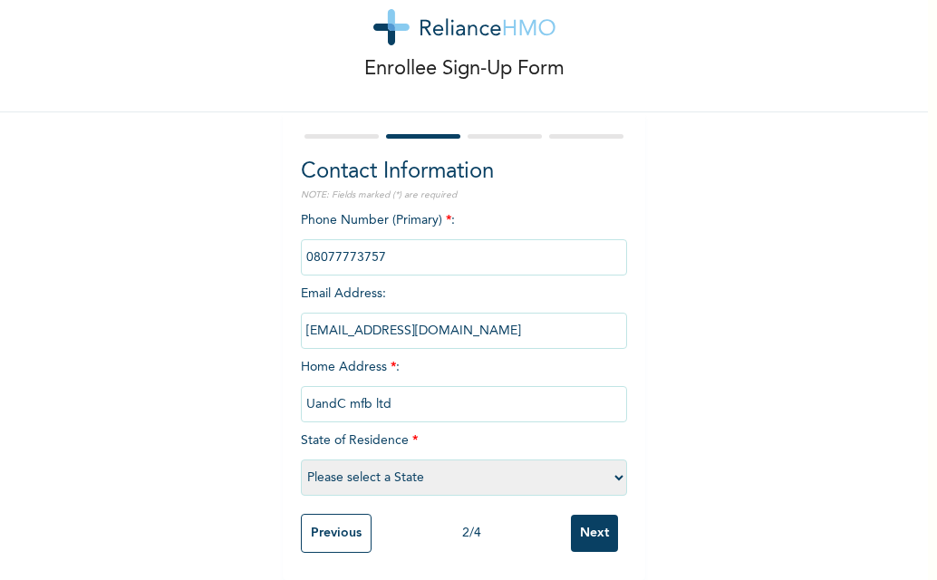
click at [612, 468] on select "Please select a State [PERSON_NAME] (FCT) [PERSON_NAME] Ibom [GEOGRAPHIC_DATA] …" at bounding box center [464, 477] width 326 height 36
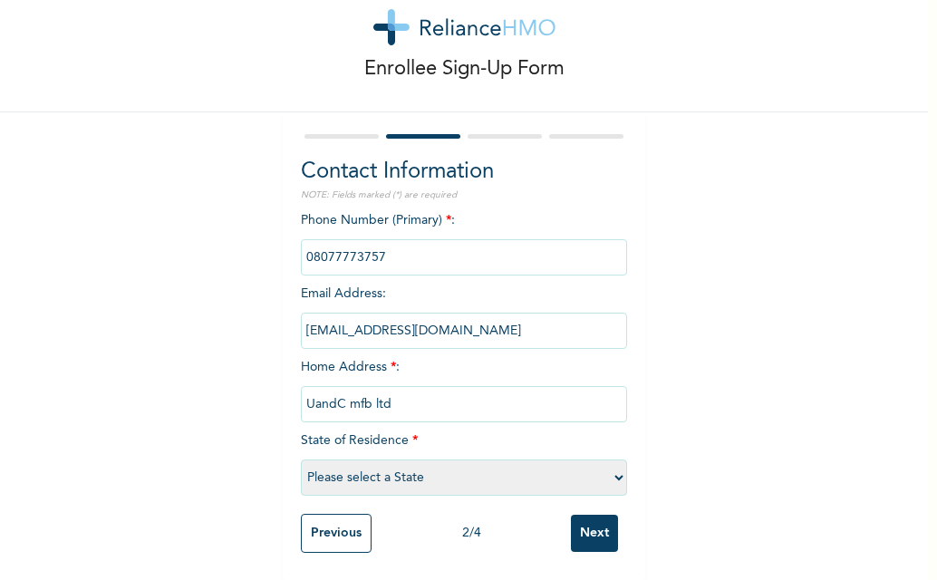
click at [612, 468] on select "Please select a State [PERSON_NAME] (FCT) [PERSON_NAME] Ibom [GEOGRAPHIC_DATA] …" at bounding box center [464, 477] width 326 height 36
click at [440, 459] on select "Please select a State [PERSON_NAME] (FCT) [PERSON_NAME] Ibom [GEOGRAPHIC_DATA] …" at bounding box center [464, 477] width 326 height 36
click at [437, 463] on select "Please select a State [PERSON_NAME] (FCT) [PERSON_NAME] Ibom [GEOGRAPHIC_DATA] …" at bounding box center [464, 477] width 326 height 36
click at [438, 463] on select "Please select a State [PERSON_NAME] (FCT) [PERSON_NAME] Ibom [GEOGRAPHIC_DATA] …" at bounding box center [464, 477] width 326 height 36
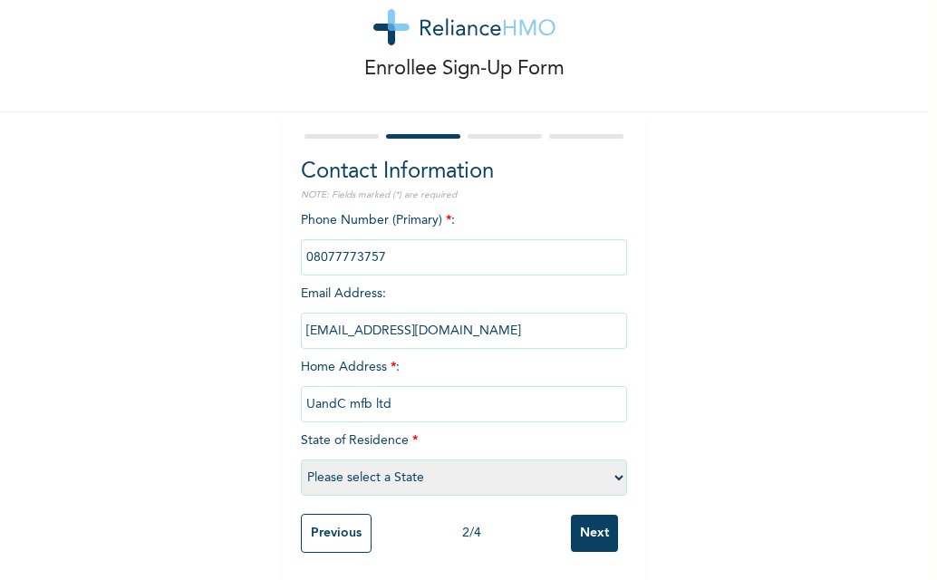
click at [412, 434] on span "*" at bounding box center [414, 440] width 5 height 13
click at [459, 420] on div "Phone Number (Primary) * : Email Address : [EMAIL_ADDRESS][DOMAIN_NAME] Home Ad…" at bounding box center [464, 358] width 326 height 294
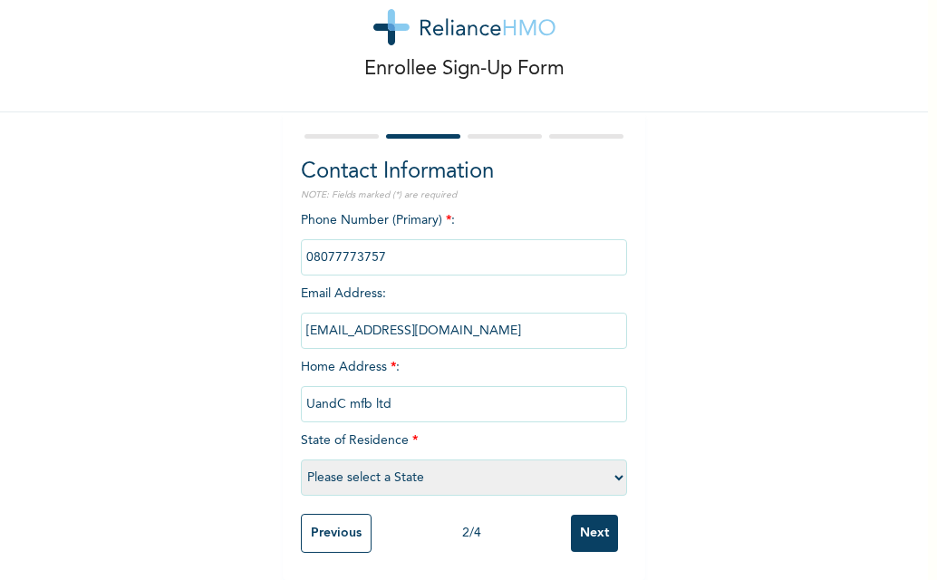
click at [412, 434] on span "*" at bounding box center [414, 440] width 5 height 13
click at [395, 387] on input "UandC mfb ltd" at bounding box center [464, 404] width 326 height 36
type input "U"
type input "n"
type input "NO10 , Okporo rd umuochiolu Aluu"
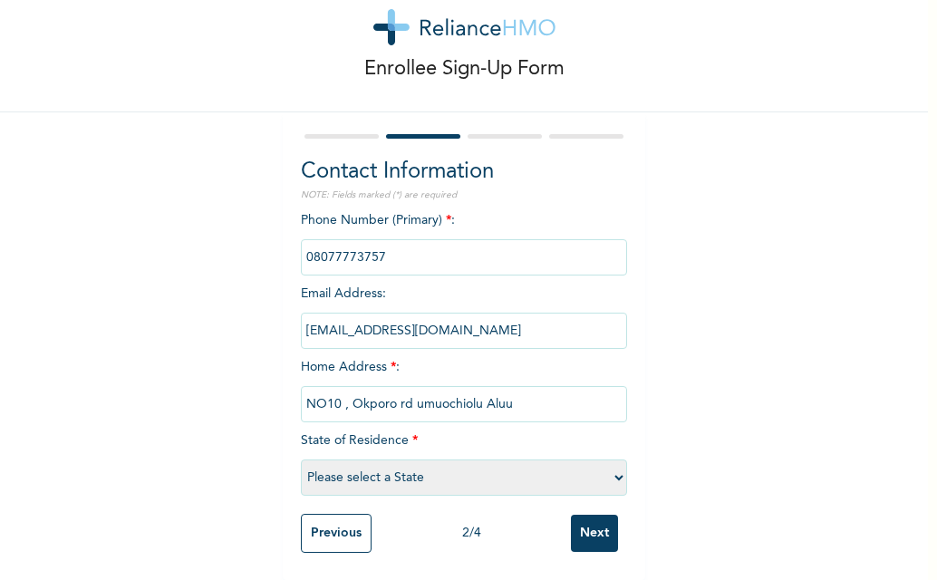
click at [453, 439] on div "Phone Number (Primary) * : Email Address : [EMAIL_ADDRESS][DOMAIN_NAME] Home Ad…" at bounding box center [464, 358] width 326 height 294
click at [412, 434] on span "*" at bounding box center [414, 440] width 5 height 13
click at [391, 442] on div "Phone Number (Primary) * : Email Address : [EMAIL_ADDRESS][DOMAIN_NAME] Home Ad…" at bounding box center [464, 358] width 326 height 294
click at [613, 464] on select "Please select a State [PERSON_NAME] (FCT) [PERSON_NAME] Ibom [GEOGRAPHIC_DATA] …" at bounding box center [464, 477] width 326 height 36
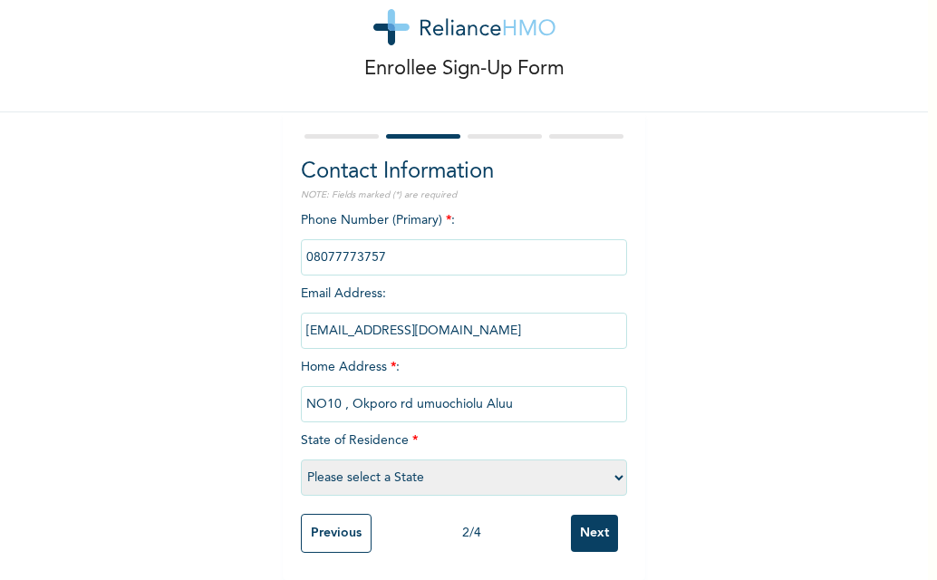
click at [613, 464] on select "Please select a State [PERSON_NAME] (FCT) [PERSON_NAME] Ibom [GEOGRAPHIC_DATA] …" at bounding box center [464, 477] width 326 height 36
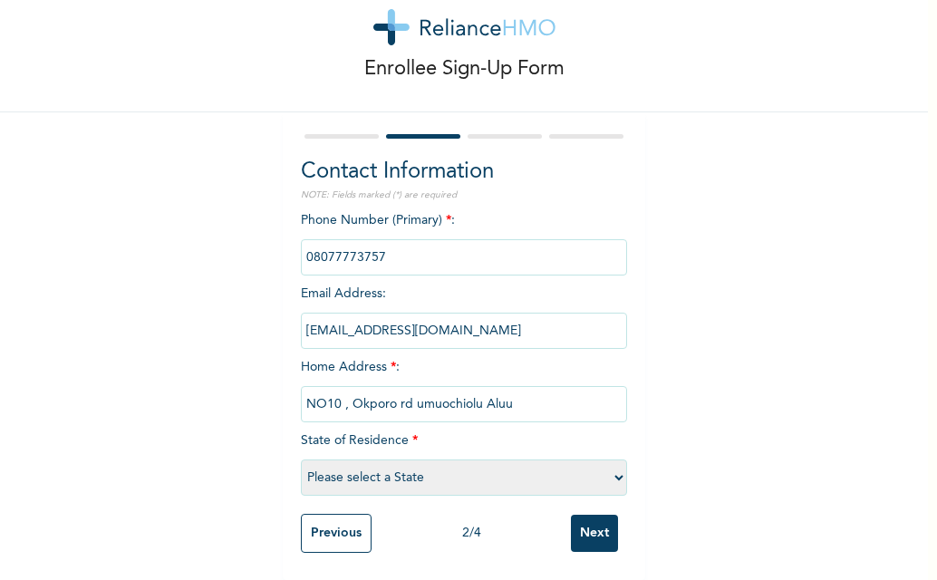
click at [617, 468] on select "Please select a State [PERSON_NAME] (FCT) [PERSON_NAME] Ibom [GEOGRAPHIC_DATA] …" at bounding box center [464, 477] width 326 height 36
click at [613, 465] on select "Please select a State [PERSON_NAME] (FCT) [PERSON_NAME] Ibom [GEOGRAPHIC_DATA] …" at bounding box center [464, 477] width 326 height 36
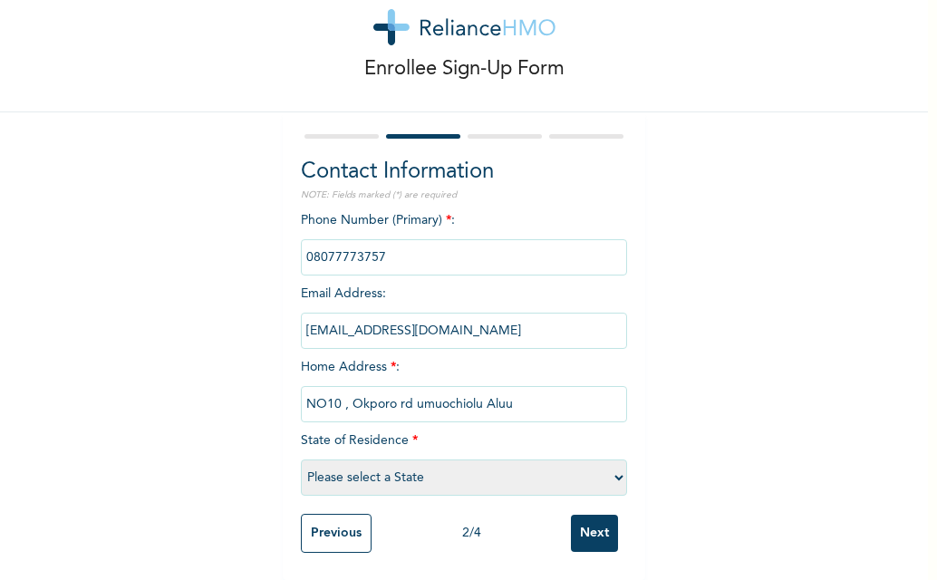
click at [613, 465] on select "Please select a State [PERSON_NAME] (FCT) [PERSON_NAME] Ibom [GEOGRAPHIC_DATA] …" at bounding box center [464, 477] width 326 height 36
click at [315, 525] on input "Previous" at bounding box center [336, 533] width 71 height 39
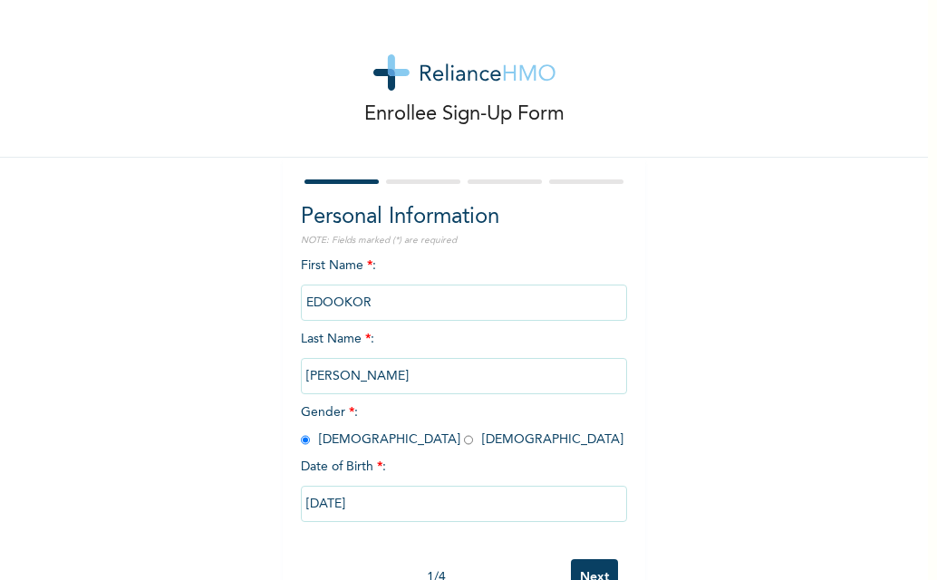
scroll to position [57, 0]
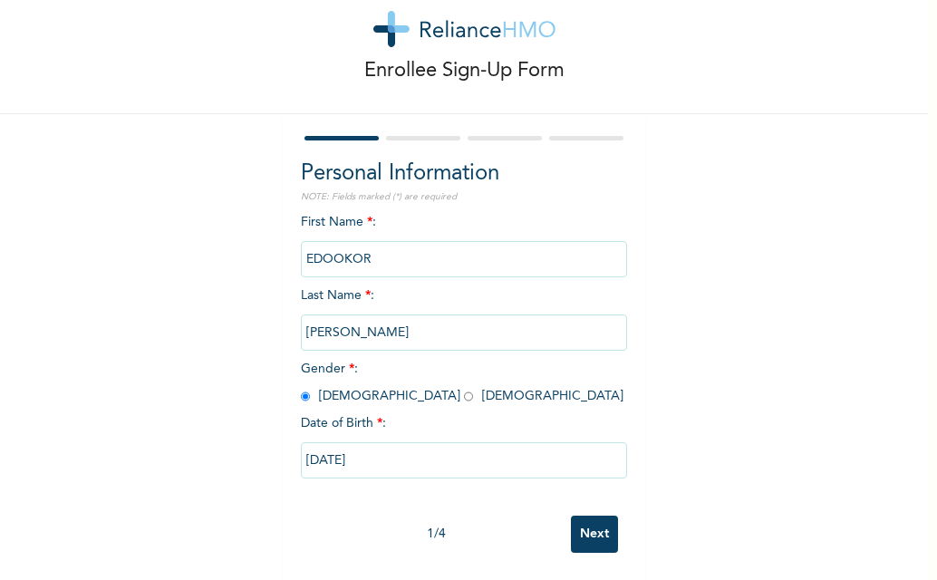
click at [593, 524] on input "Next" at bounding box center [594, 534] width 47 height 37
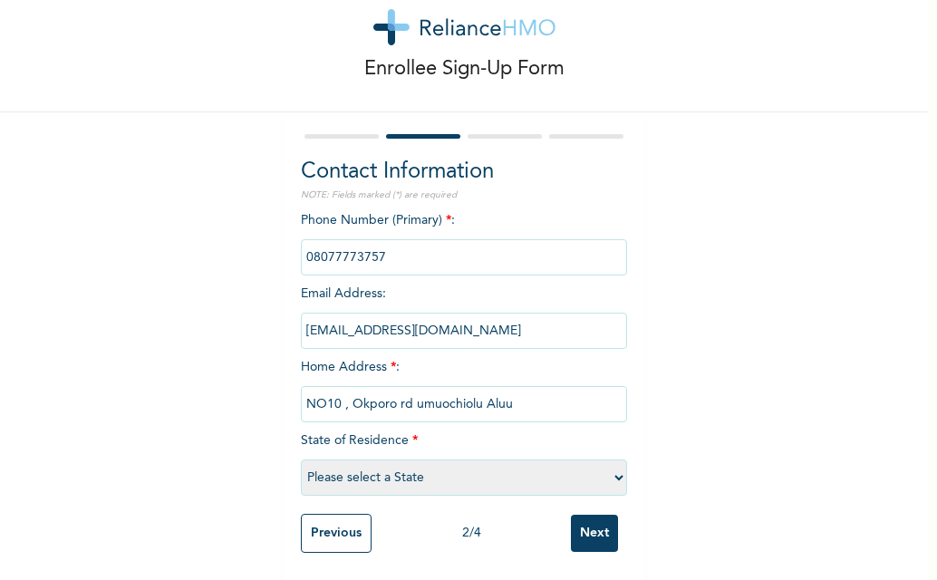
click at [611, 468] on select "Please select a State [PERSON_NAME] (FCT) [PERSON_NAME] Ibom [GEOGRAPHIC_DATA] …" at bounding box center [464, 477] width 326 height 36
click at [616, 462] on select "Please select a State [PERSON_NAME] (FCT) [PERSON_NAME] Ibom [GEOGRAPHIC_DATA] …" at bounding box center [464, 477] width 326 height 36
click at [614, 462] on select "Please select a State [PERSON_NAME] (FCT) [PERSON_NAME] Ibom [GEOGRAPHIC_DATA] …" at bounding box center [464, 477] width 326 height 36
click at [613, 466] on select "Please select a State [PERSON_NAME] (FCT) [PERSON_NAME] Ibom [GEOGRAPHIC_DATA] …" at bounding box center [464, 477] width 326 height 36
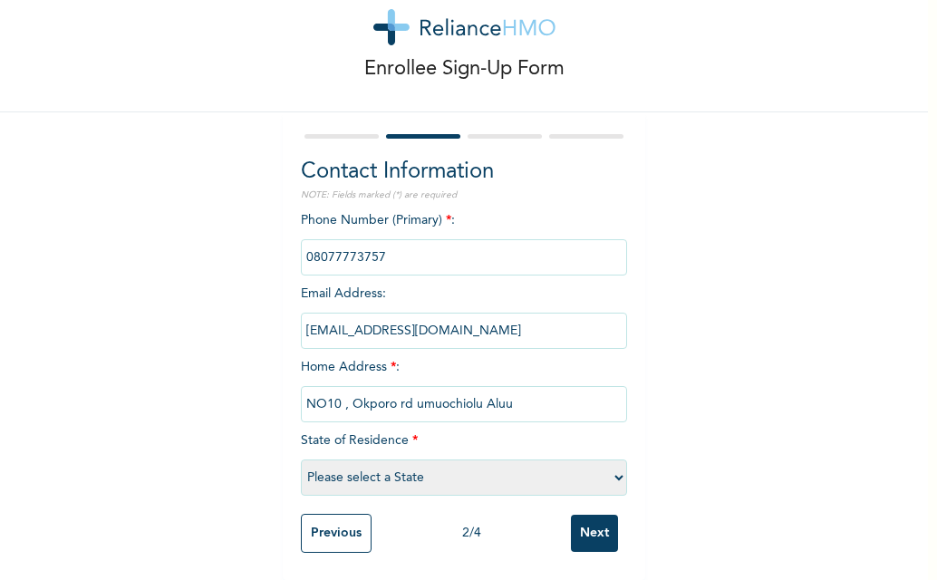
click at [613, 466] on select "Please select a State [PERSON_NAME] (FCT) [PERSON_NAME] Ibom [GEOGRAPHIC_DATA] …" at bounding box center [464, 477] width 326 height 36
click at [612, 465] on select "Please select a State [PERSON_NAME] (FCT) [PERSON_NAME] Ibom [GEOGRAPHIC_DATA] …" at bounding box center [464, 477] width 326 height 36
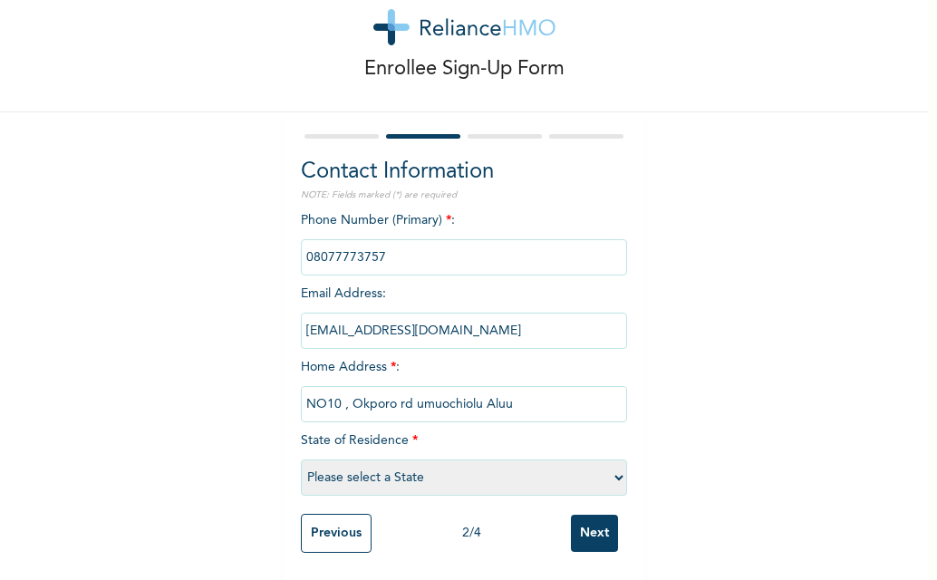
click at [612, 465] on select "Please select a State [PERSON_NAME] (FCT) [PERSON_NAME] Ibom [GEOGRAPHIC_DATA] …" at bounding box center [464, 477] width 326 height 36
click at [612, 467] on select "Please select a State [PERSON_NAME] (FCT) [PERSON_NAME] Ibom [GEOGRAPHIC_DATA] …" at bounding box center [464, 477] width 326 height 36
click at [584, 522] on input "Next" at bounding box center [594, 533] width 47 height 37
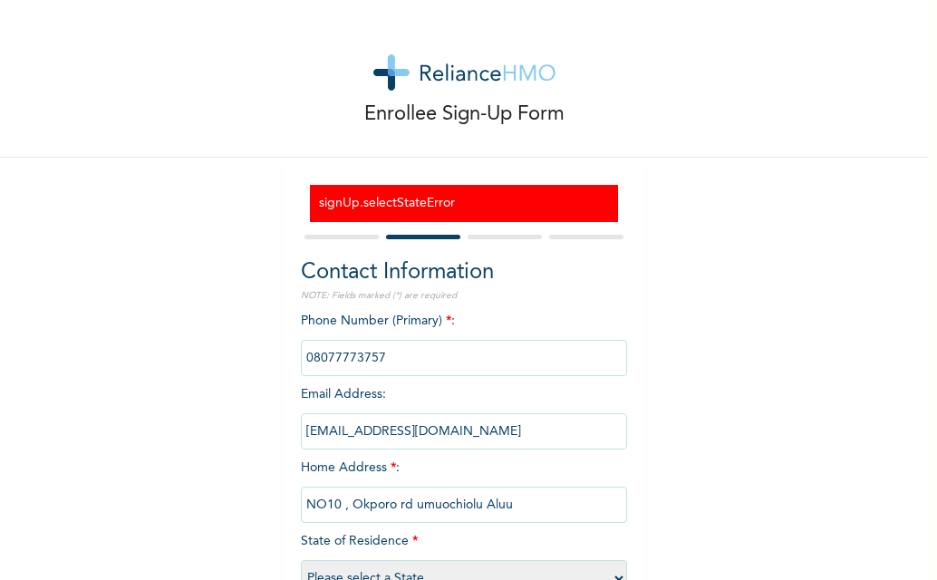
scroll to position [114, 0]
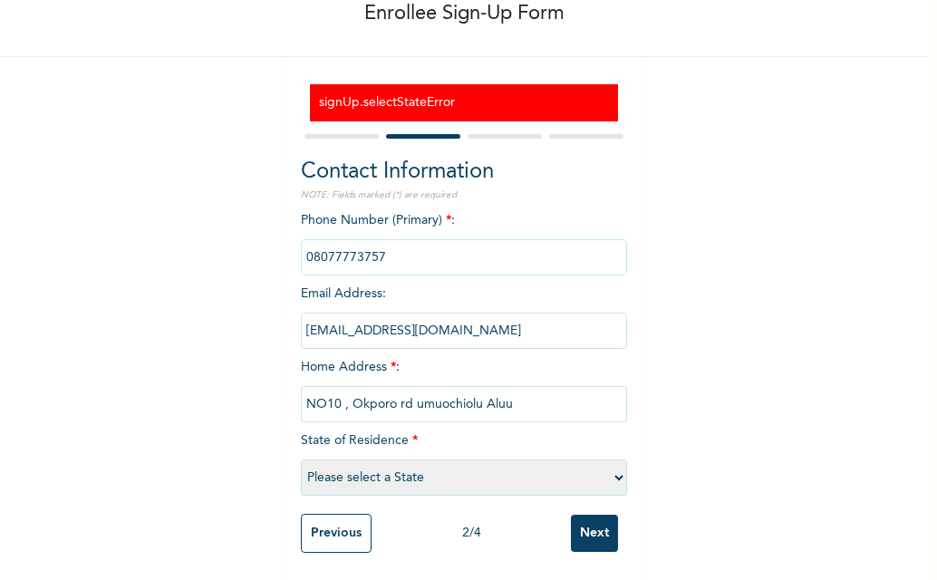
click at [618, 461] on select "Please select a State [PERSON_NAME] (FCT) [PERSON_NAME] Ibom [GEOGRAPHIC_DATA] …" at bounding box center [464, 477] width 326 height 36
select select "33"
click at [301, 459] on select "Please select a State [PERSON_NAME] (FCT) [PERSON_NAME] Ibom [GEOGRAPHIC_DATA] …" at bounding box center [464, 477] width 326 height 36
click at [613, 463] on select "Please select a State [PERSON_NAME] (FCT) [PERSON_NAME] Ibom [GEOGRAPHIC_DATA] …" at bounding box center [464, 477] width 326 height 36
click at [323, 465] on select "Please select a State [PERSON_NAME] (FCT) [PERSON_NAME] Ibom [GEOGRAPHIC_DATA] …" at bounding box center [464, 477] width 326 height 36
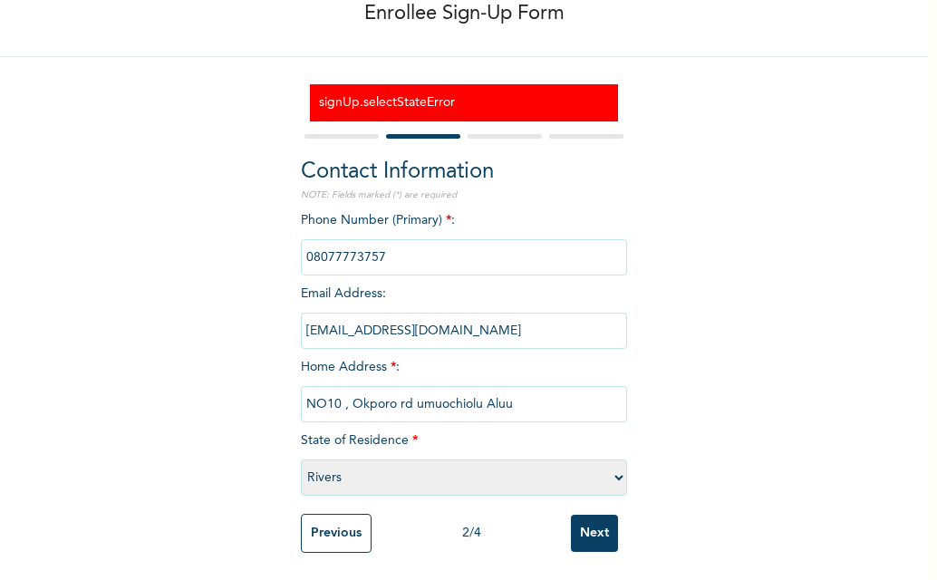
click at [582, 520] on input "Next" at bounding box center [594, 533] width 47 height 37
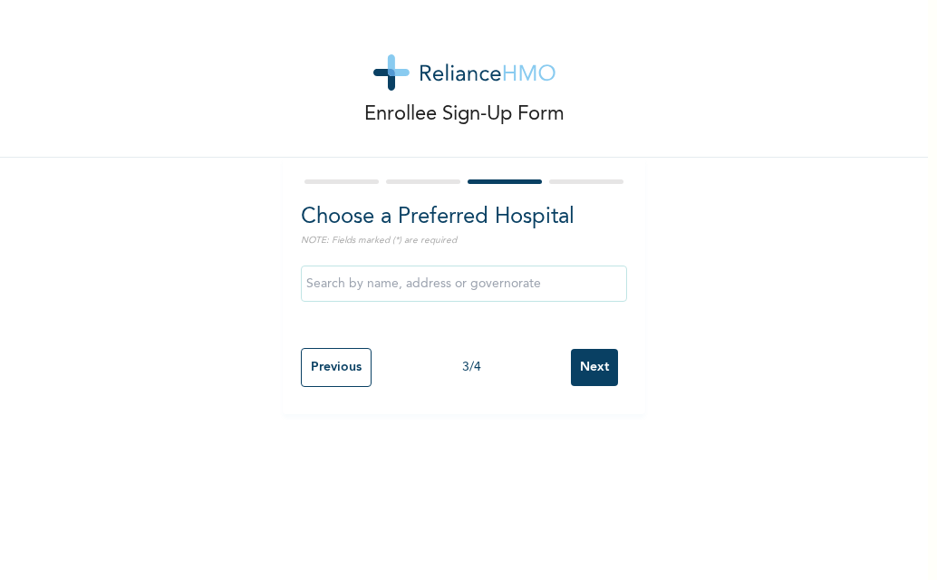
scroll to position [0, 0]
drag, startPoint x: 551, startPoint y: 260, endPoint x: 551, endPoint y: 273, distance: 12.7
click at [551, 265] on div at bounding box center [464, 283] width 326 height 54
click at [549, 289] on input "text" at bounding box center [464, 284] width 326 height 36
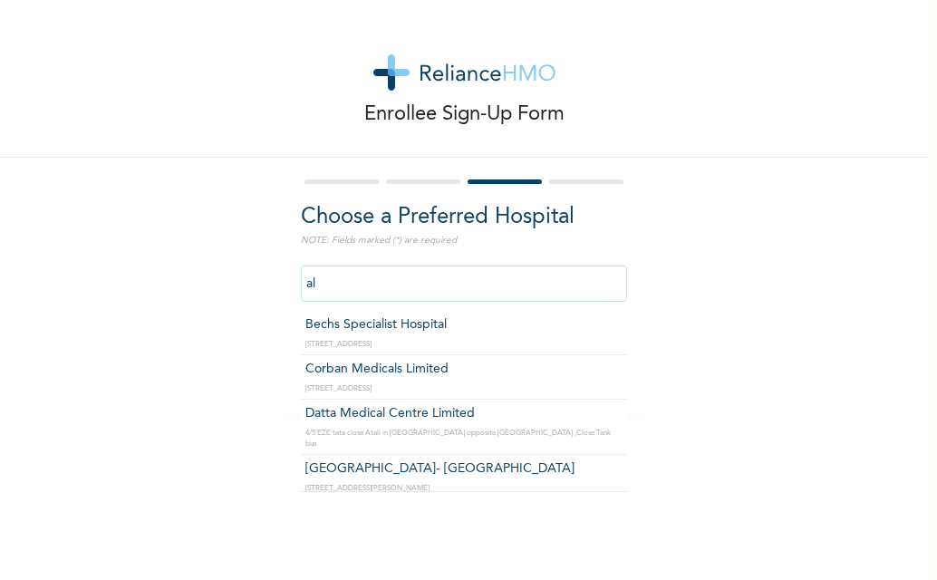
type input "a"
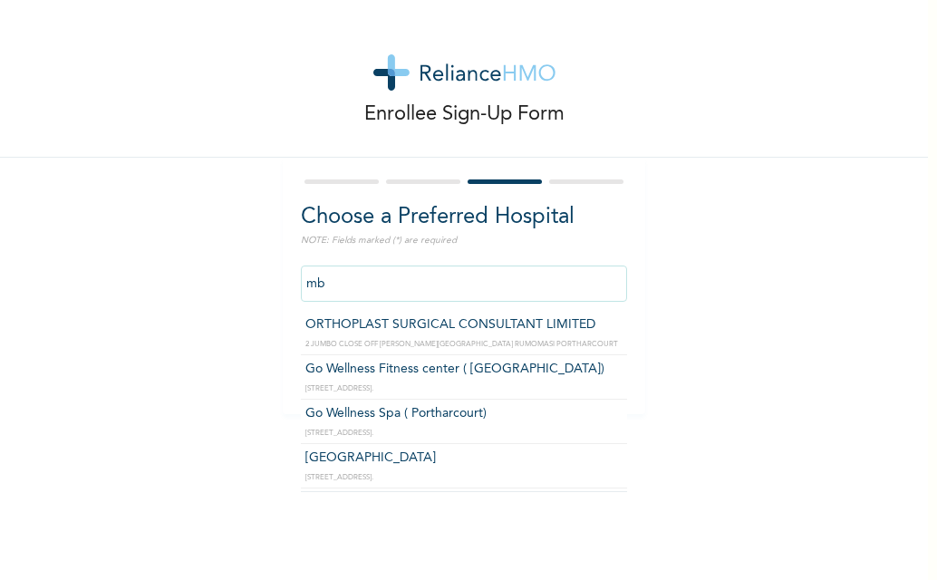
type input "m"
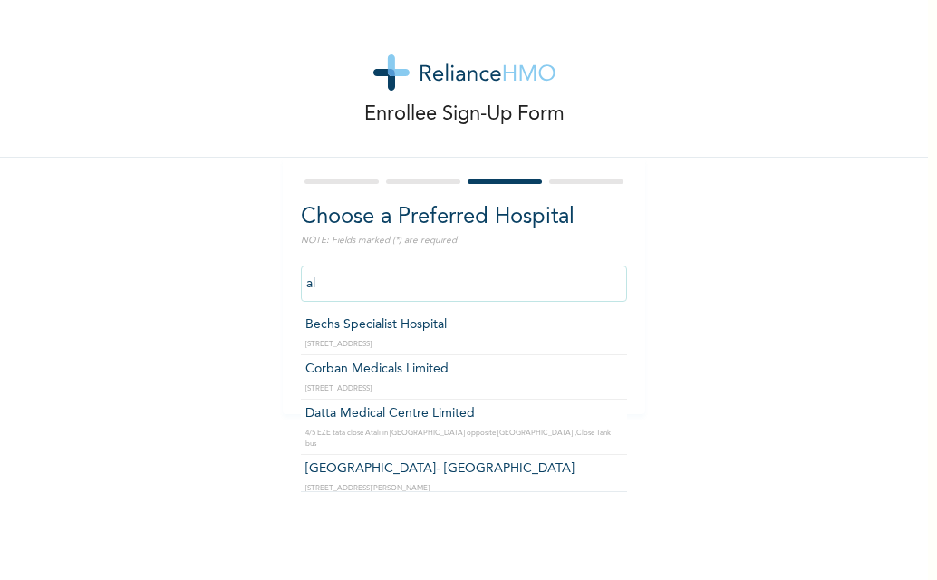
type input "a"
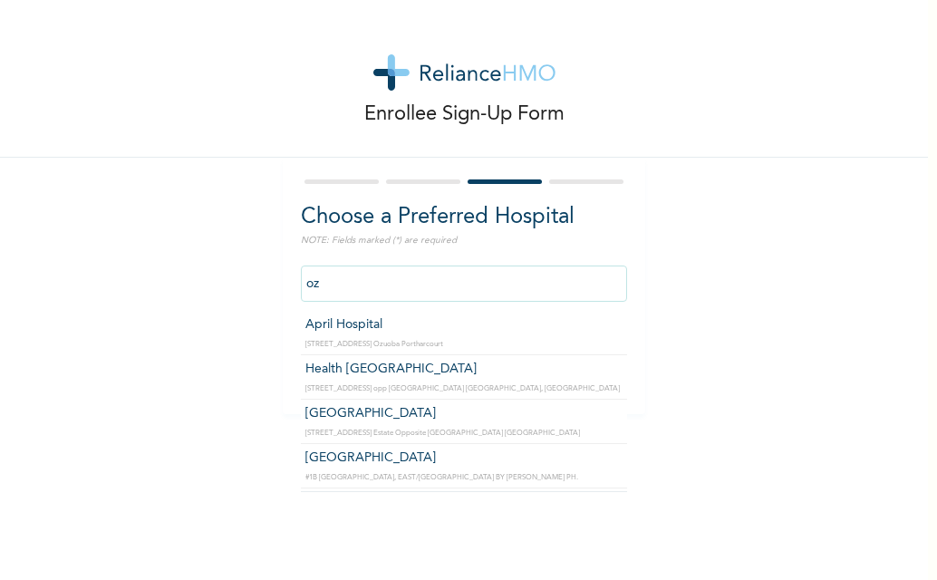
type input "April Hospital"
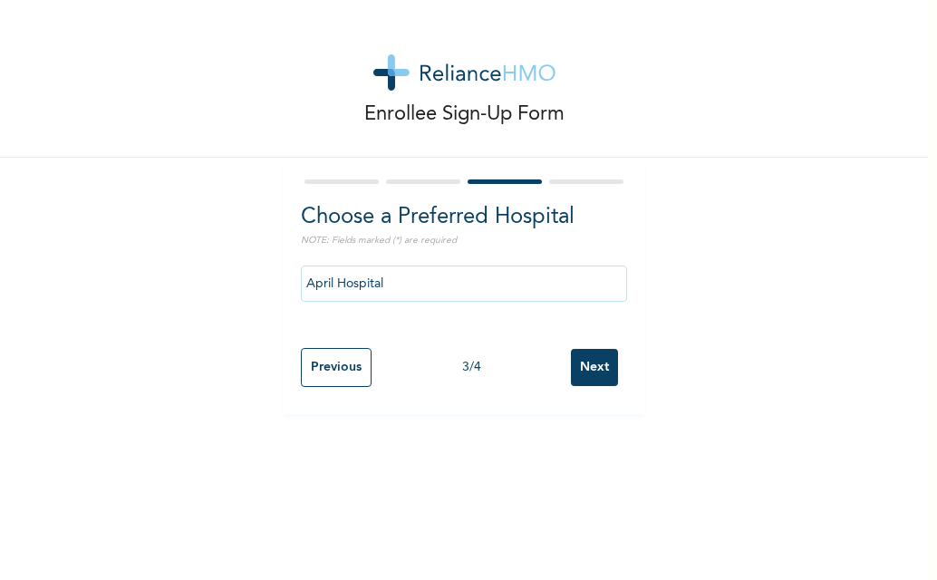
click at [582, 368] on input "Next" at bounding box center [594, 367] width 47 height 37
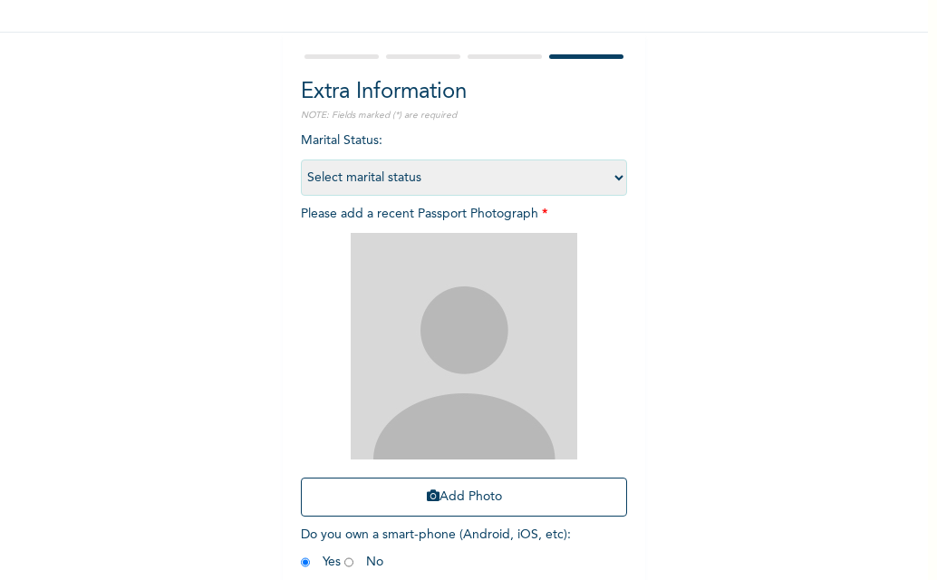
scroll to position [214, 0]
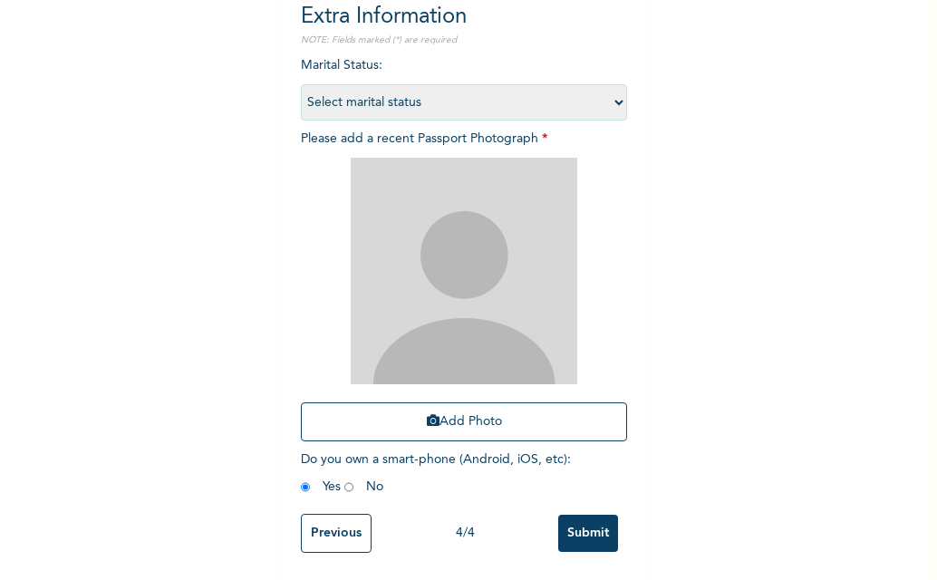
drag, startPoint x: 639, startPoint y: 194, endPoint x: 131, endPoint y: 229, distance: 508.7
click at [131, 229] on div "Enrollee Sign-Up Form Extra Information NOTE: Fields marked (*) are required Ma…" at bounding box center [464, 190] width 928 height 780
click at [612, 92] on select "Select marital status [DEMOGRAPHIC_DATA] Married [DEMOGRAPHIC_DATA] Widow/[DEMO…" at bounding box center [464, 102] width 326 height 36
click at [609, 89] on select "Select marital status [DEMOGRAPHIC_DATA] Married [DEMOGRAPHIC_DATA] Widow/[DEMO…" at bounding box center [464, 102] width 326 height 36
select select "2"
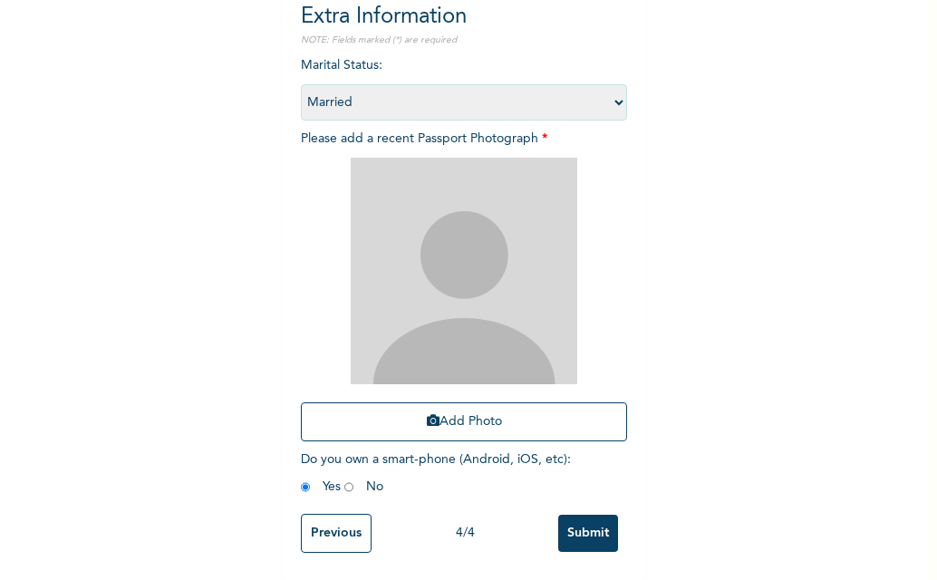
click at [301, 84] on select "Select marital status [DEMOGRAPHIC_DATA] Married [DEMOGRAPHIC_DATA] Widow/[DEMO…" at bounding box center [464, 102] width 326 height 36
click at [576, 518] on input "Submit" at bounding box center [588, 533] width 60 height 37
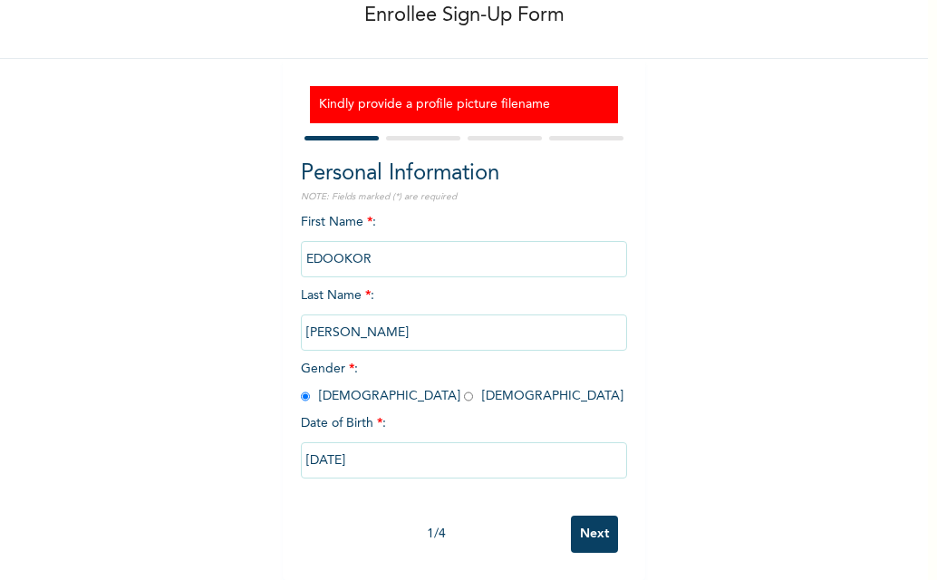
scroll to position [112, 0]
